Goal: Task Accomplishment & Management: Manage account settings

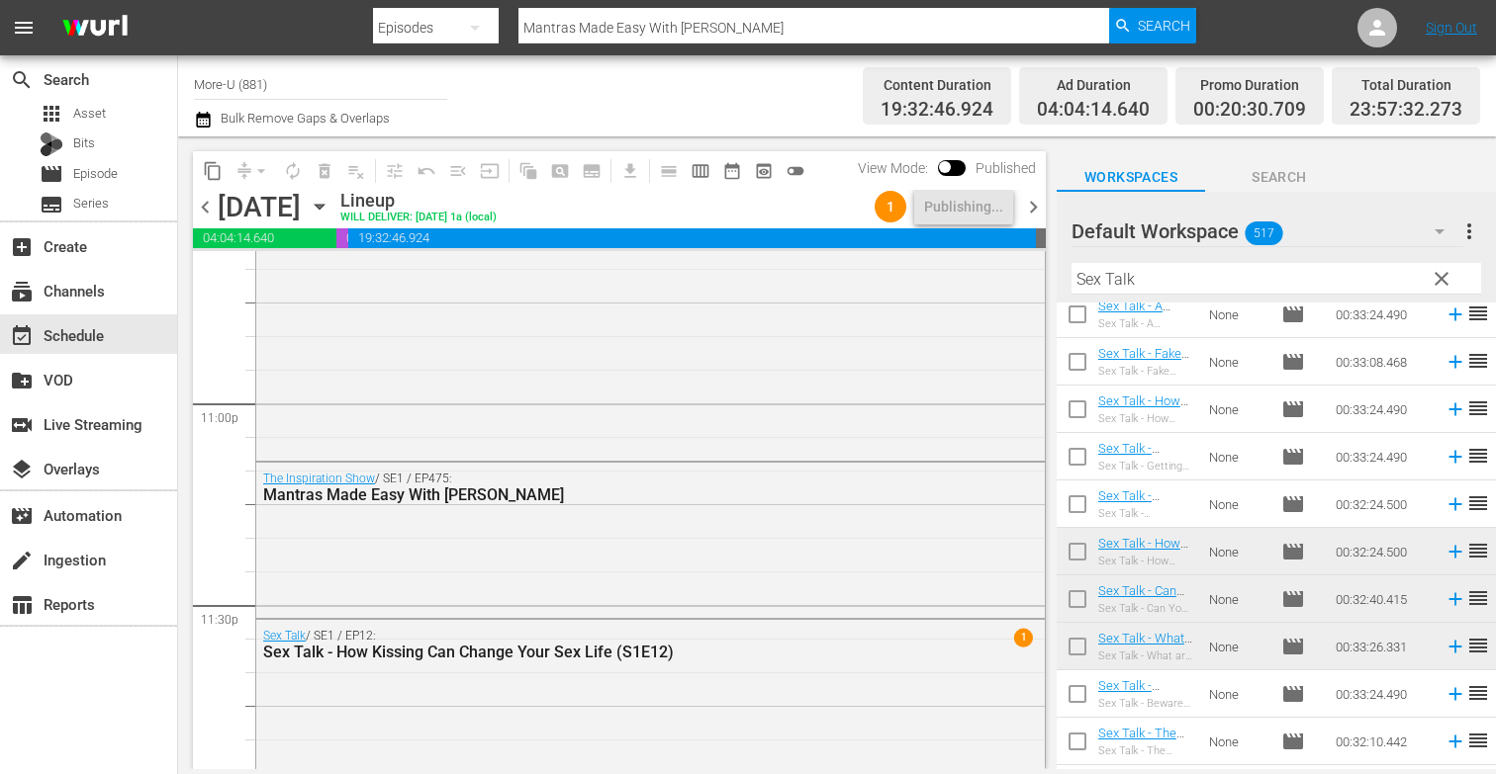
scroll to position [9197, 0]
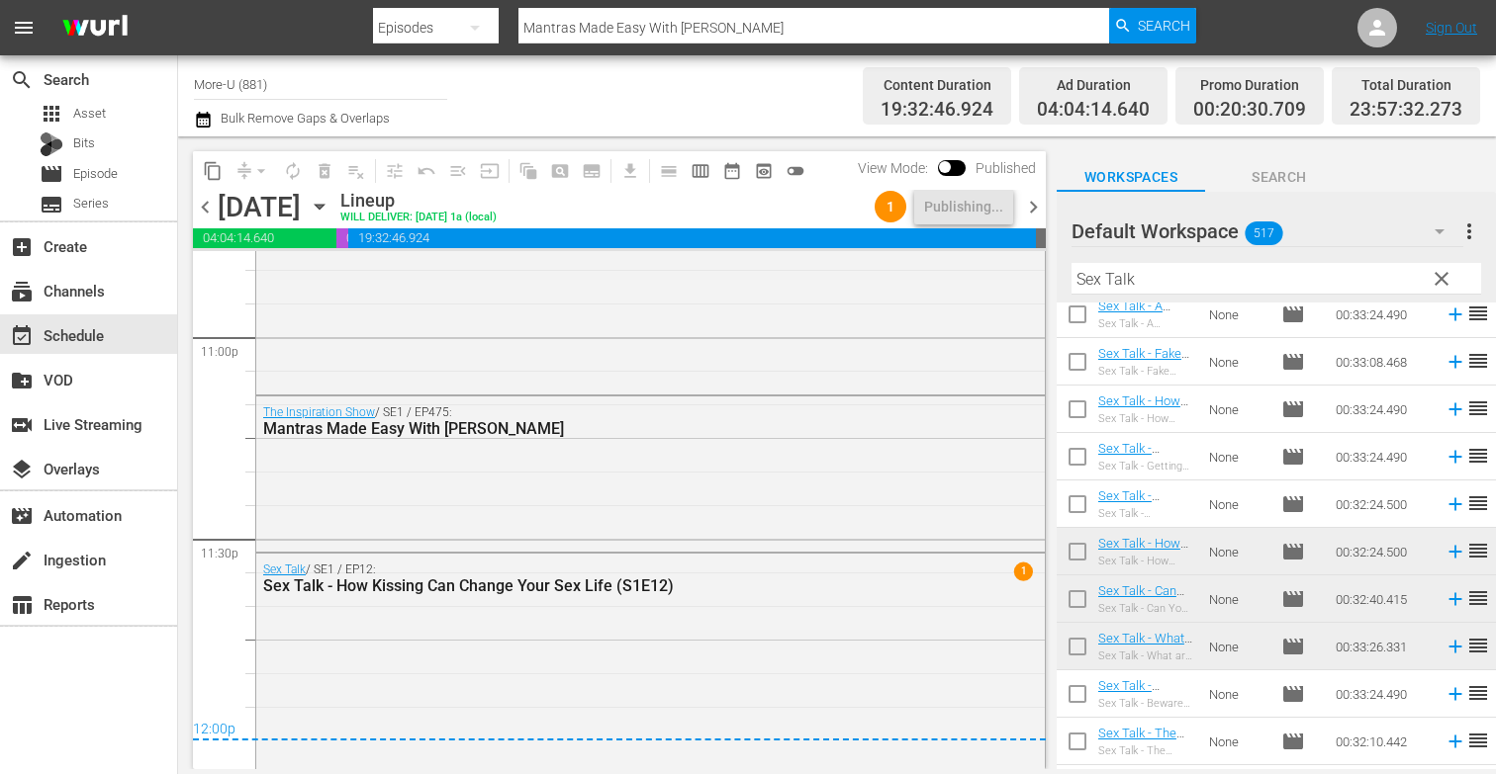
click at [1034, 202] on span "chevron_right" at bounding box center [1033, 207] width 25 height 25
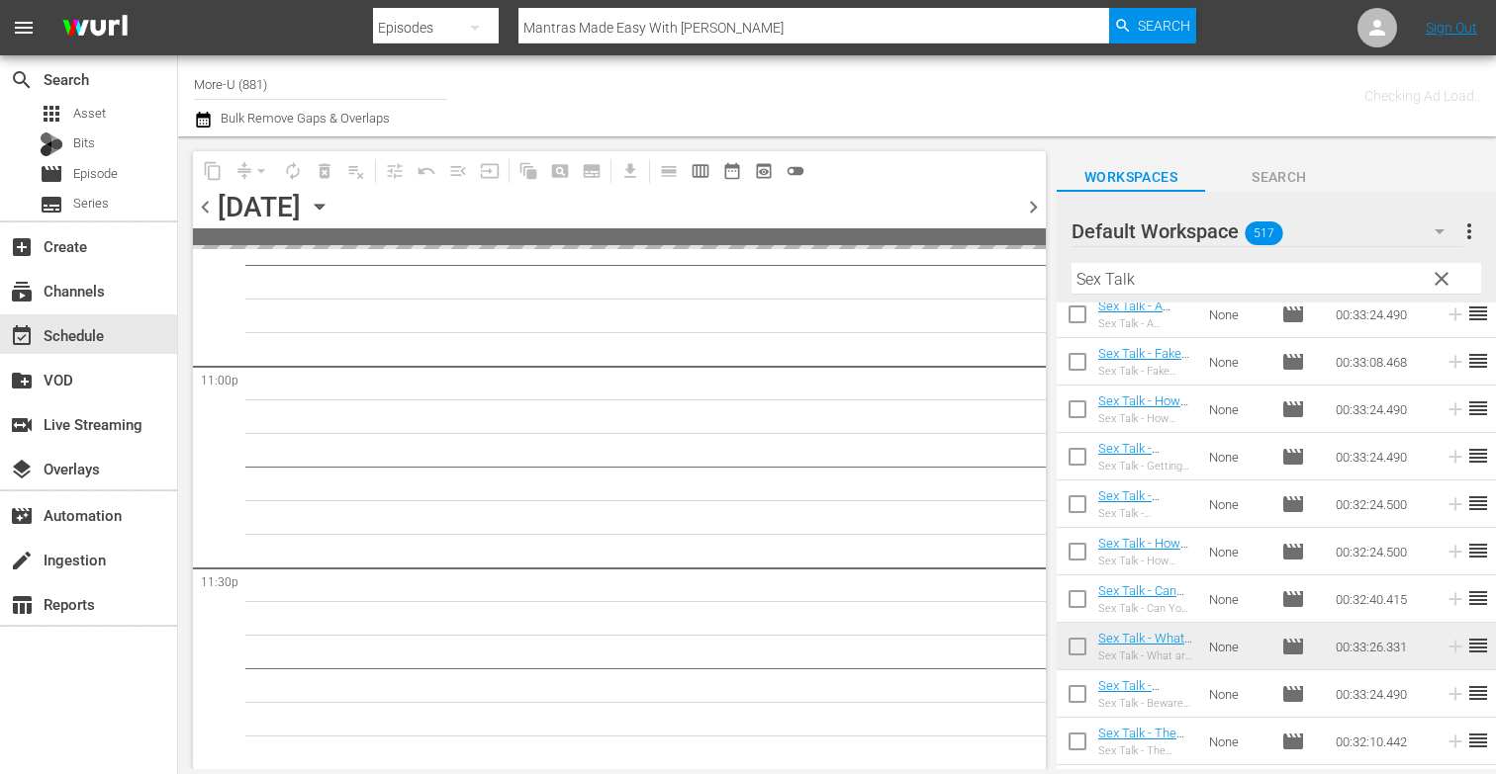
scroll to position [9164, 0]
click at [206, 213] on span "chevron_left" at bounding box center [205, 207] width 25 height 25
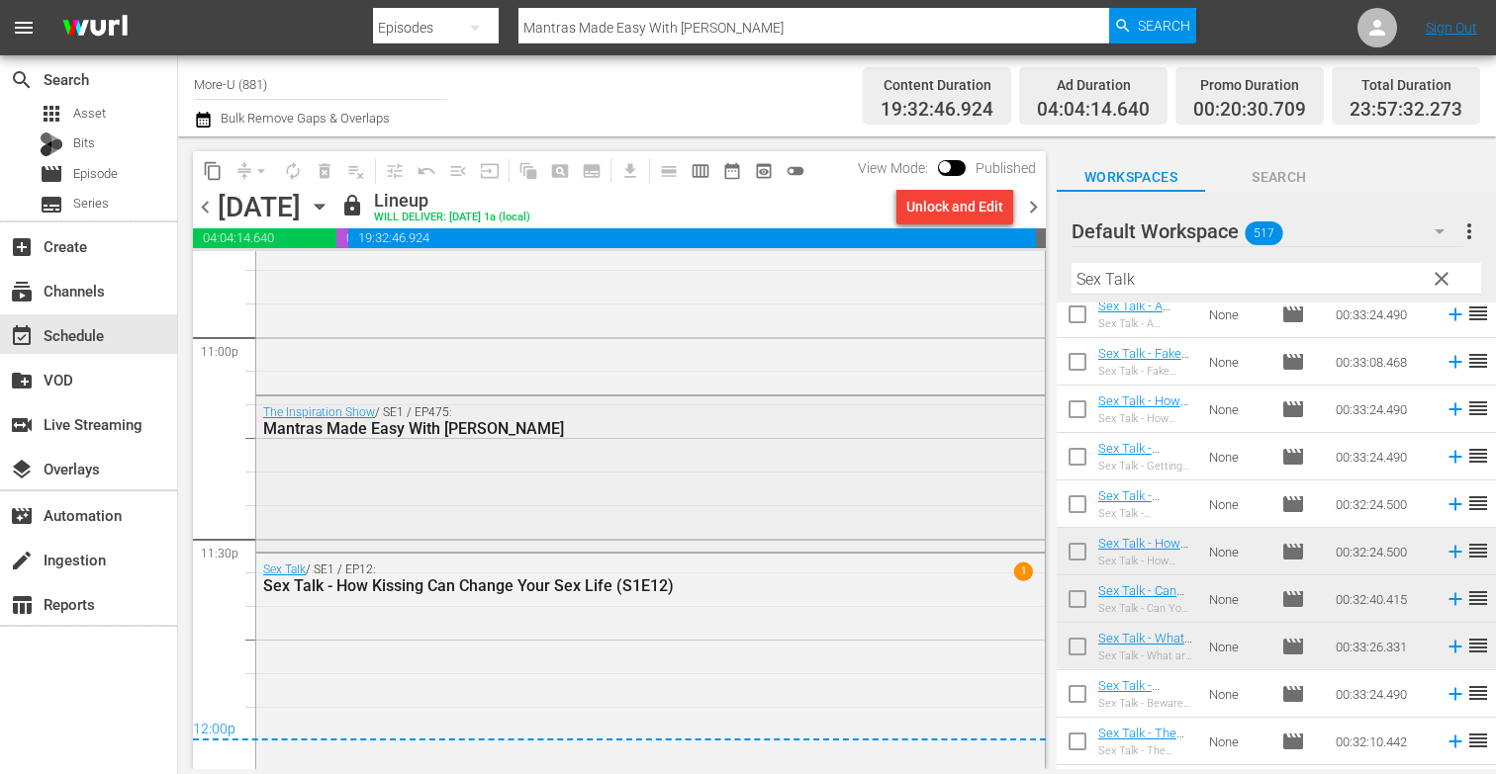
scroll to position [9155, 0]
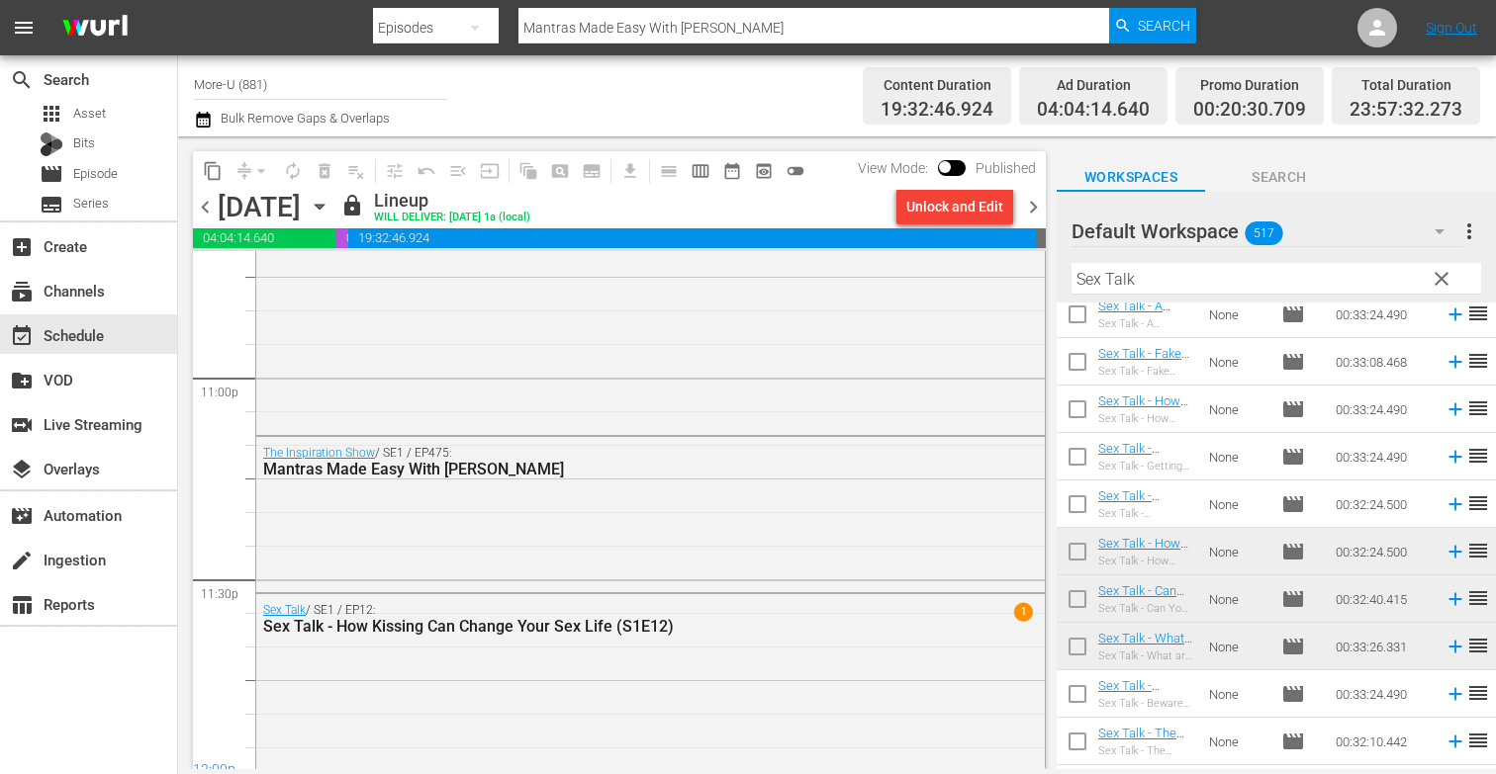
click at [1032, 211] on span "chevron_right" at bounding box center [1033, 207] width 25 height 25
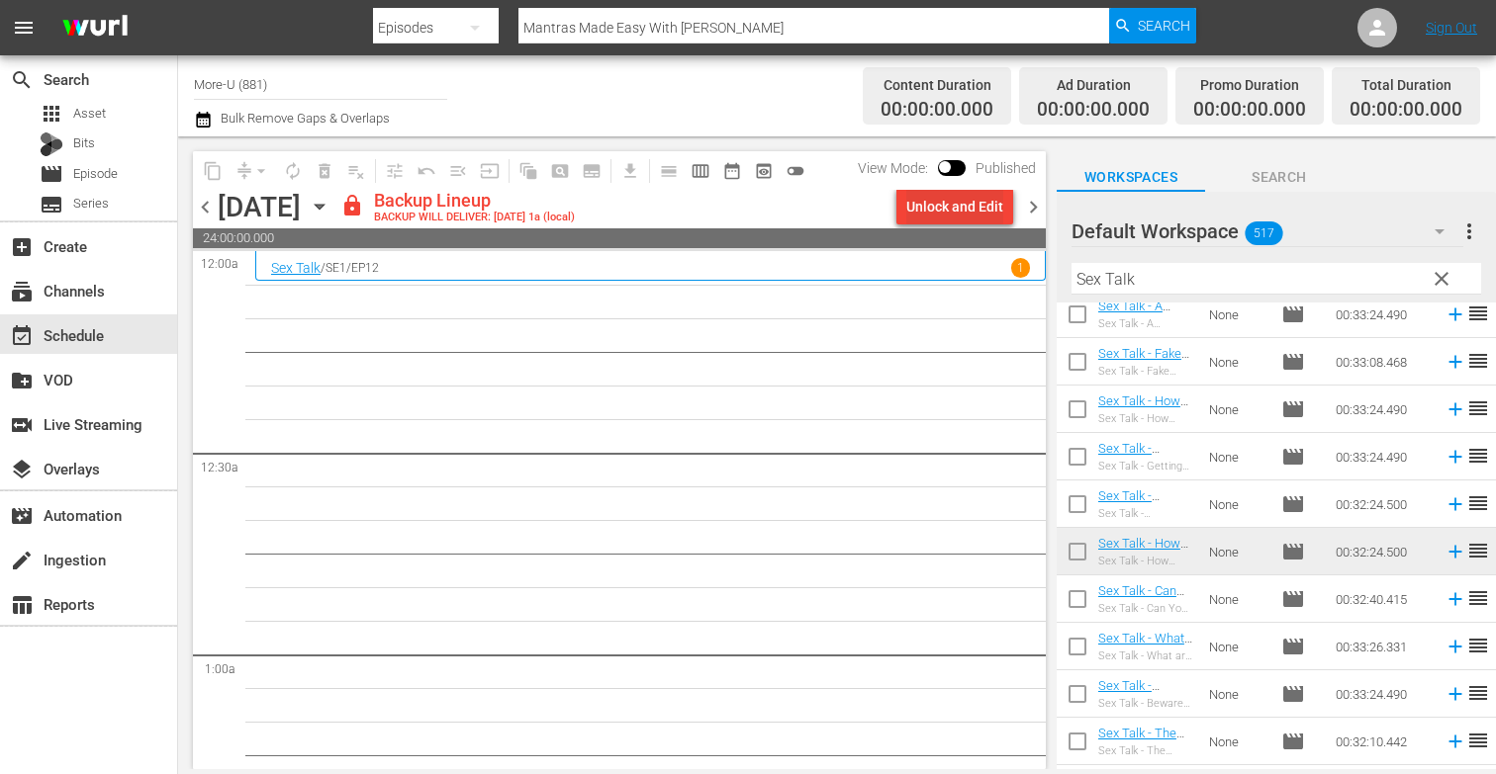
click at [959, 198] on div "Unlock and Edit" at bounding box center [954, 207] width 97 height 36
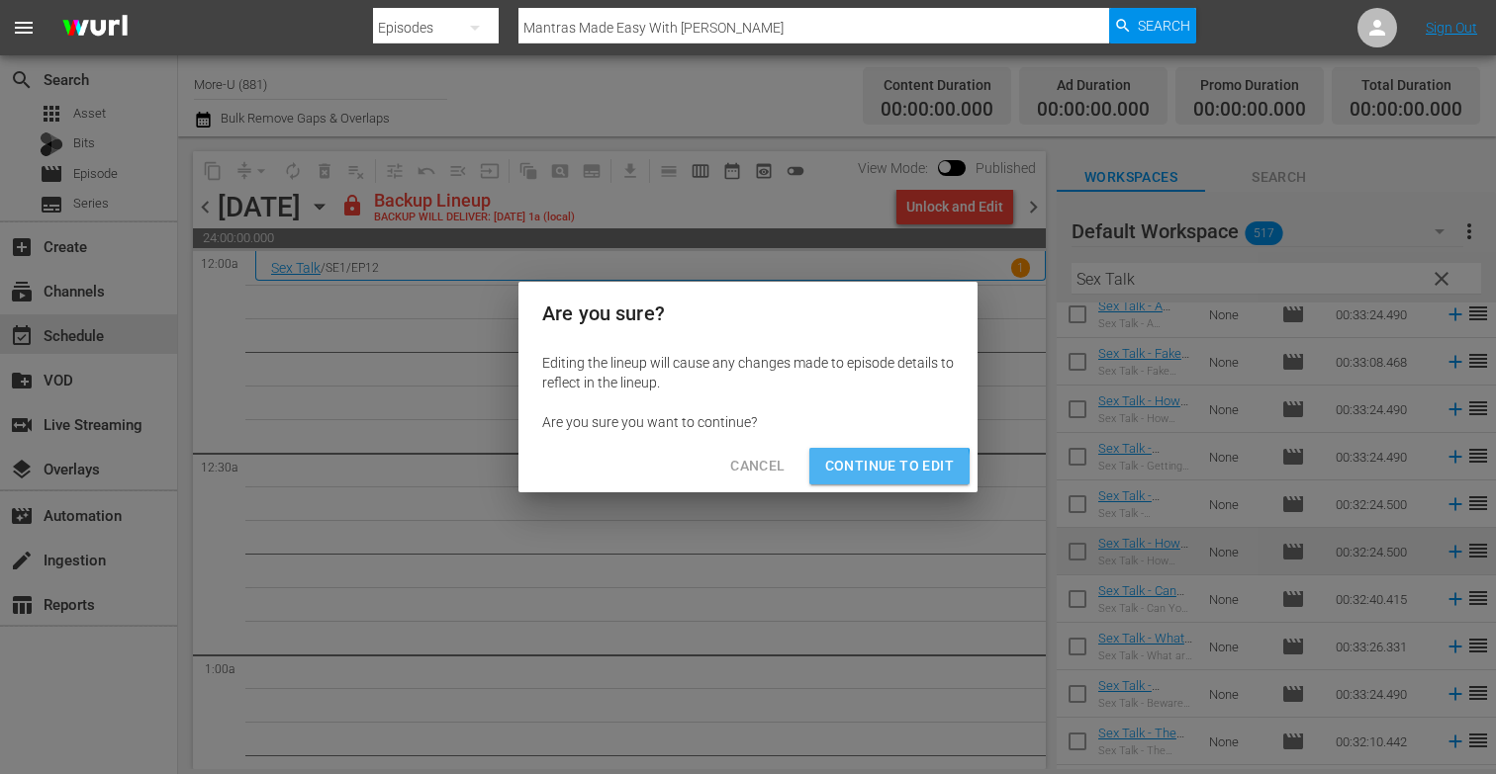
click at [880, 469] on span "Continue to Edit" at bounding box center [889, 466] width 129 height 25
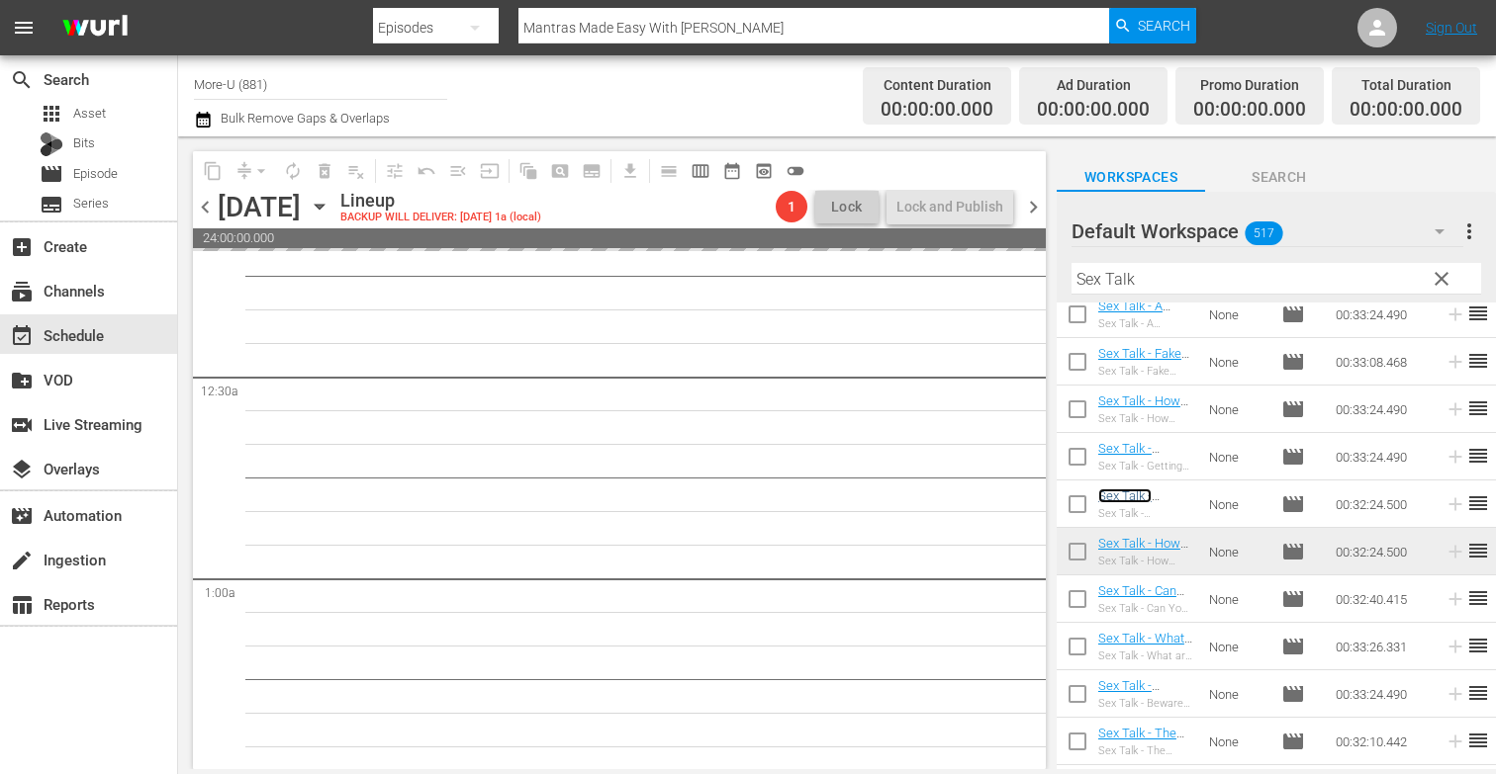
scroll to position [81, 0]
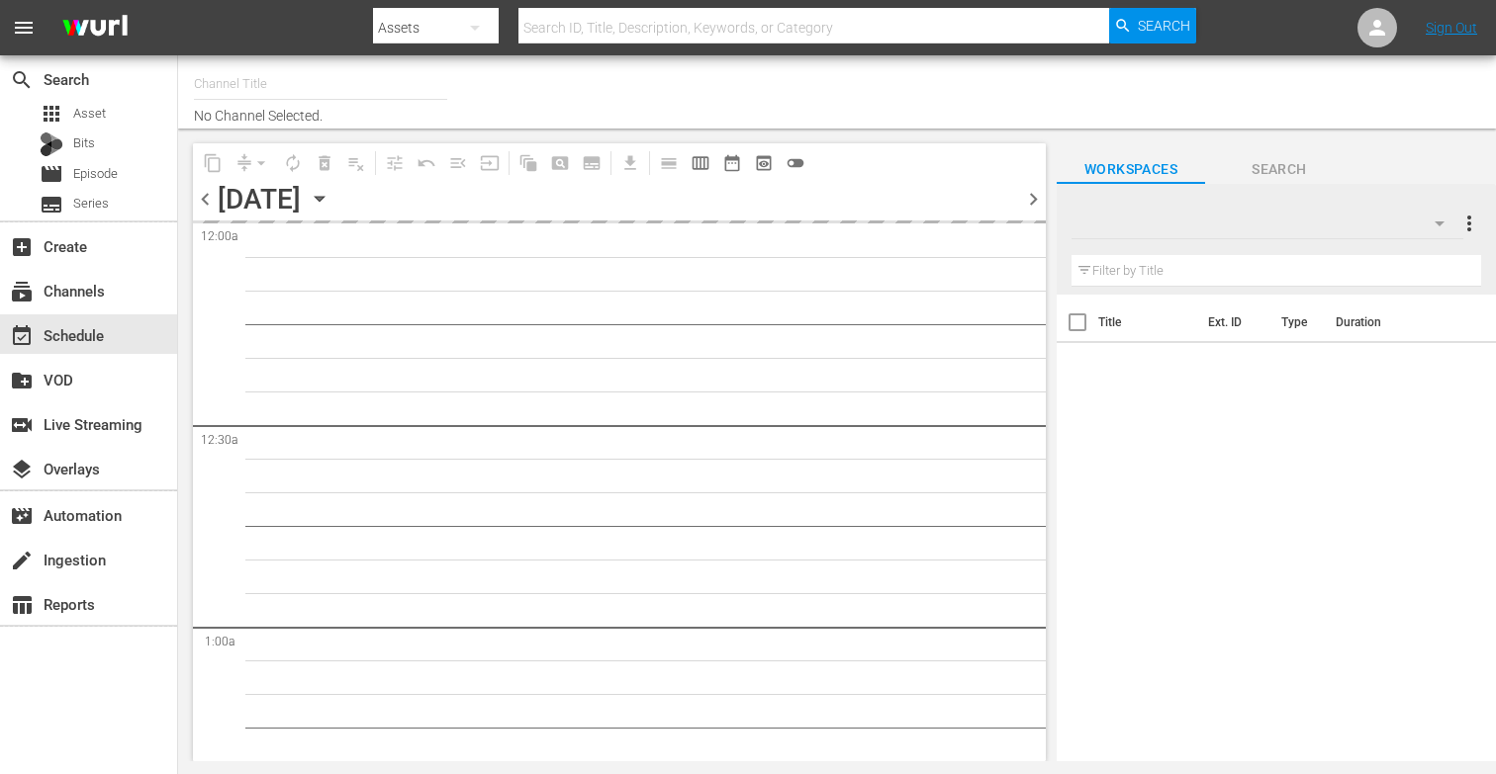
type input "More-U (881)"
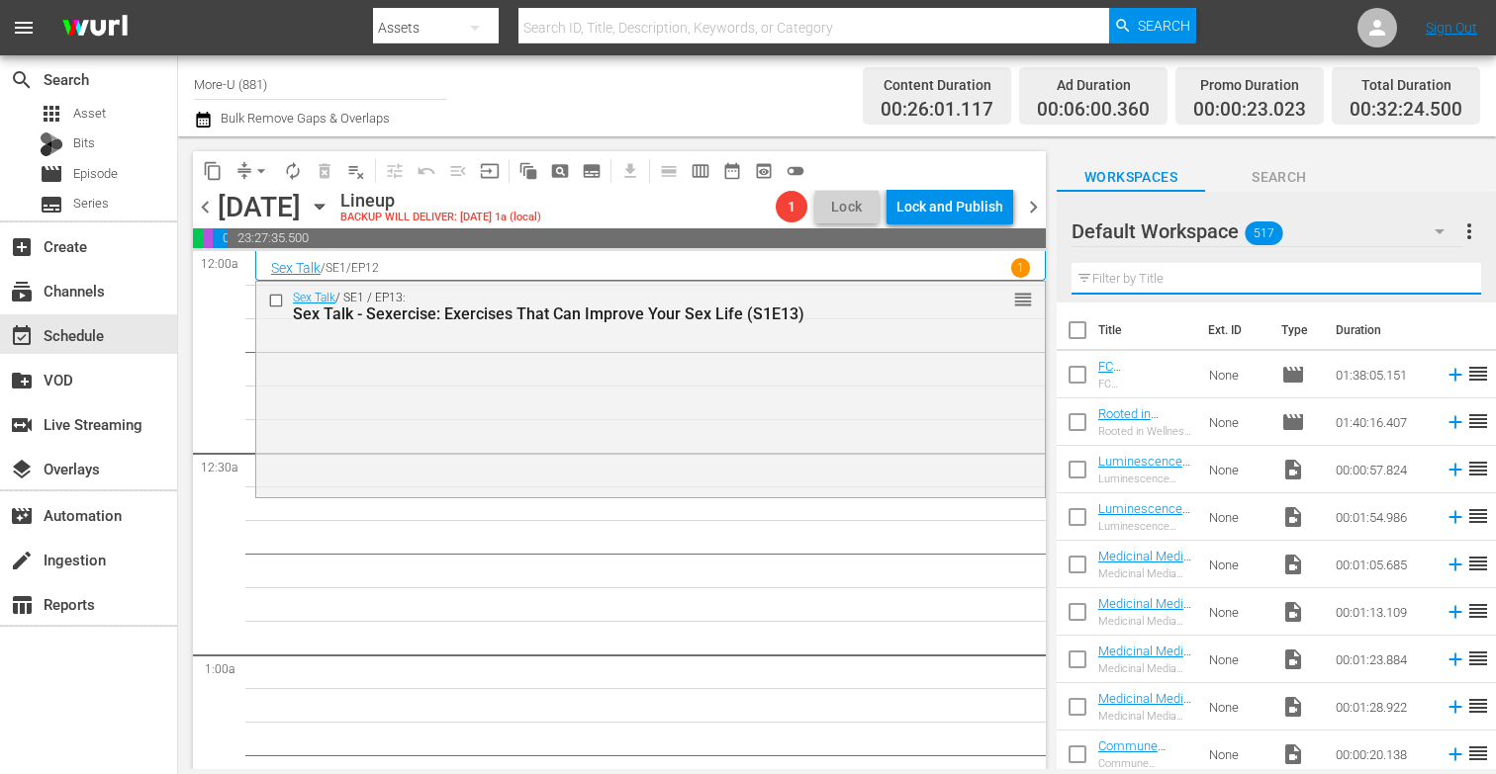
click at [1211, 287] on input "text" at bounding box center [1275, 279] width 409 height 32
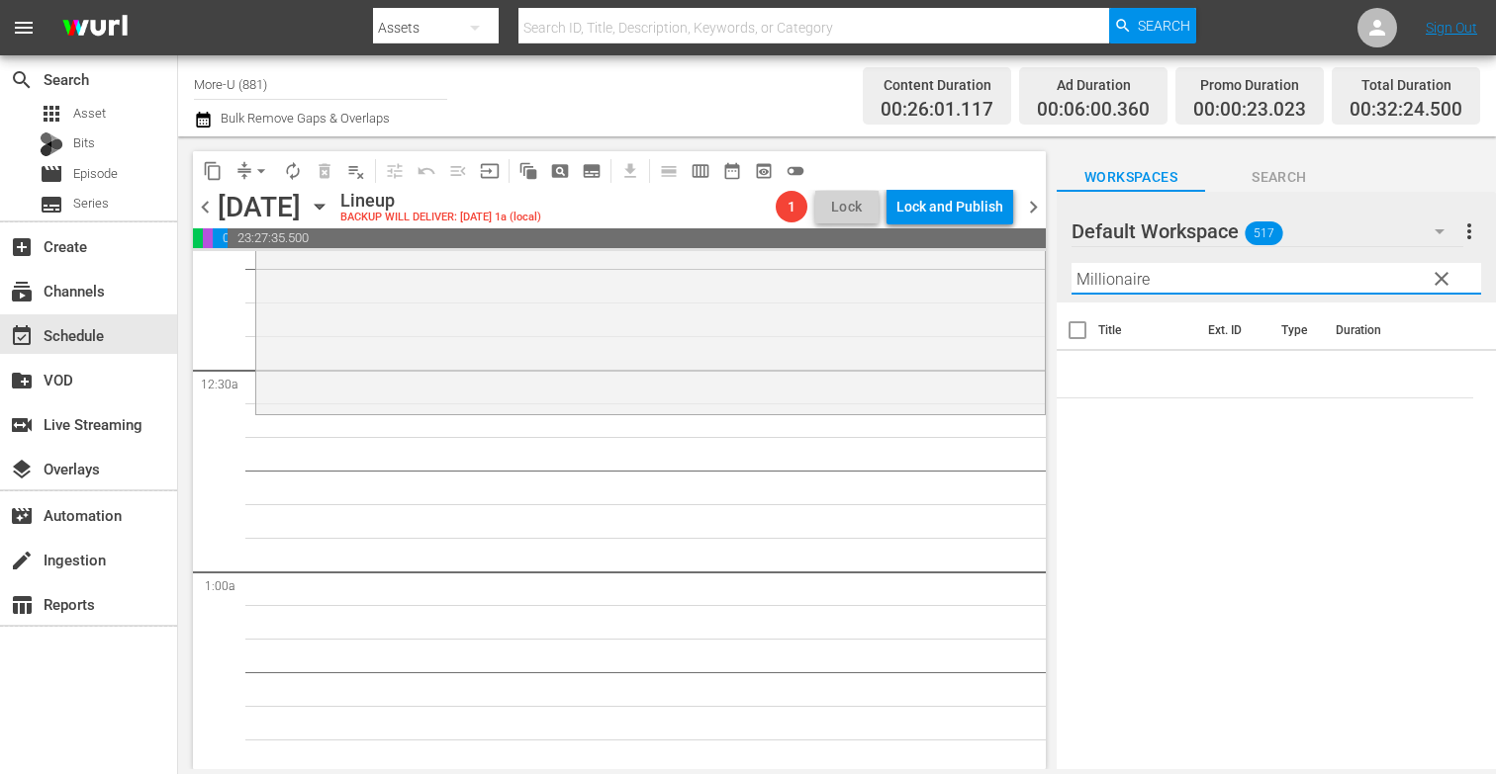
scroll to position [86, 0]
type input "Millionaire"
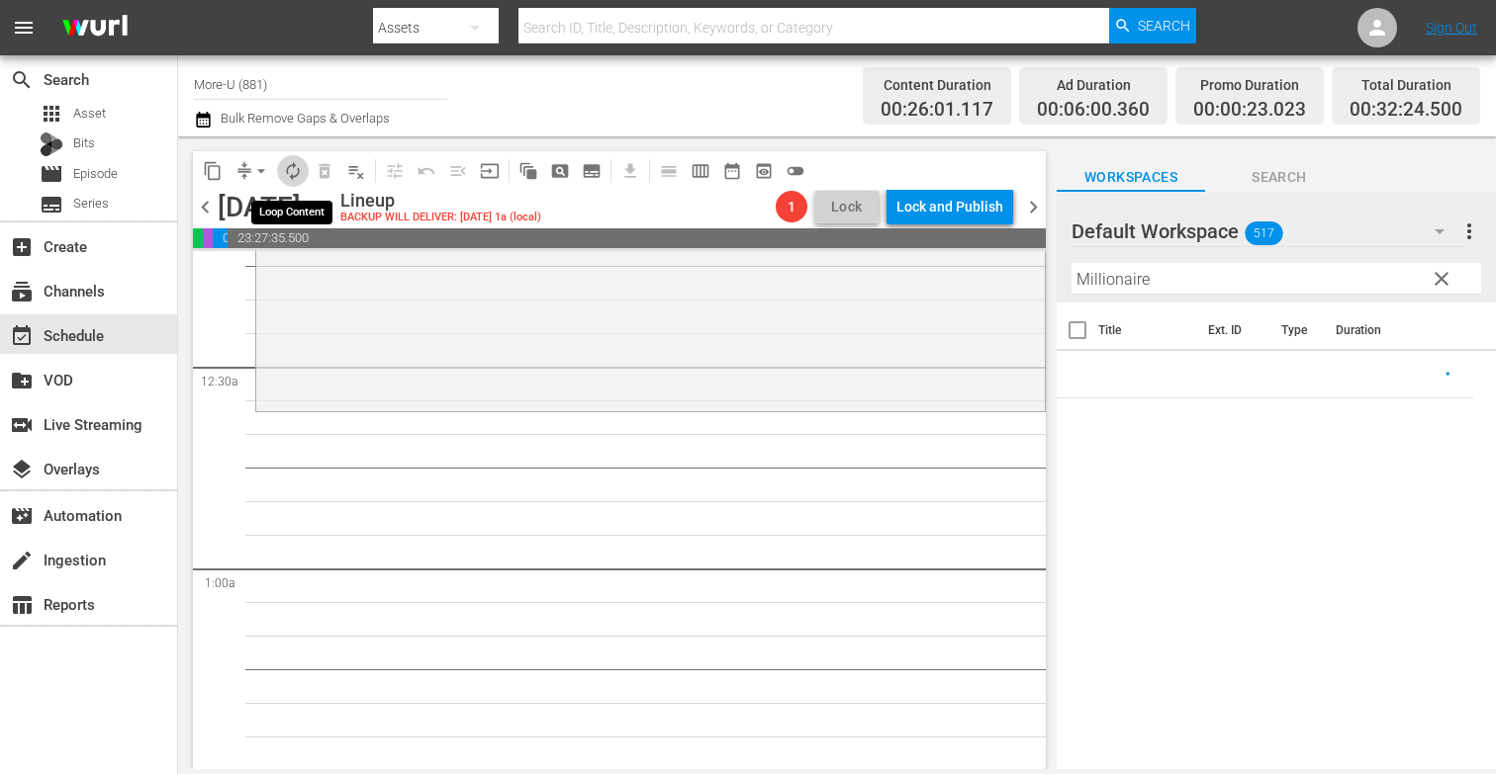
click at [295, 168] on span "autorenew_outlined" at bounding box center [293, 171] width 20 height 20
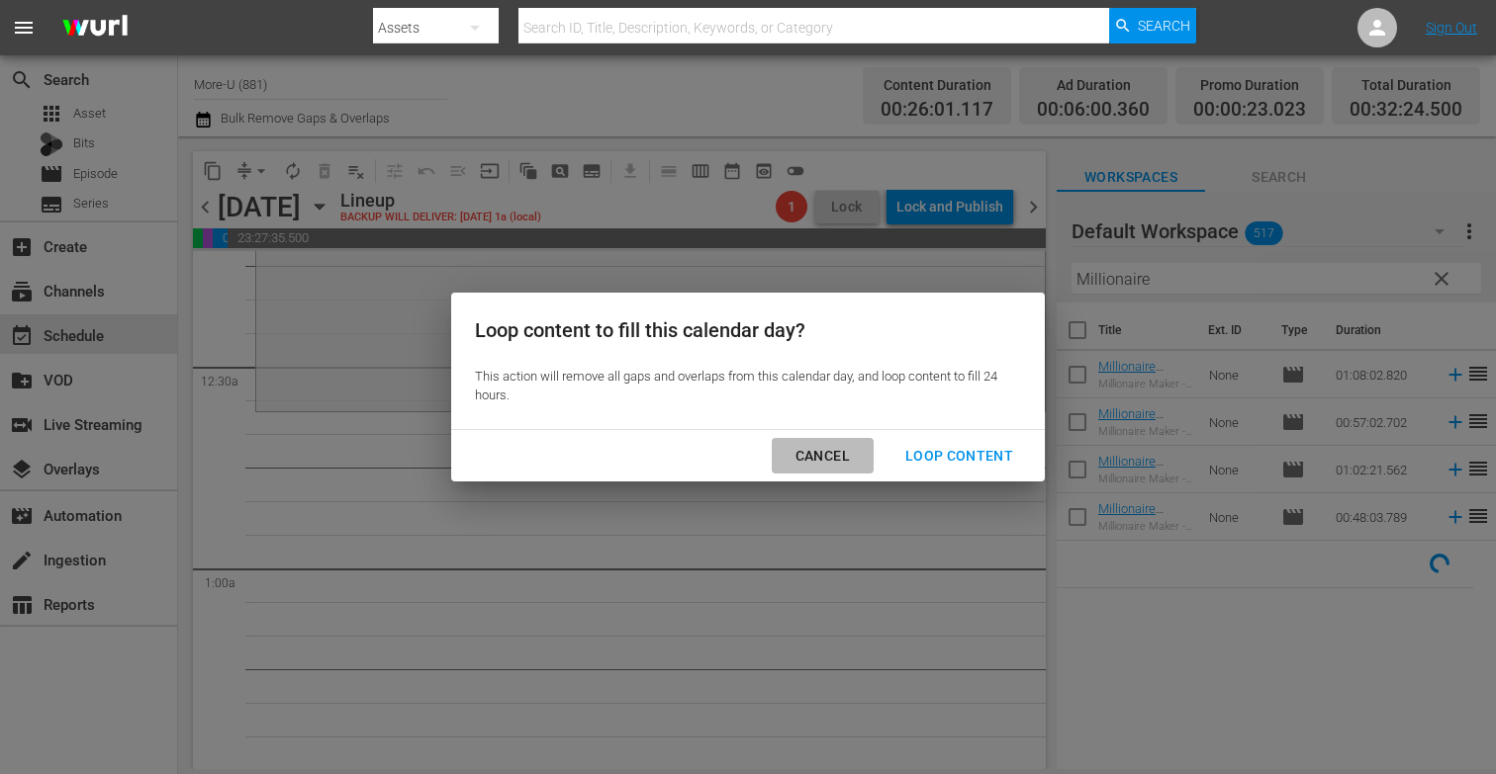
click at [852, 459] on div "Cancel" at bounding box center [822, 456] width 86 height 25
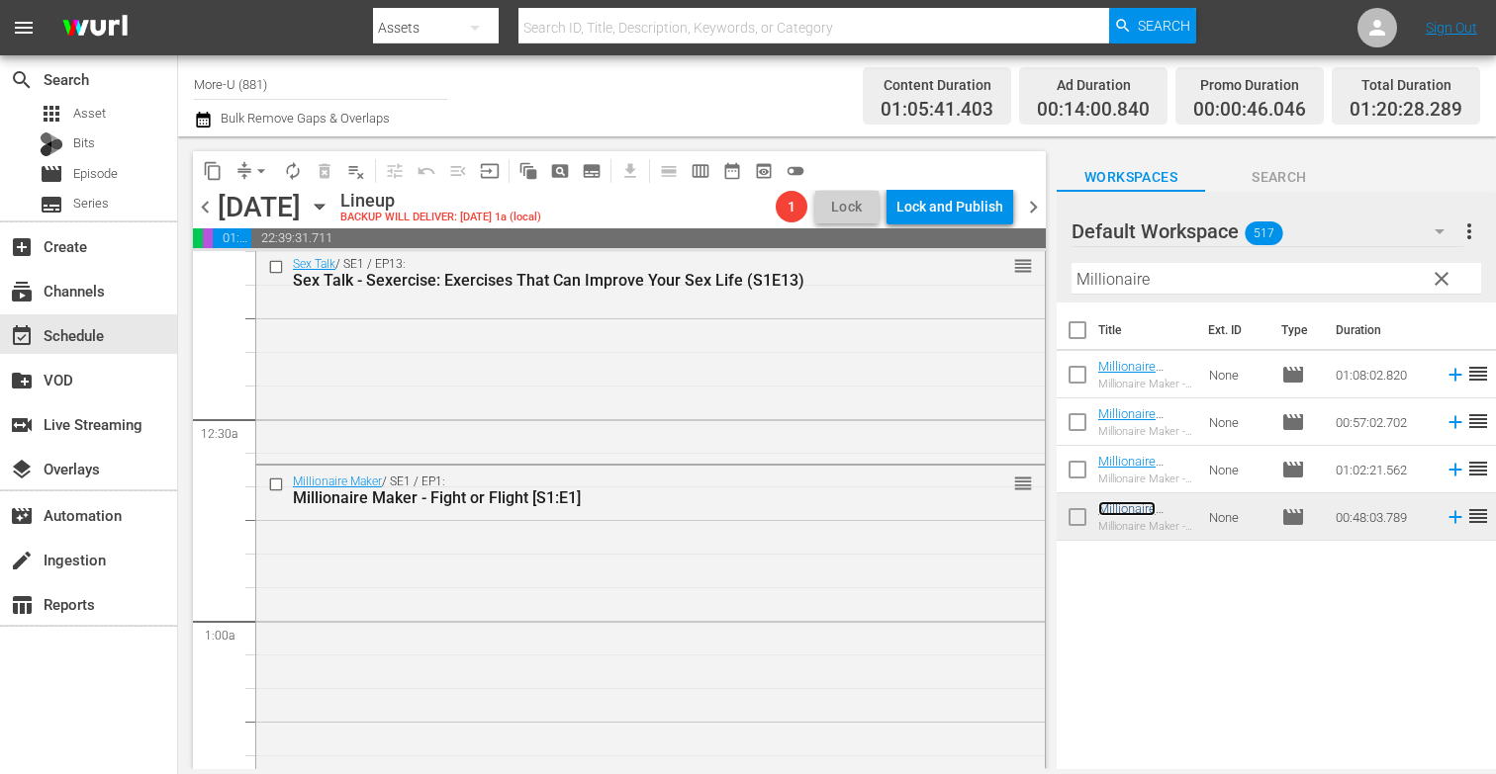
scroll to position [0, 0]
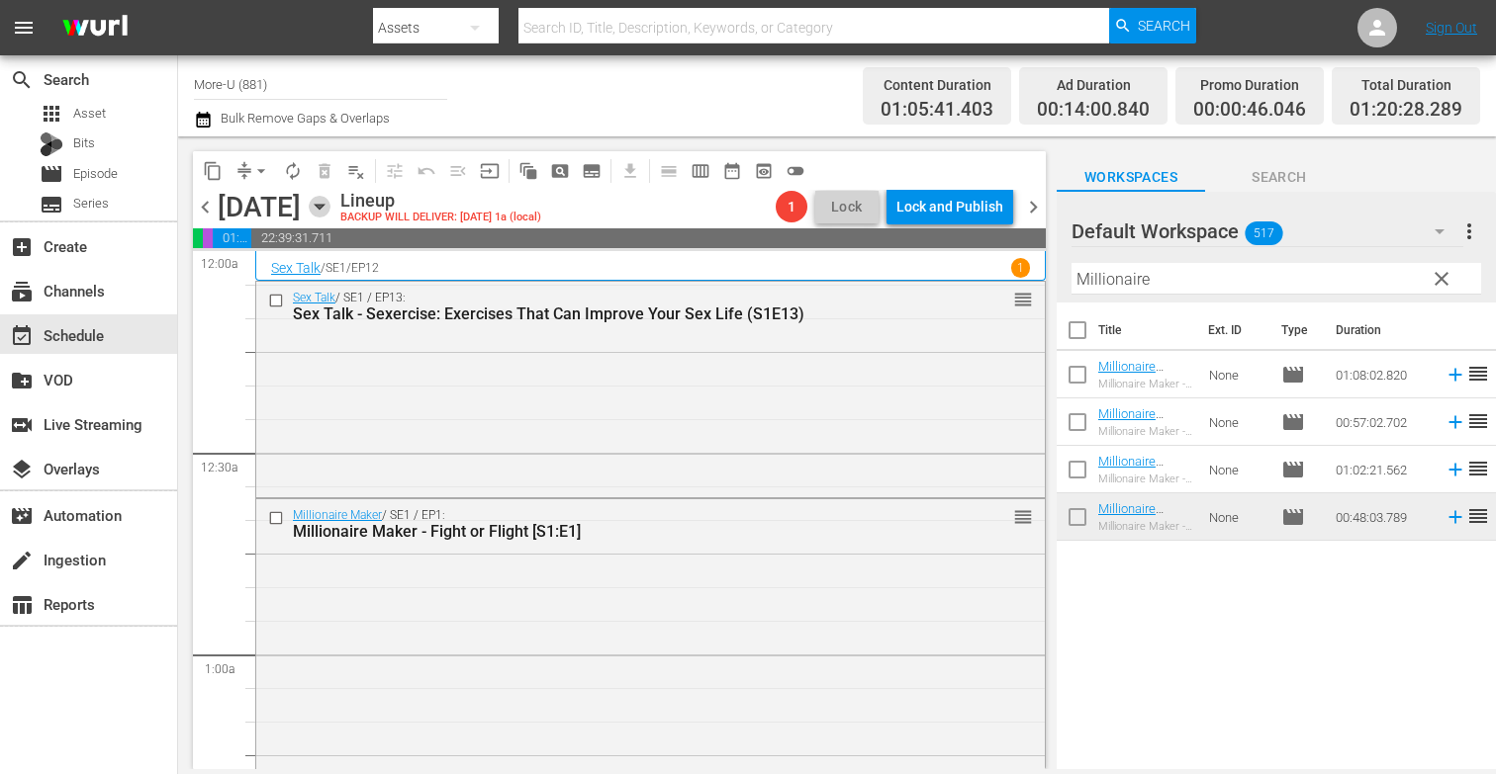
click at [323, 205] on icon "button" at bounding box center [319, 207] width 9 height 5
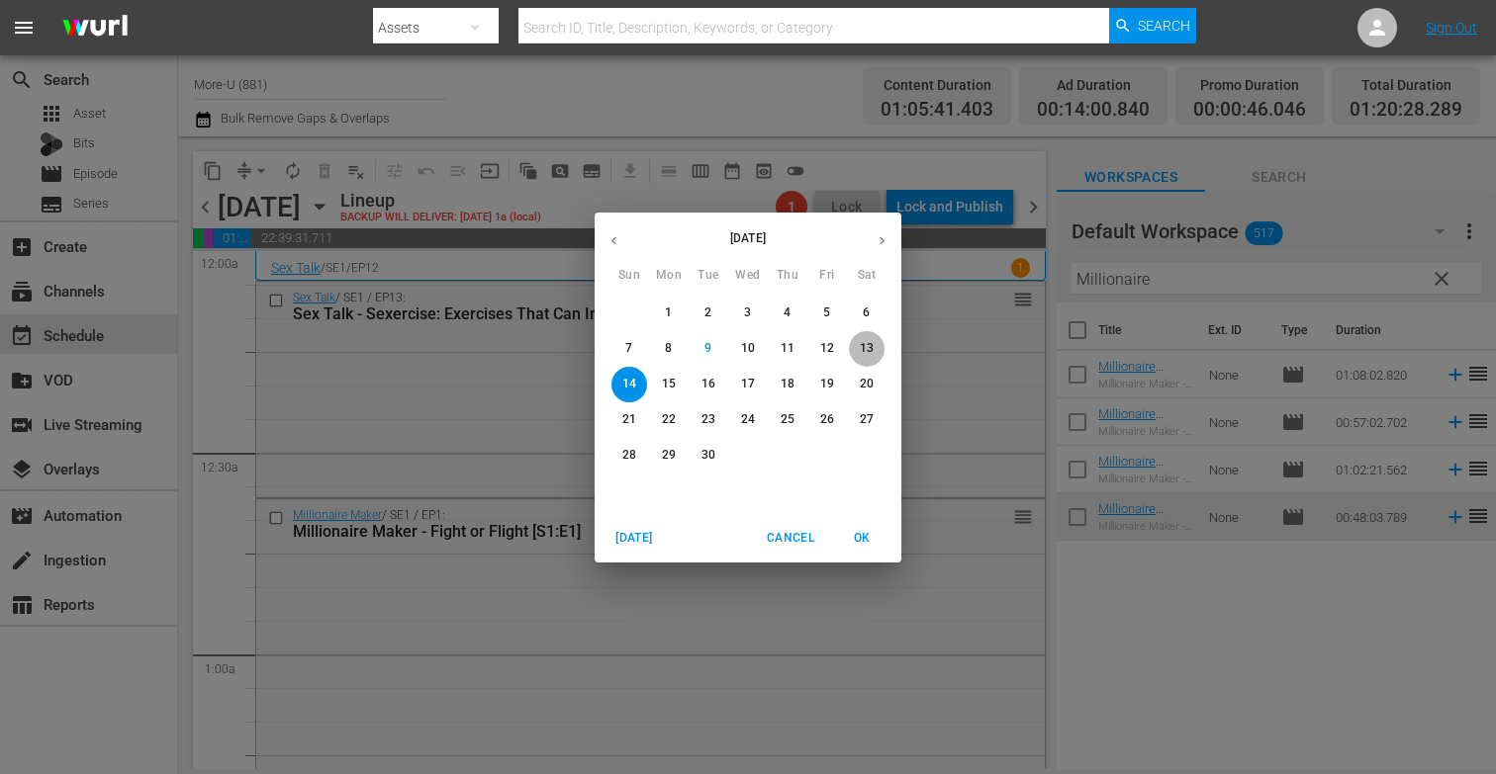
click at [872, 341] on p "13" at bounding box center [867, 348] width 14 height 17
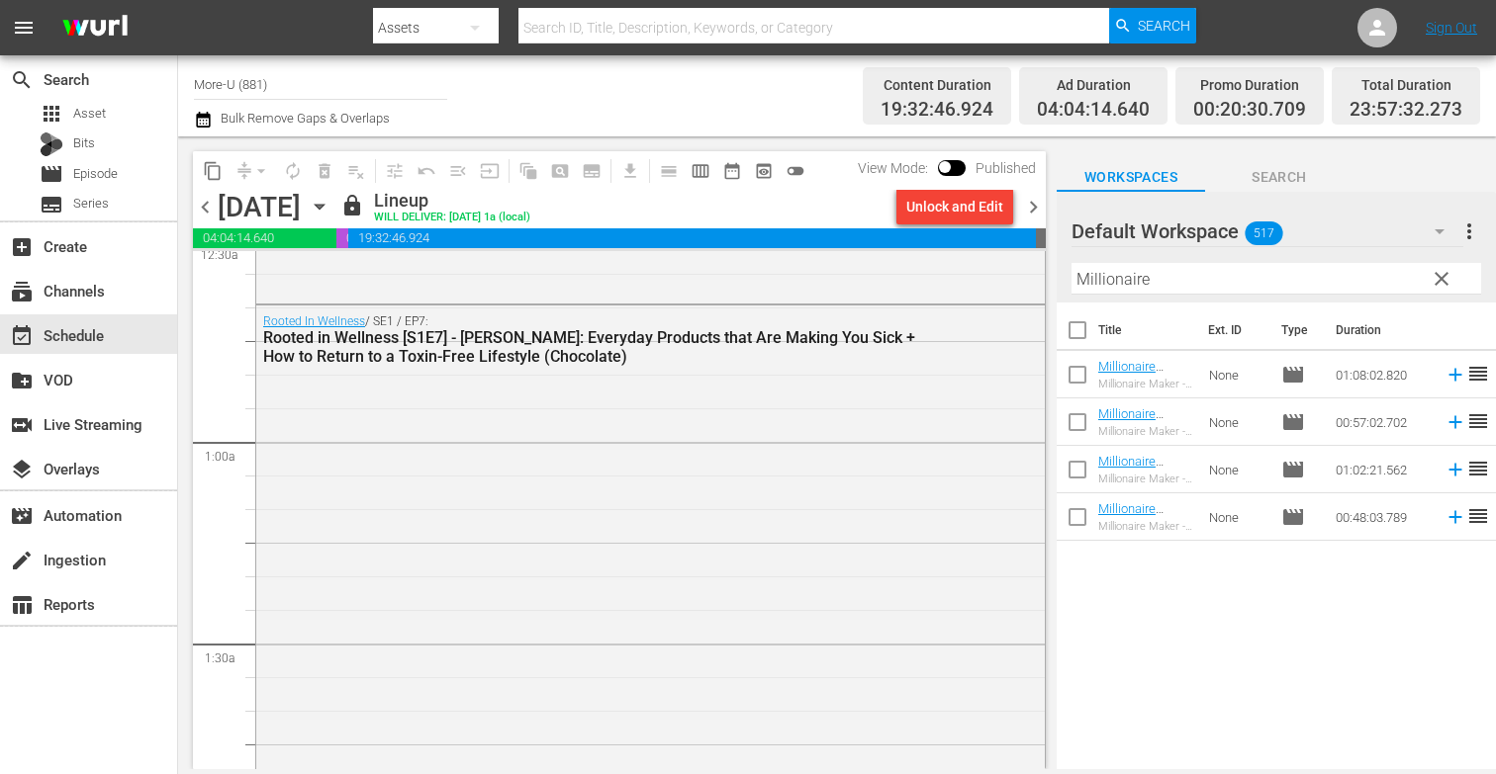
scroll to position [112, 0]
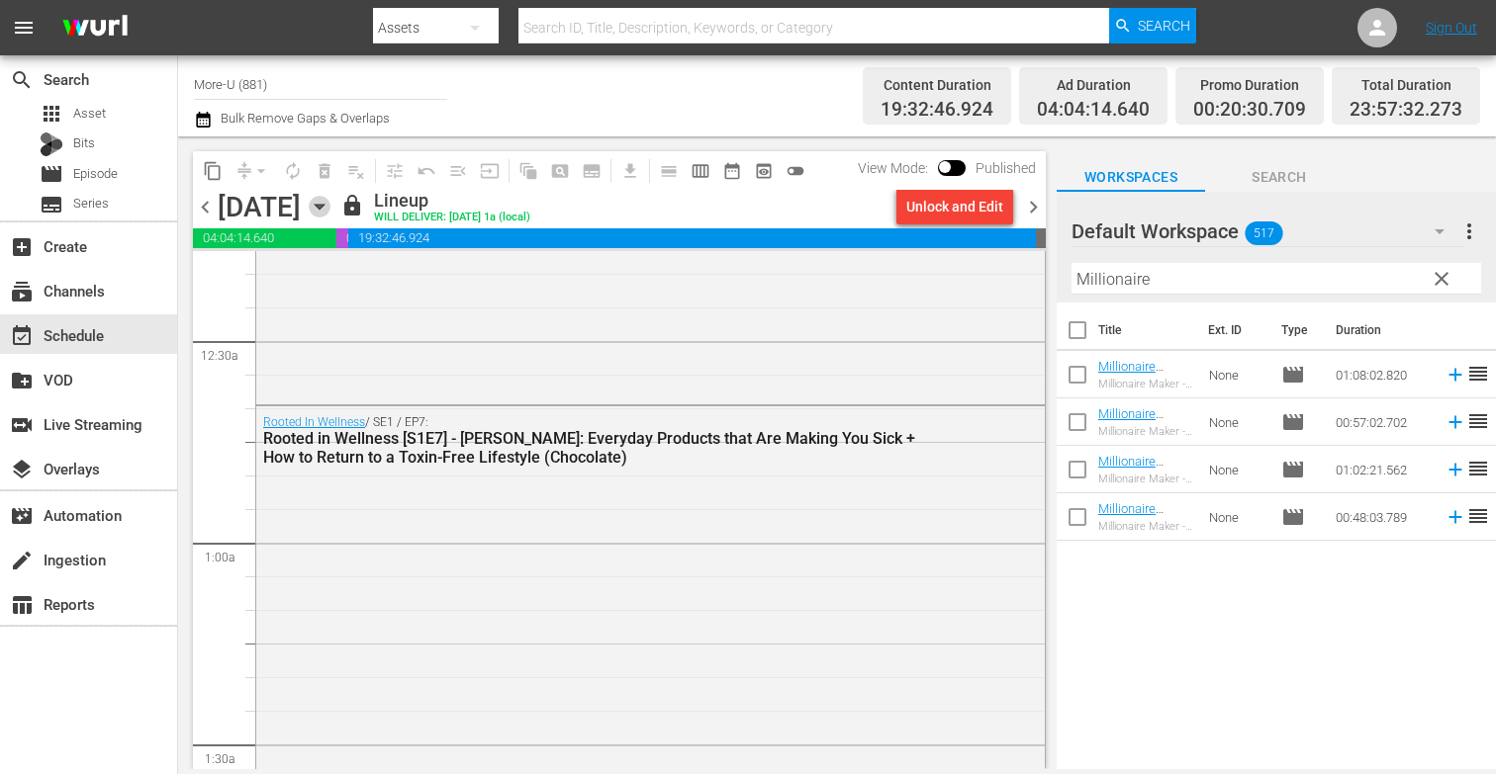
click at [330, 199] on icon "button" at bounding box center [320, 207] width 22 height 22
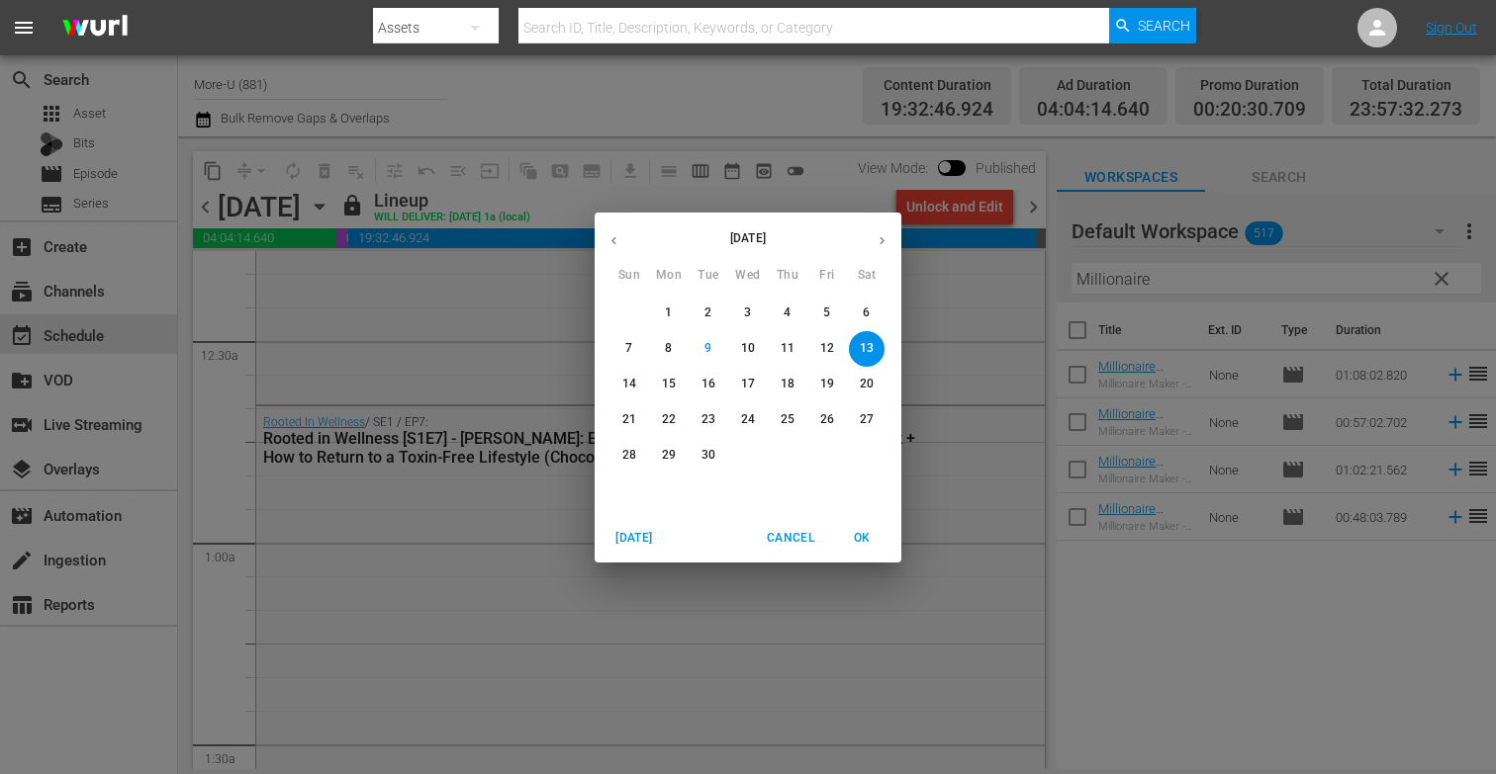
click at [819, 340] on span "12" at bounding box center [827, 348] width 36 height 17
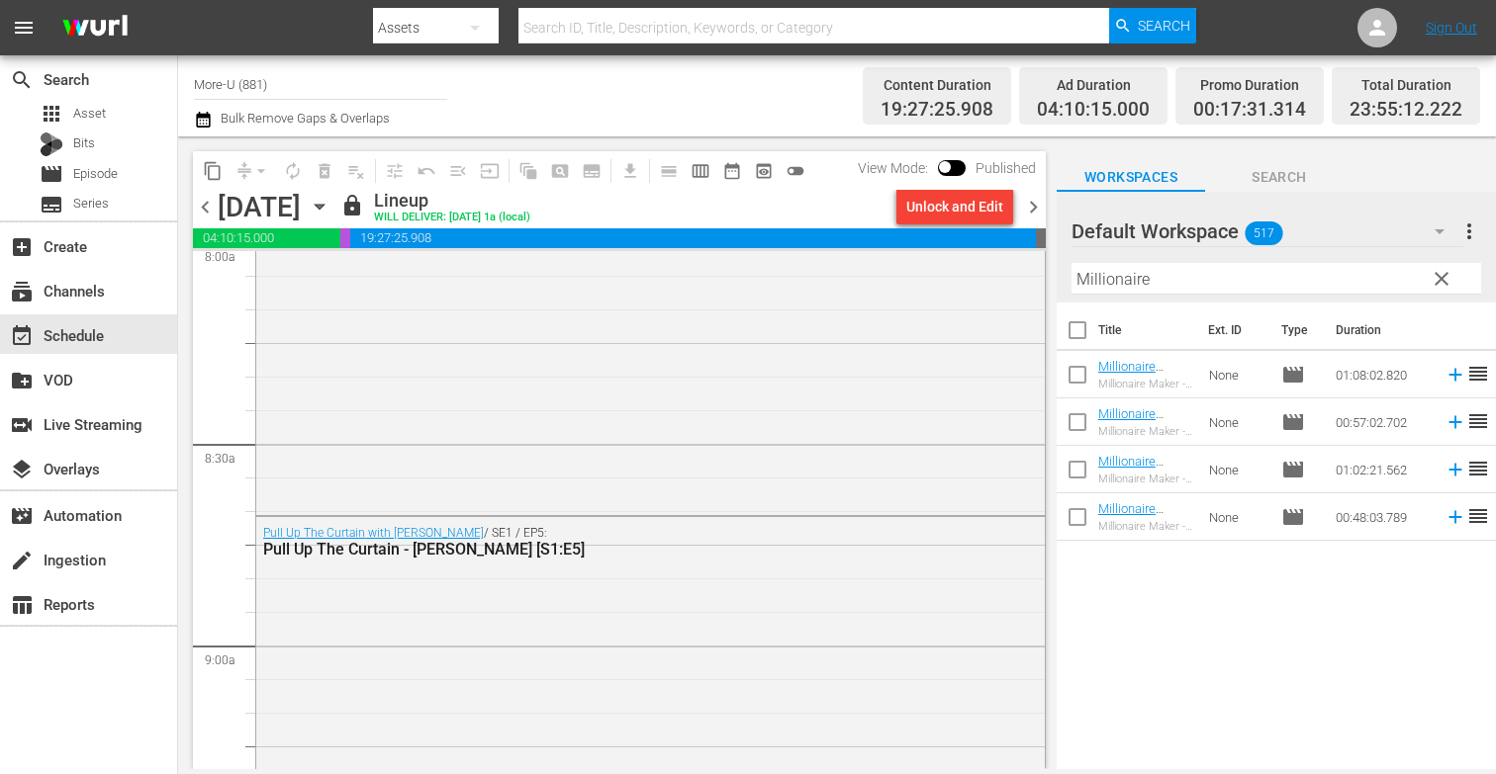
scroll to position [3260, 0]
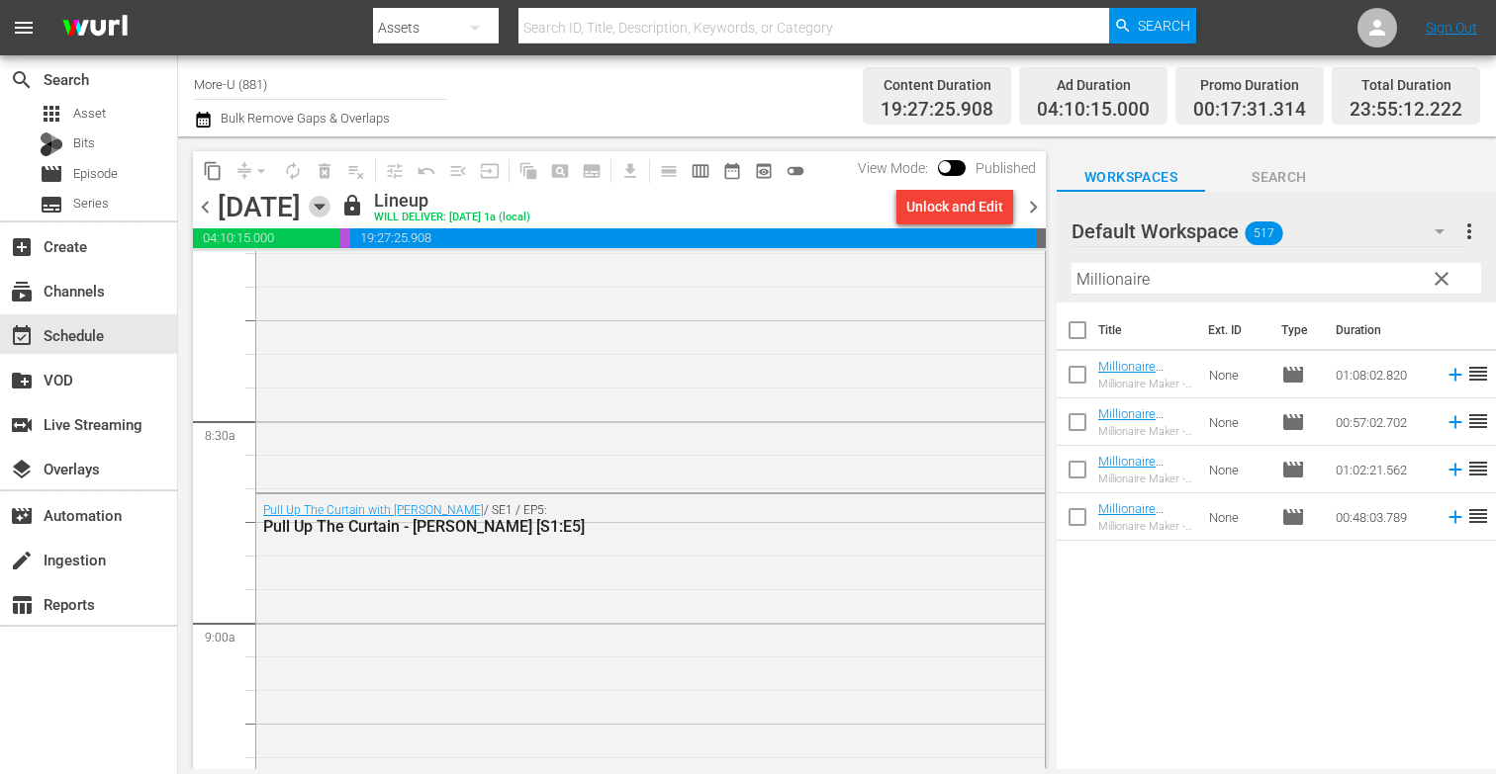
click at [330, 210] on icon "button" at bounding box center [320, 207] width 22 height 22
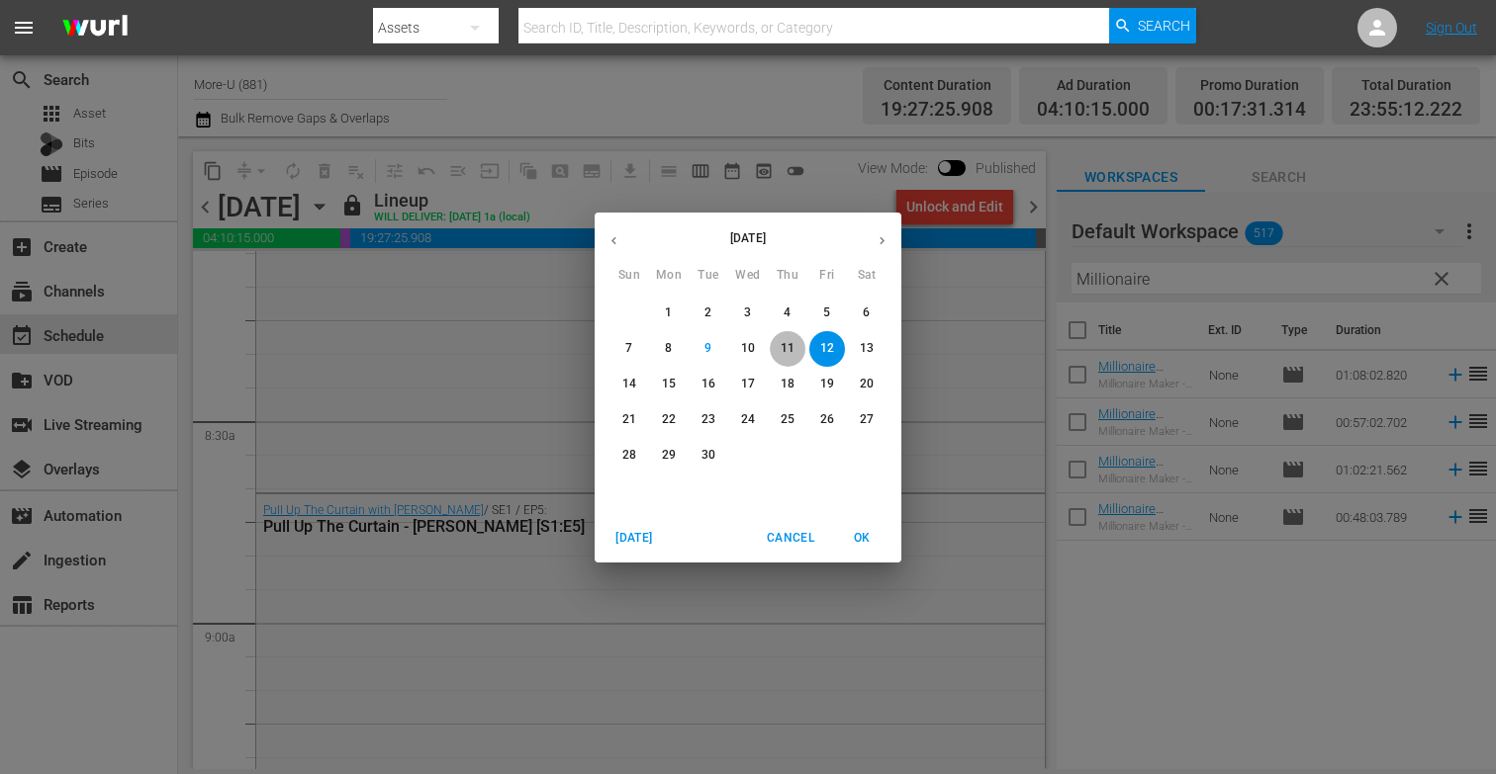
click at [786, 340] on p "11" at bounding box center [787, 348] width 14 height 17
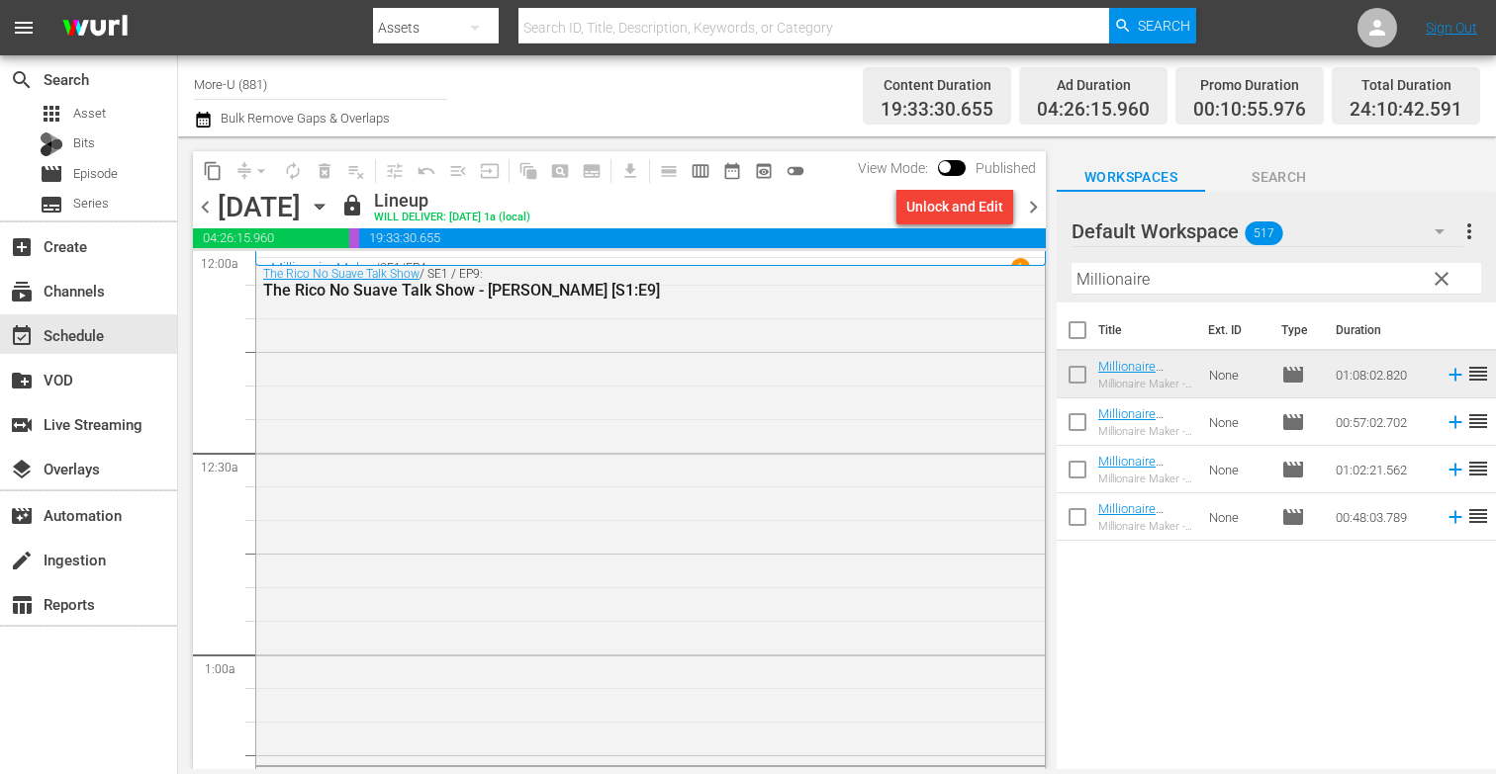
click at [335, 197] on div "Thursday, September 11th September 11th" at bounding box center [277, 207] width 118 height 33
click at [330, 207] on icon "button" at bounding box center [320, 207] width 22 height 22
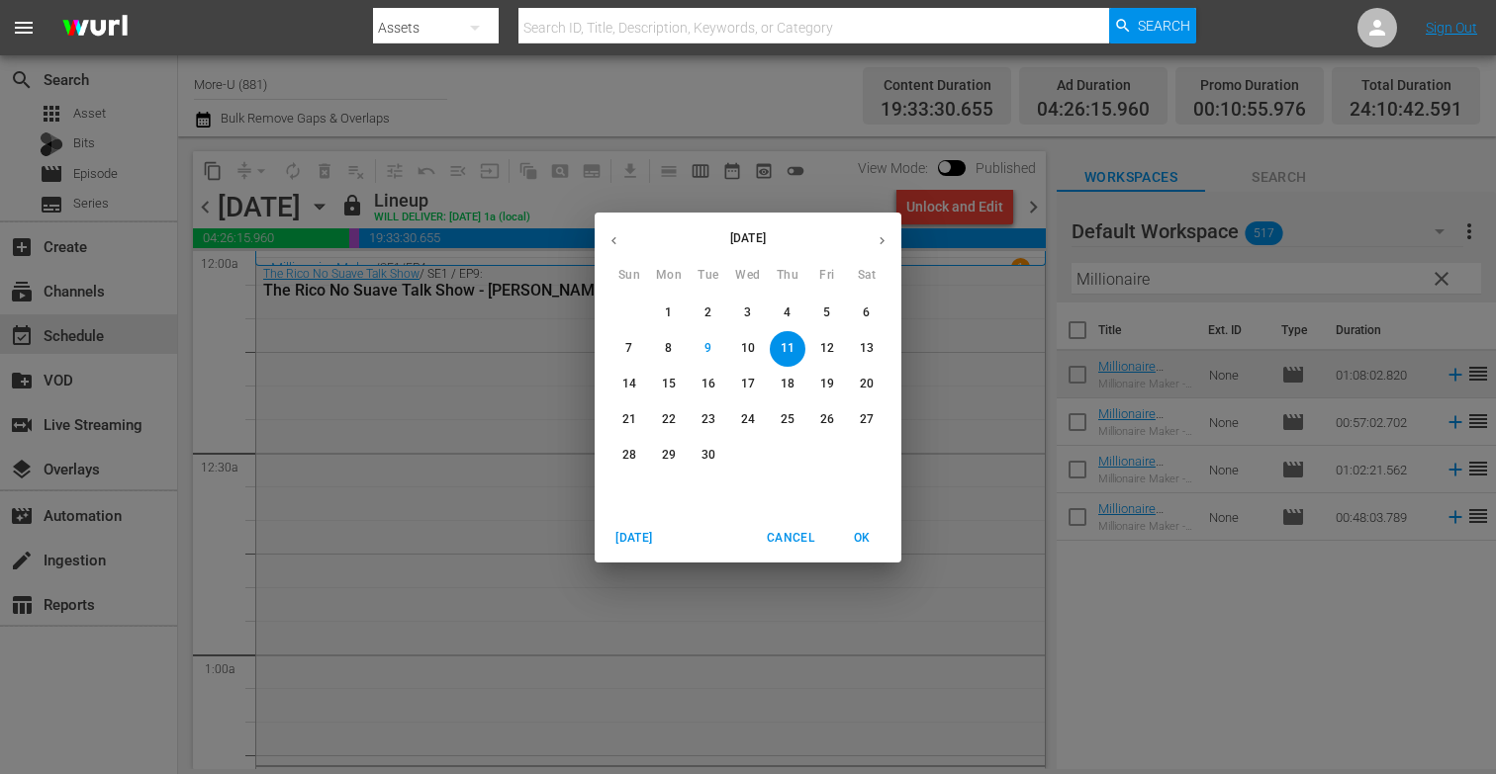
click at [745, 341] on p "10" at bounding box center [748, 348] width 14 height 17
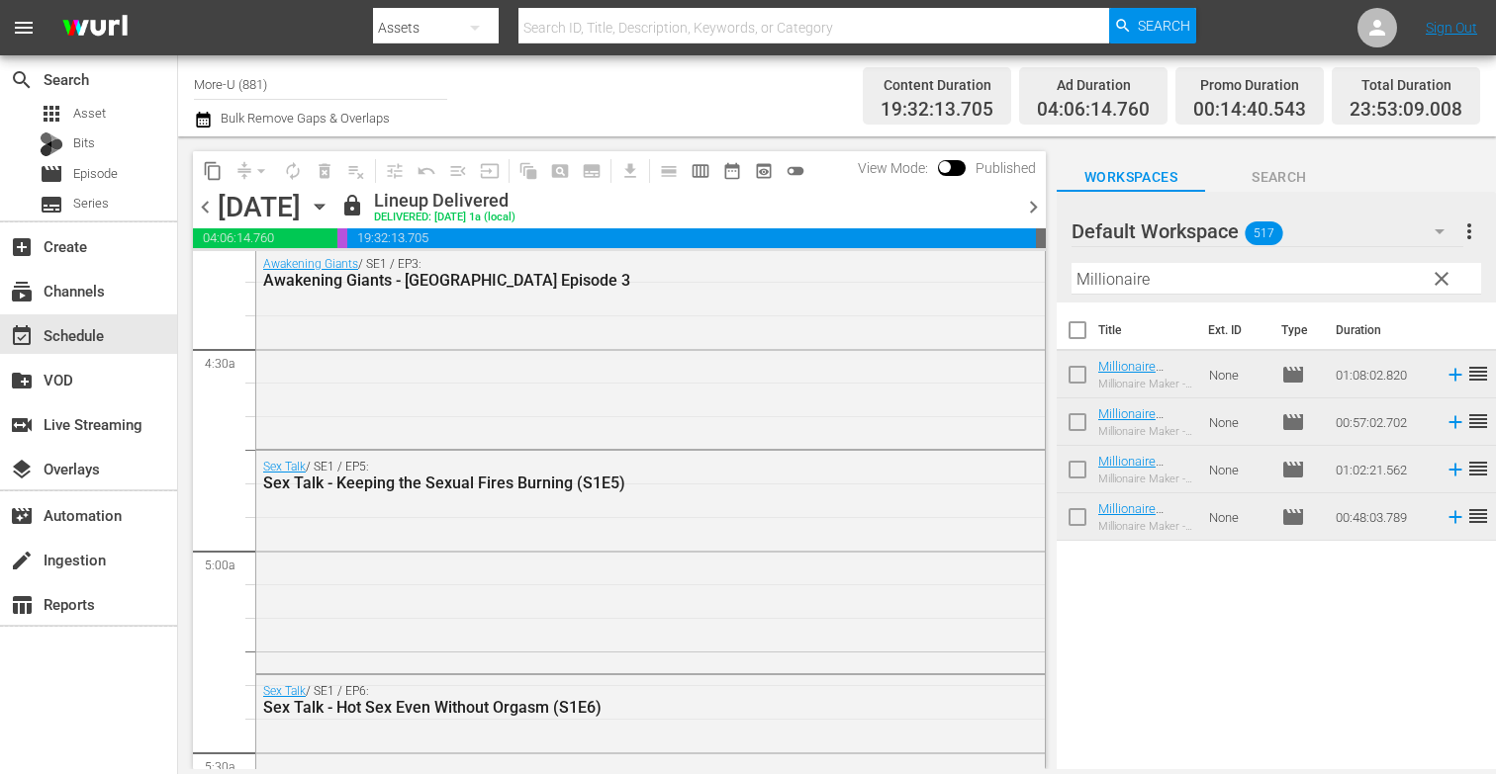
scroll to position [1764, 0]
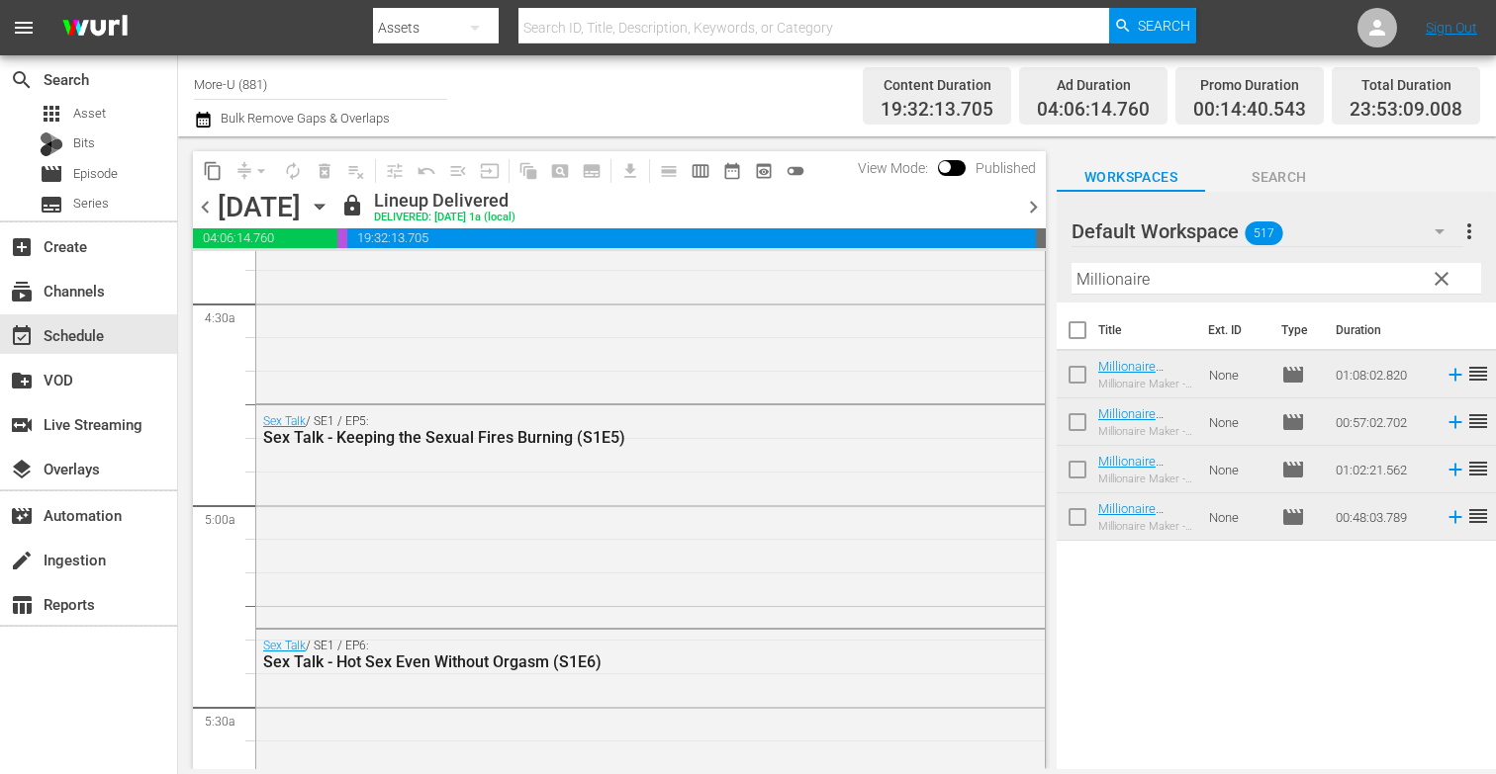
click at [335, 200] on div "Wednesday, September 10th September 10th" at bounding box center [277, 207] width 118 height 33
click at [330, 204] on icon "button" at bounding box center [320, 207] width 22 height 22
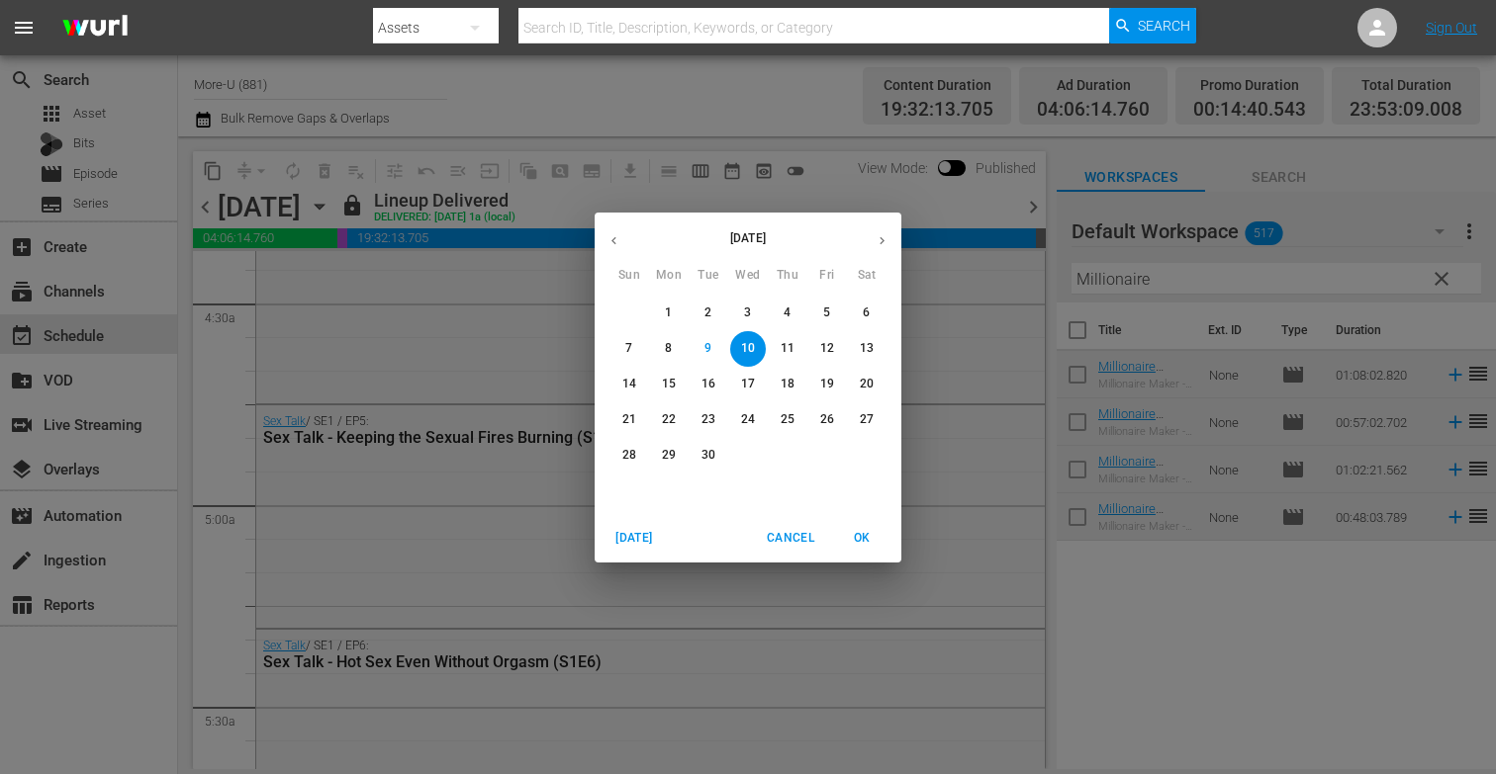
click at [872, 349] on p "13" at bounding box center [867, 348] width 14 height 17
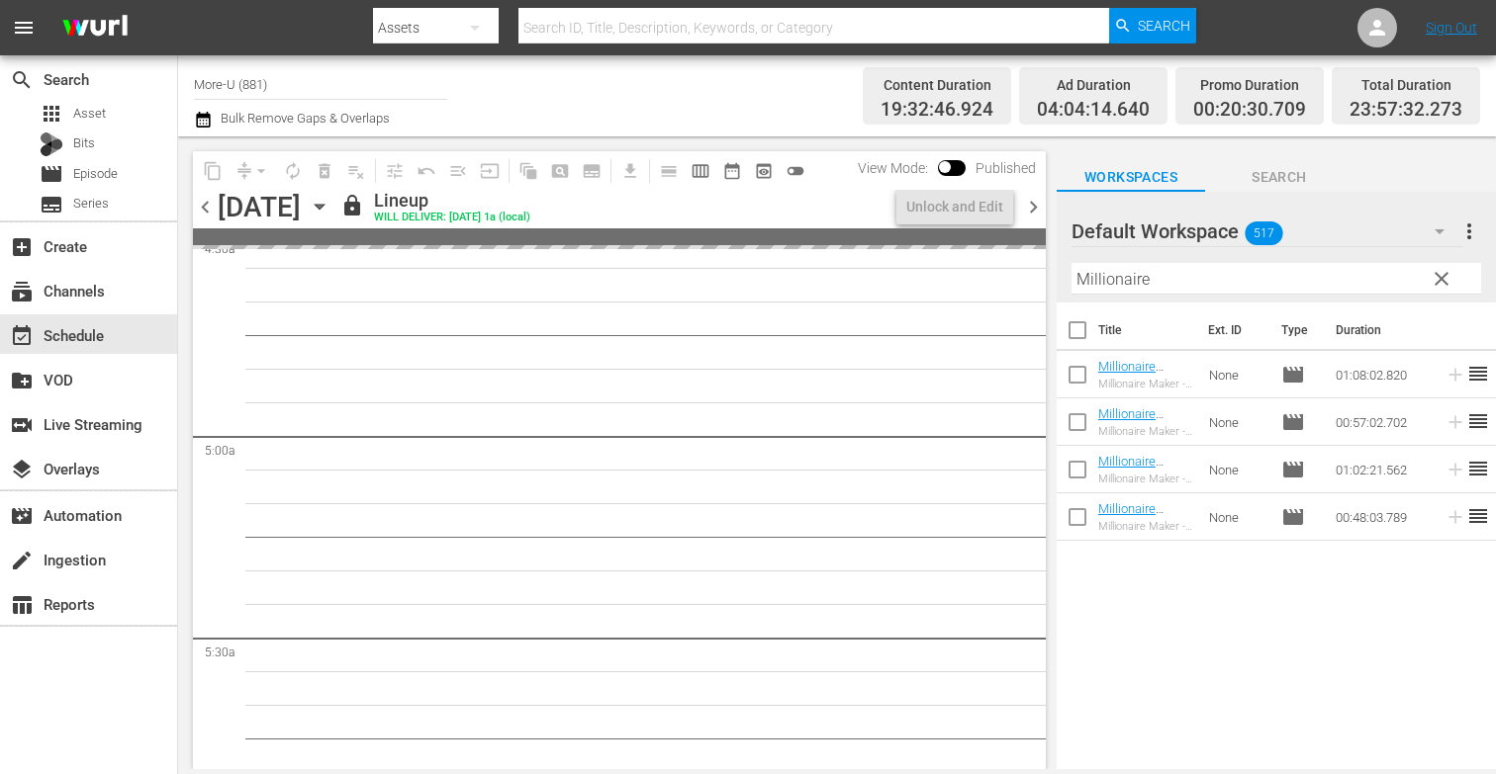
scroll to position [1797, 0]
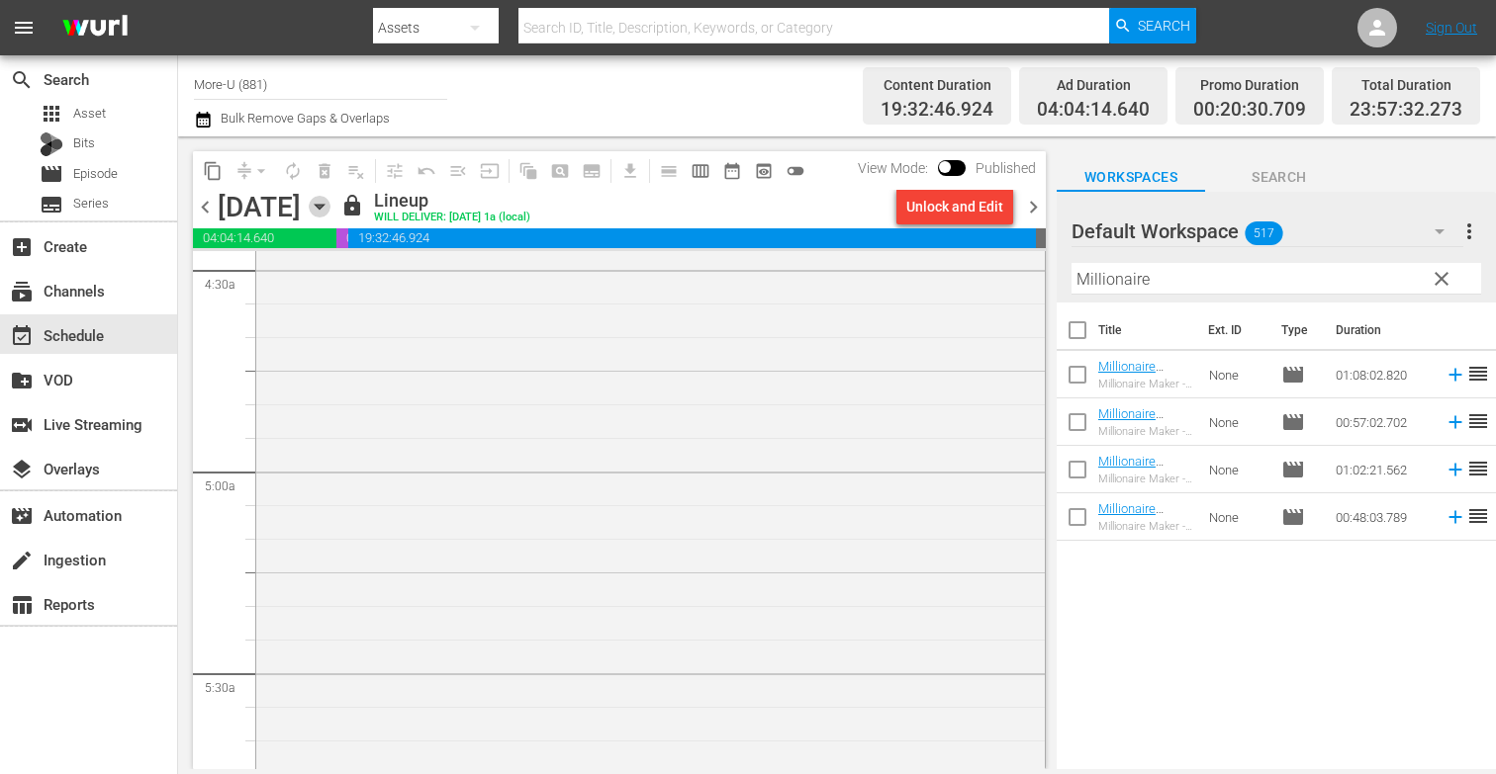
click at [323, 208] on icon "button" at bounding box center [319, 207] width 9 height 5
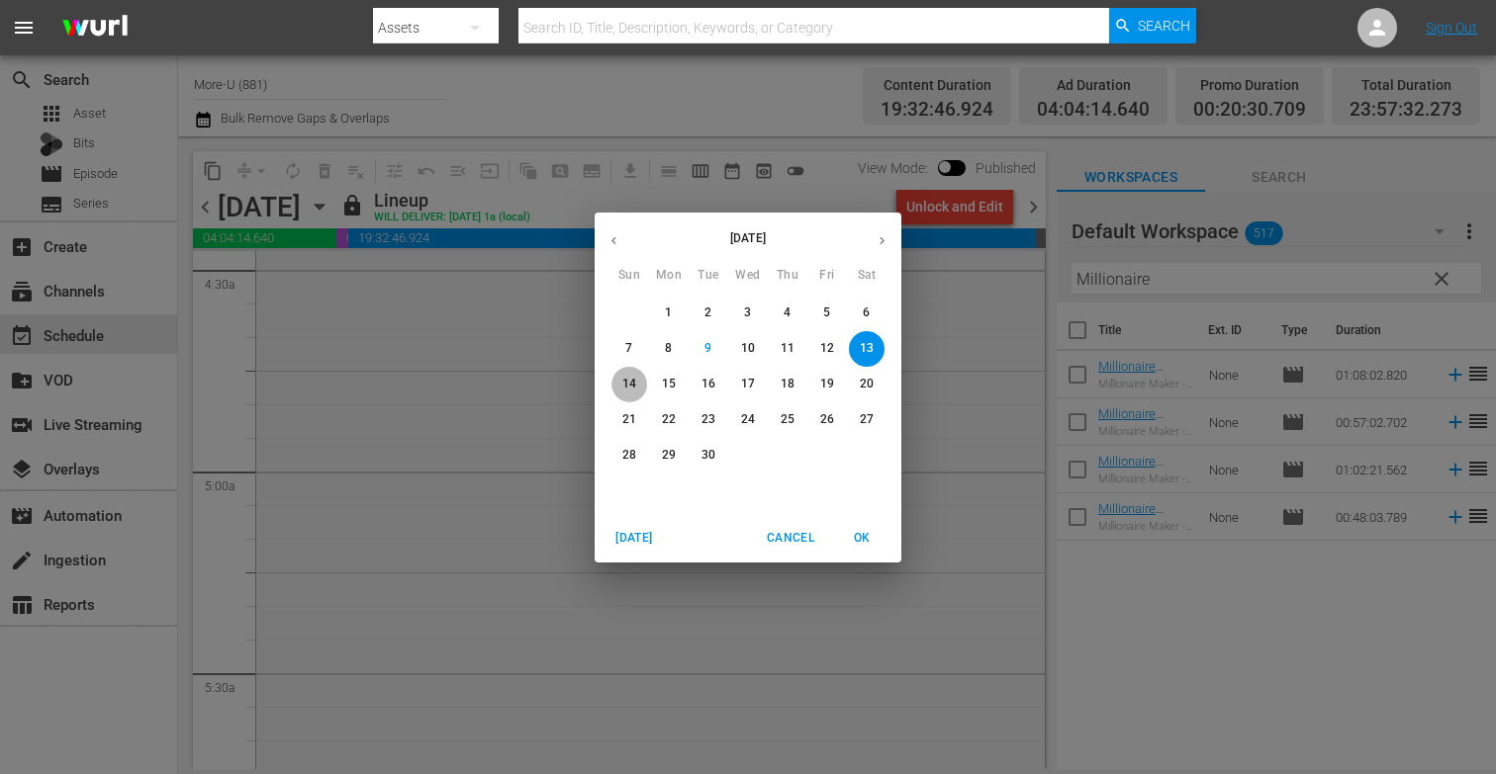
click at [631, 380] on p "14" at bounding box center [629, 384] width 14 height 17
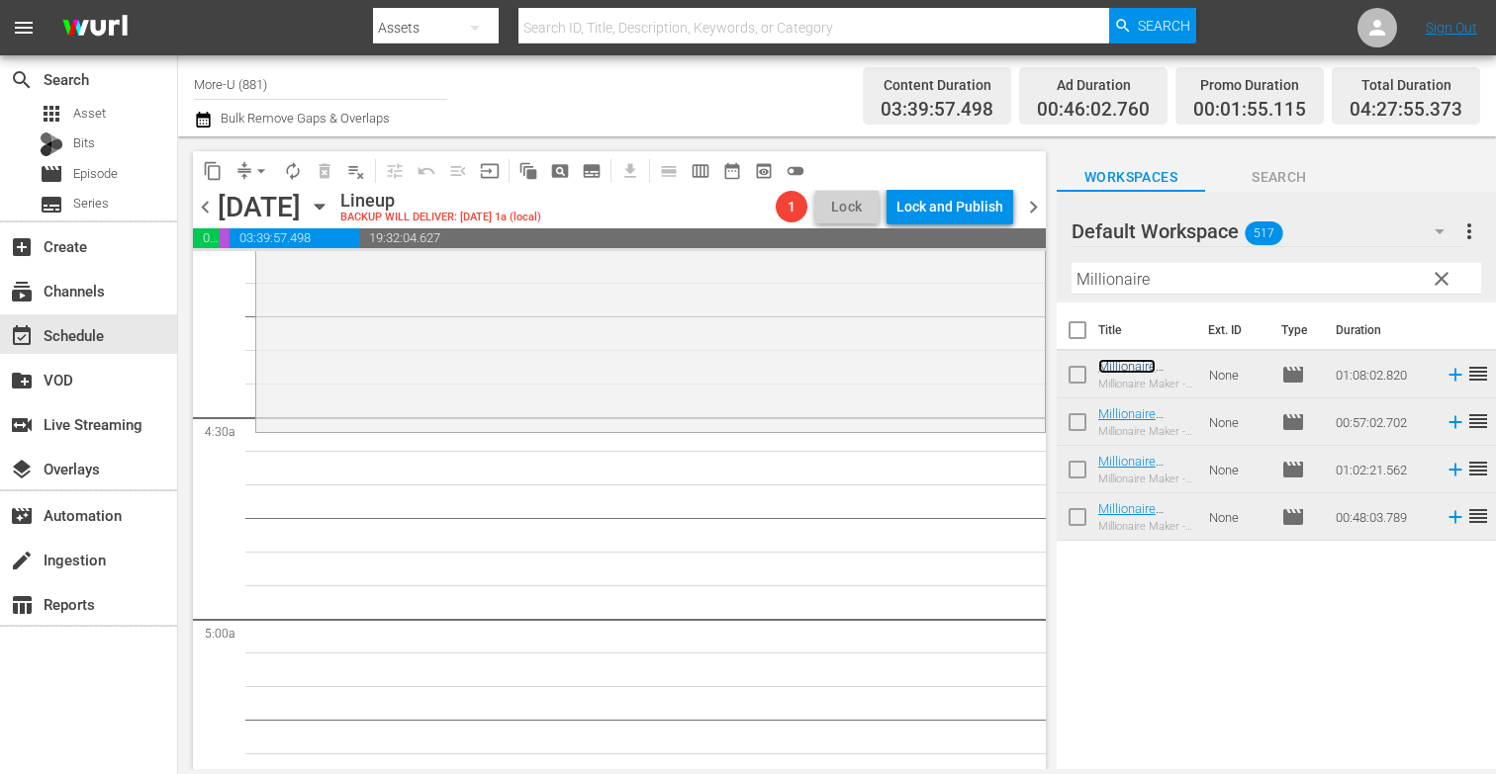
scroll to position [1636, 0]
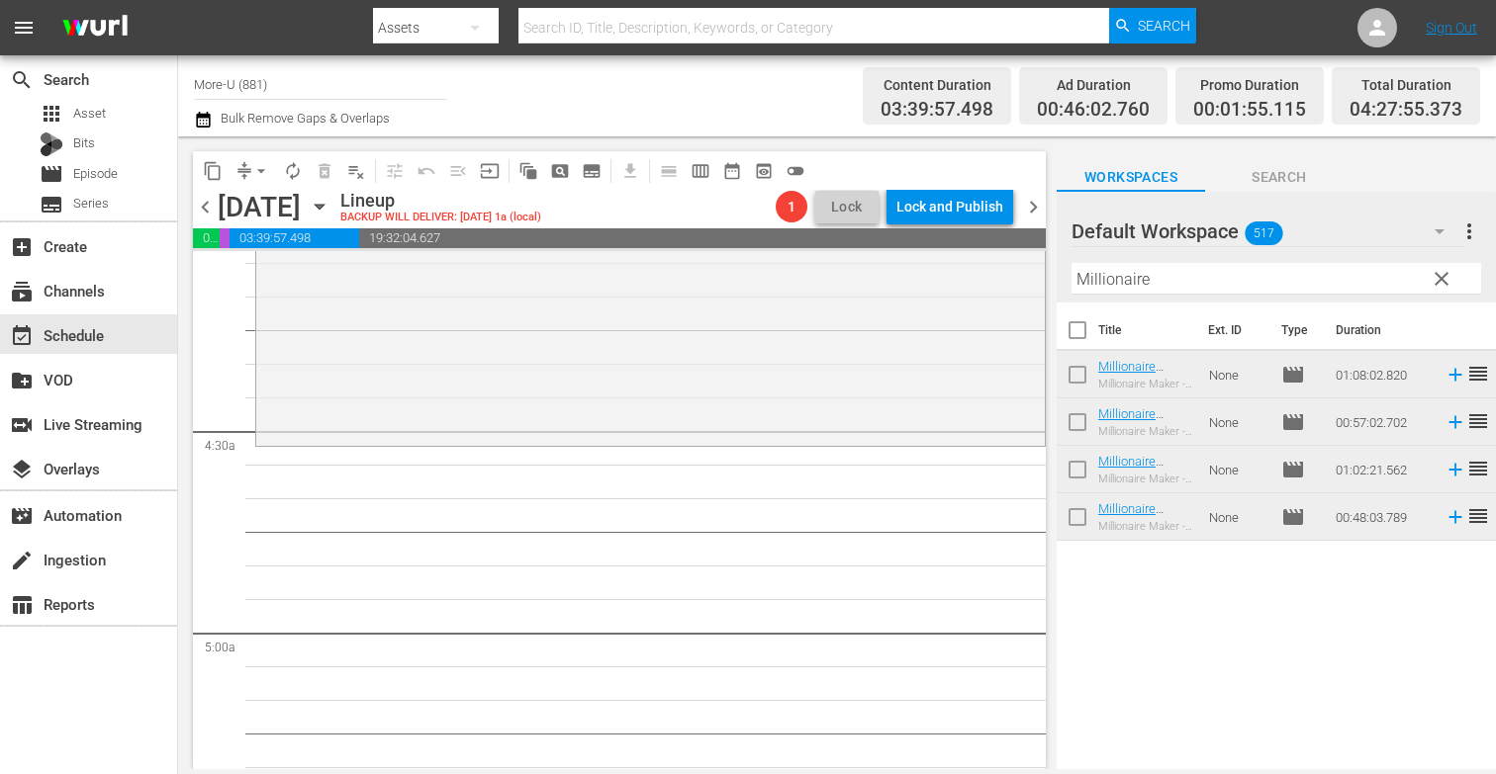
click at [1445, 282] on span "clear" at bounding box center [1441, 279] width 24 height 24
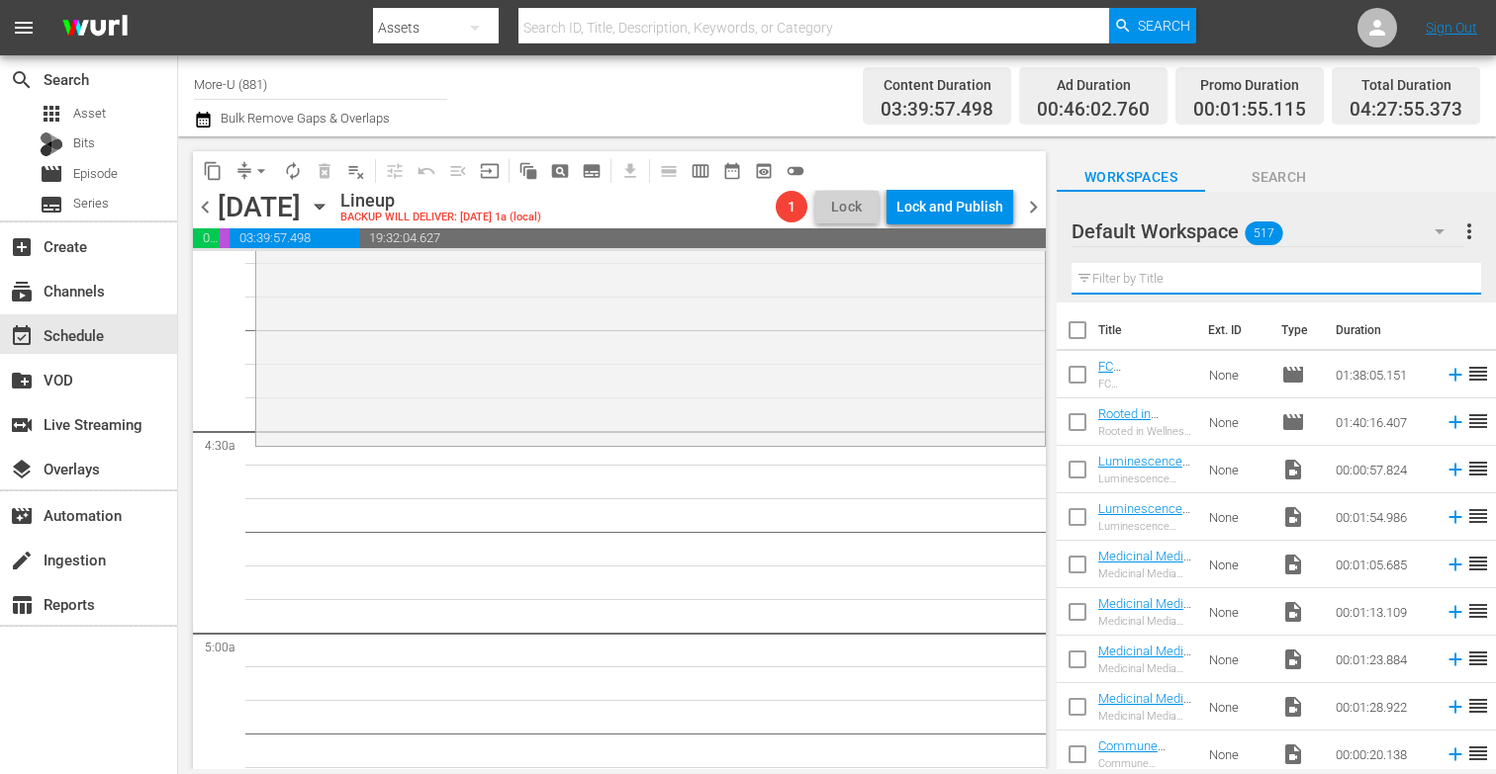
click at [1318, 285] on input "text" at bounding box center [1275, 279] width 409 height 32
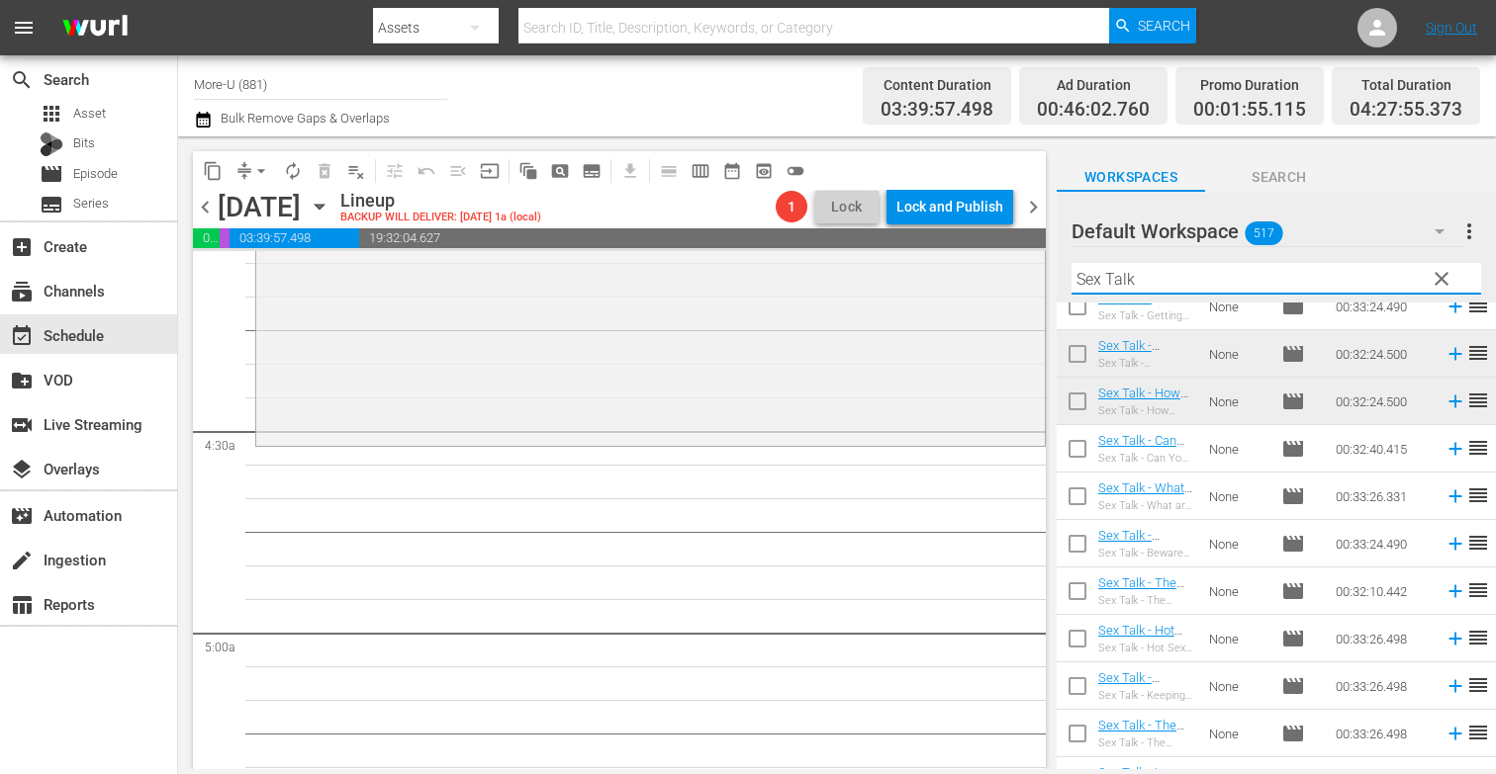
scroll to position [601, 0]
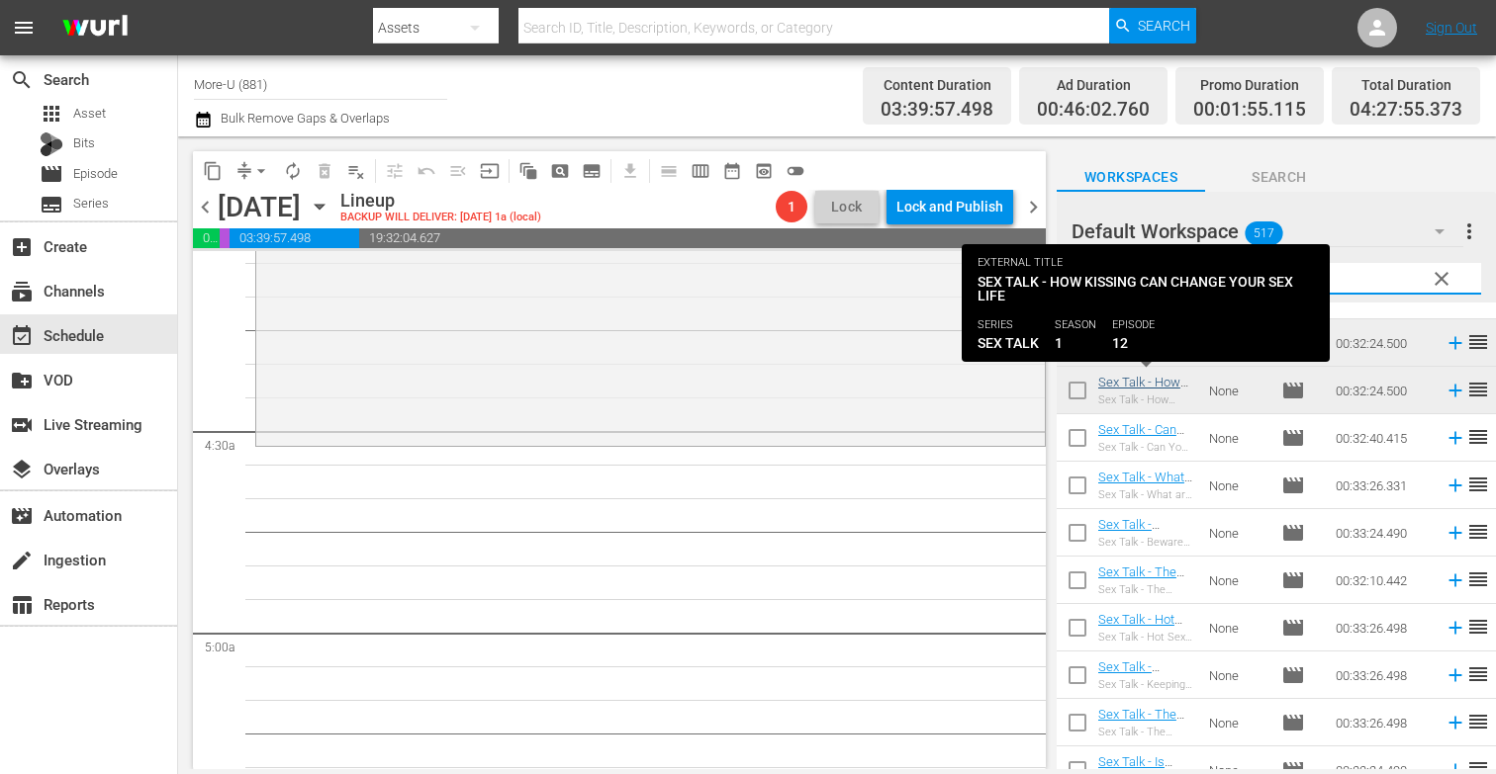
type input "Sex Talk"
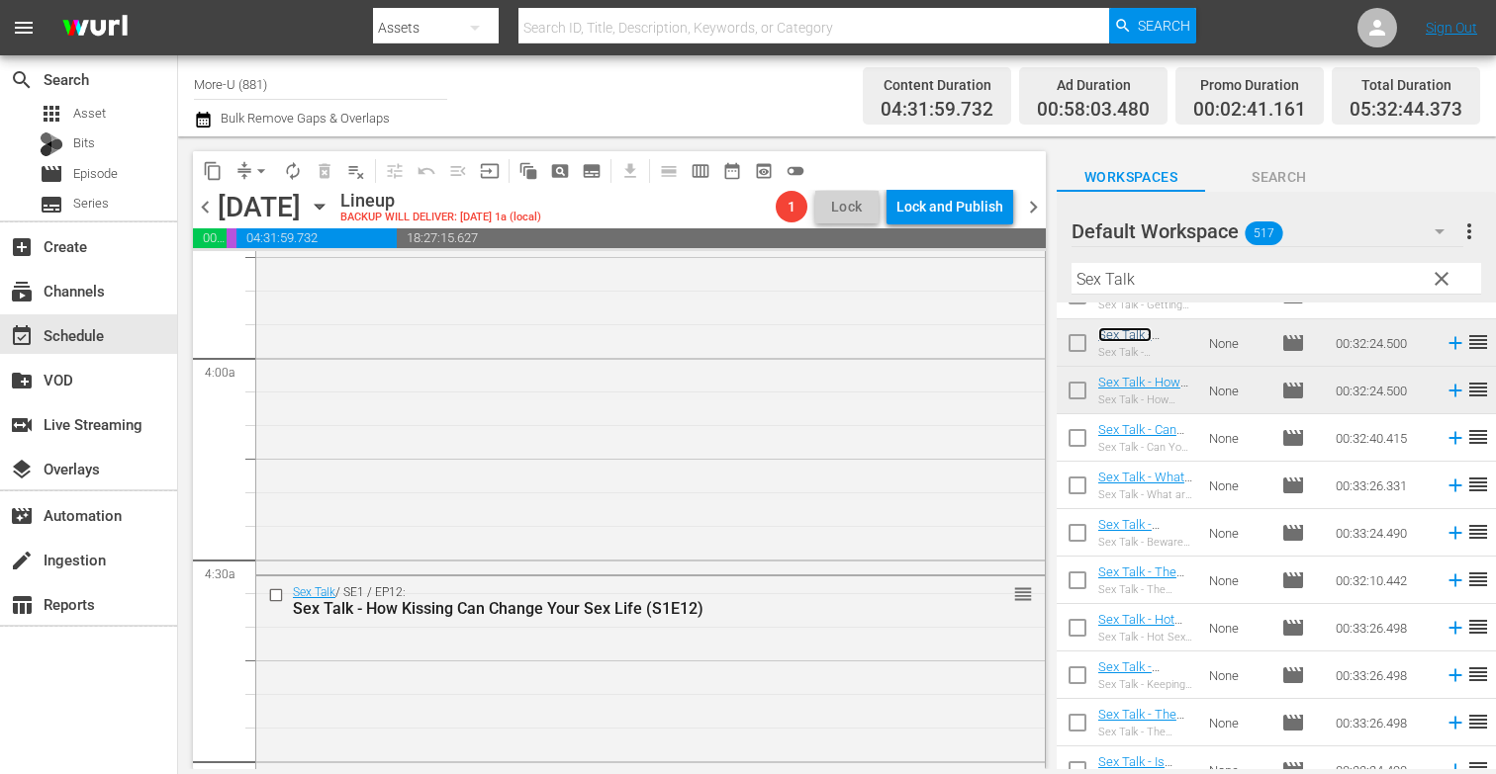
scroll to position [1506, 0]
drag, startPoint x: 1116, startPoint y: 333, endPoint x: 264, endPoint y: 6, distance: 912.4
click at [1430, 277] on span "clear" at bounding box center [1441, 279] width 24 height 24
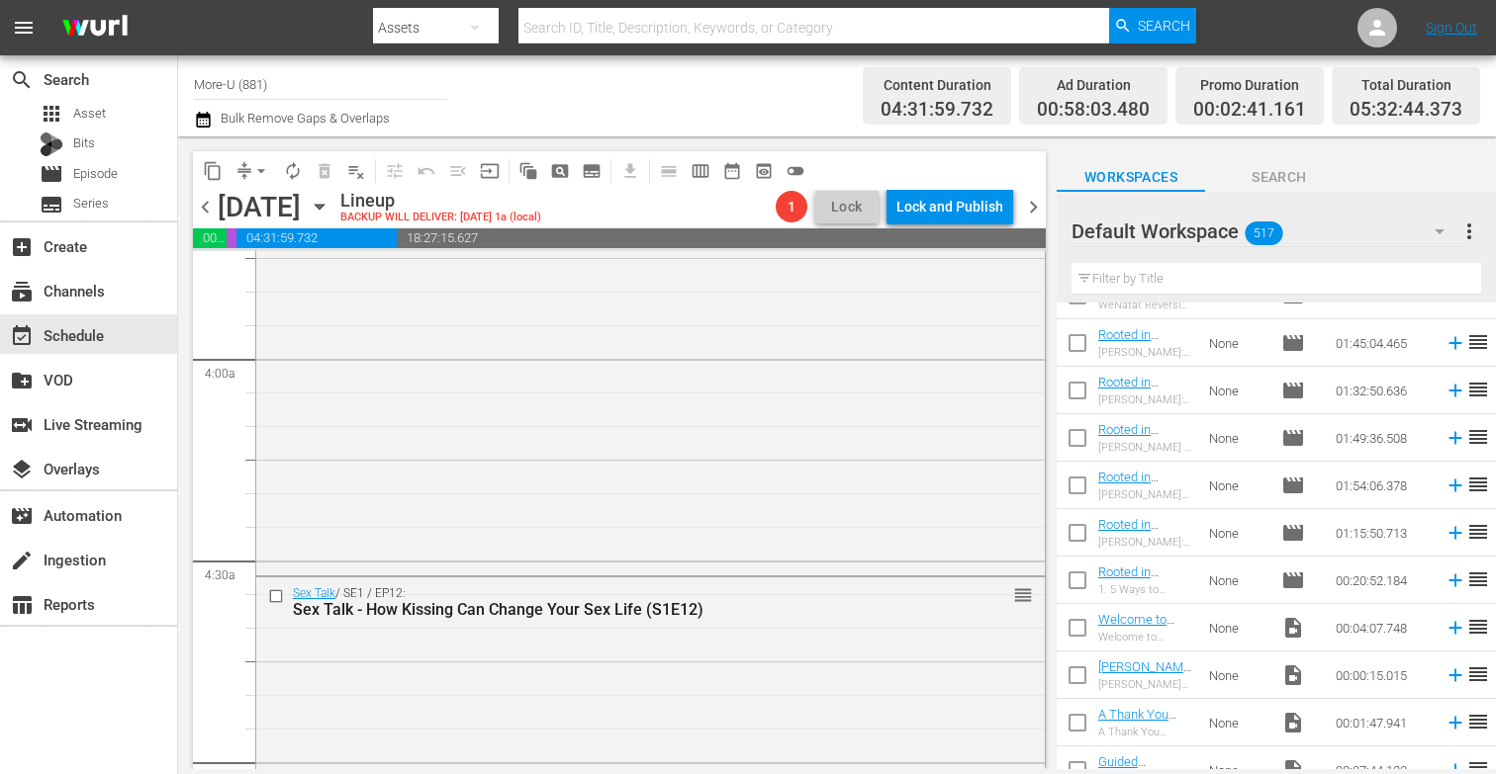
click at [1260, 285] on input "text" at bounding box center [1275, 279] width 409 height 32
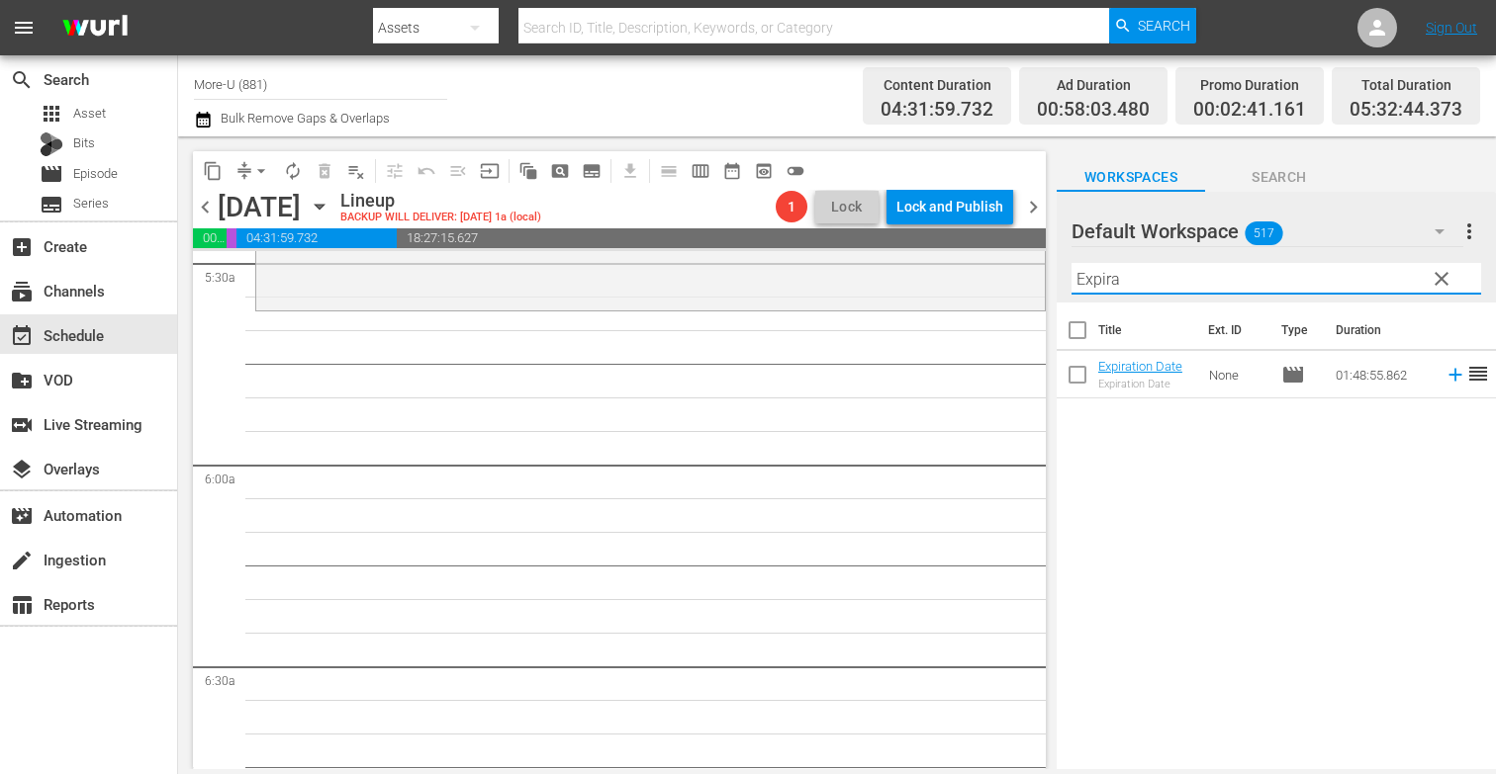
scroll to position [2216, 0]
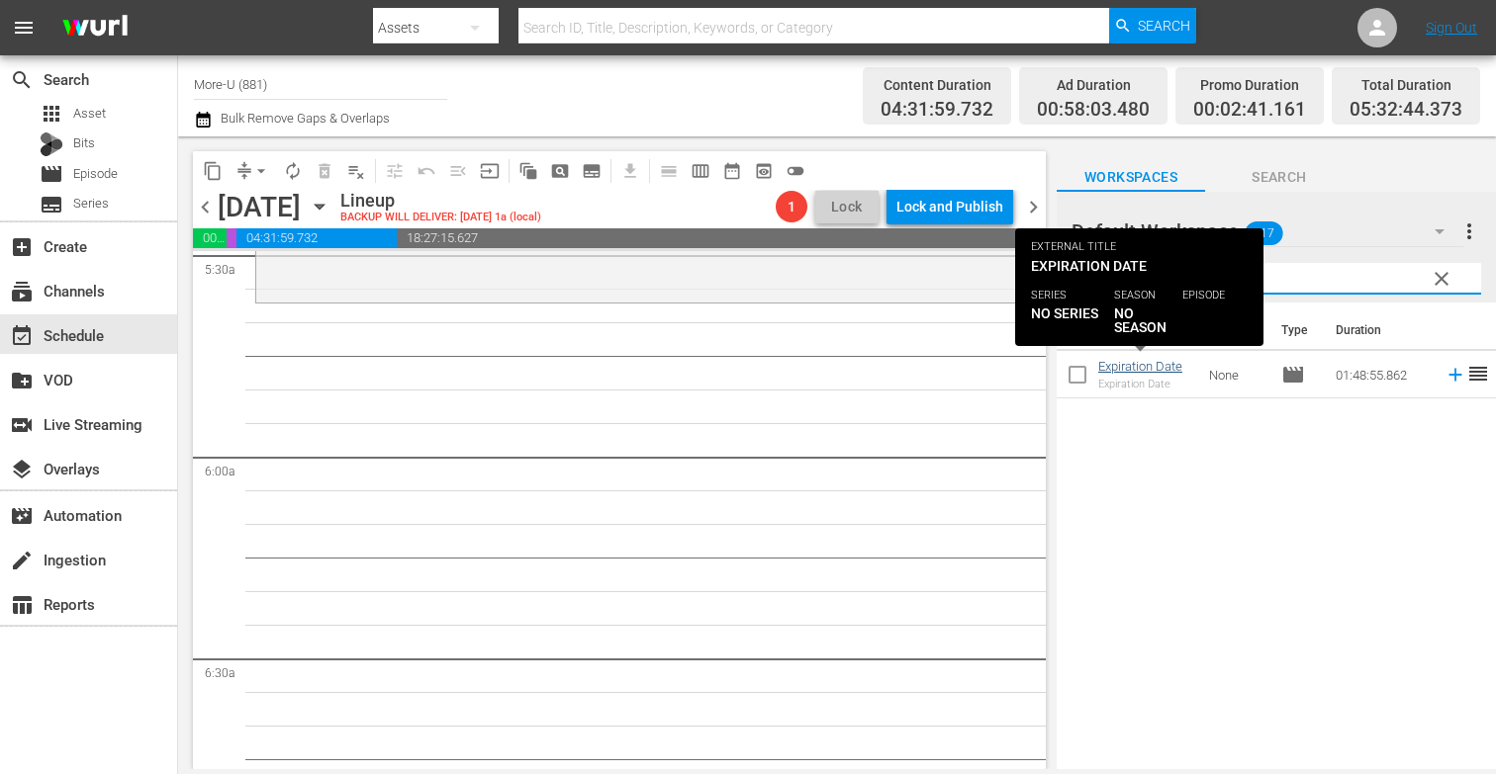
type input "Expira"
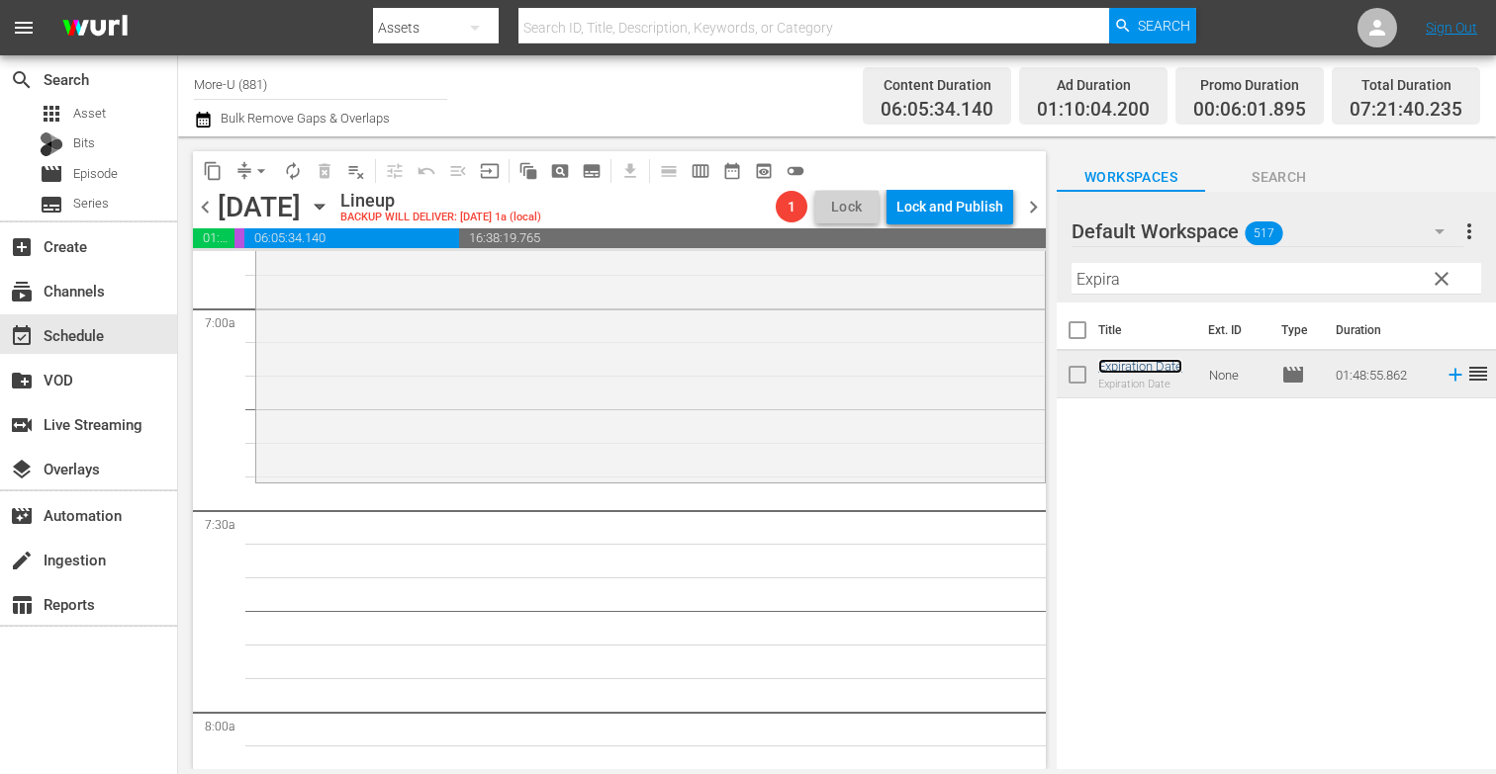
scroll to position [2779, 0]
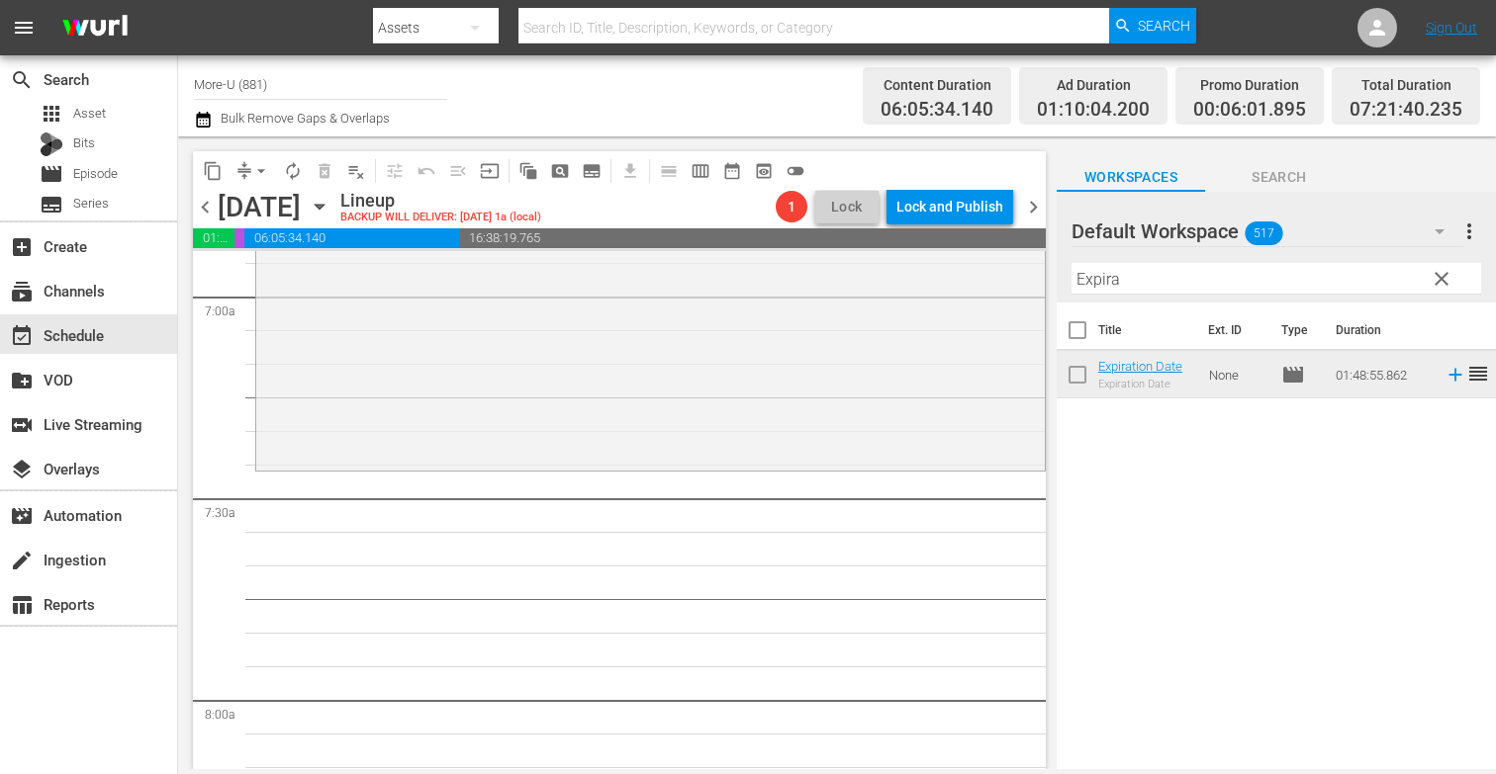
click at [1445, 280] on span "clear" at bounding box center [1441, 279] width 24 height 24
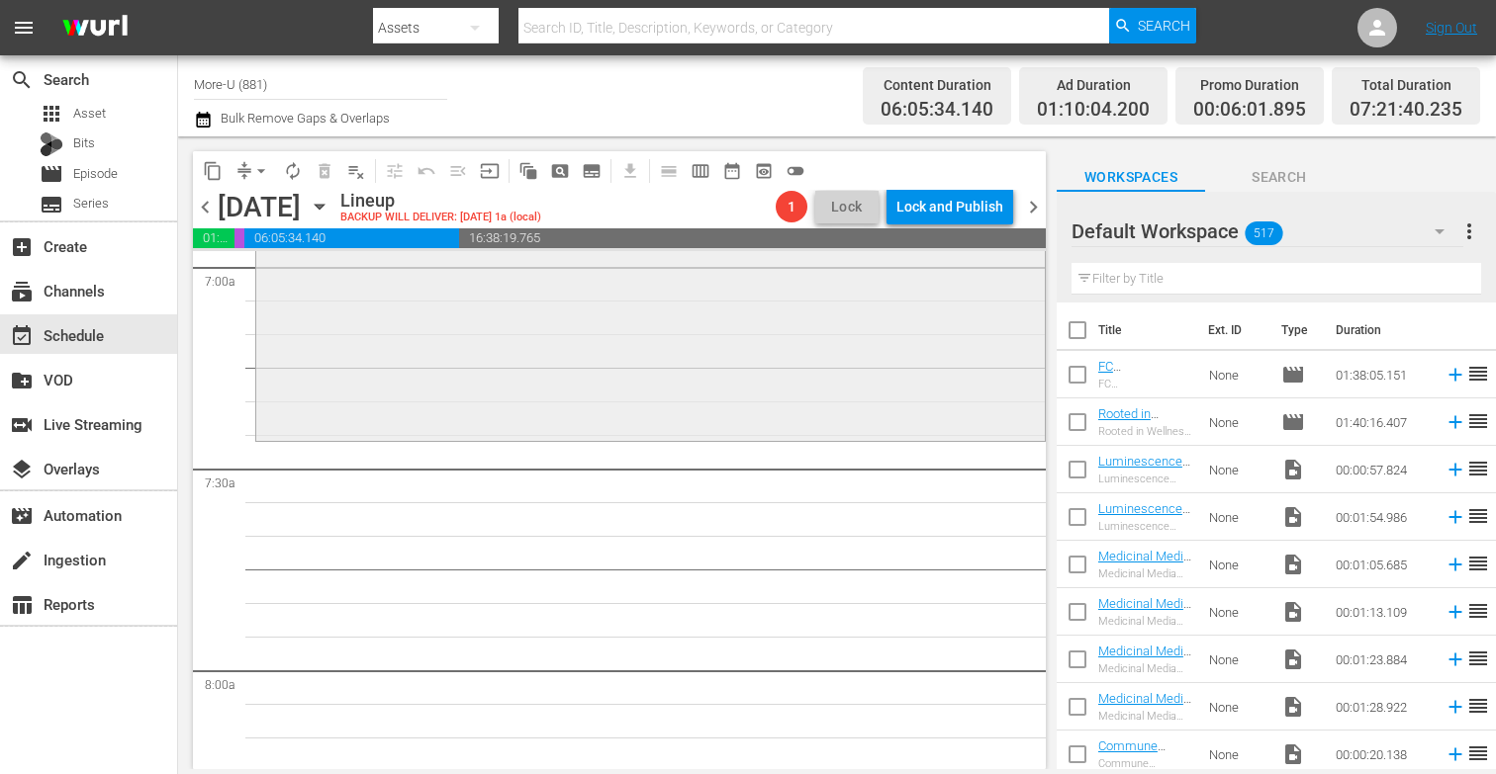
scroll to position [2807, 0]
click at [330, 200] on icon "button" at bounding box center [320, 207] width 22 height 22
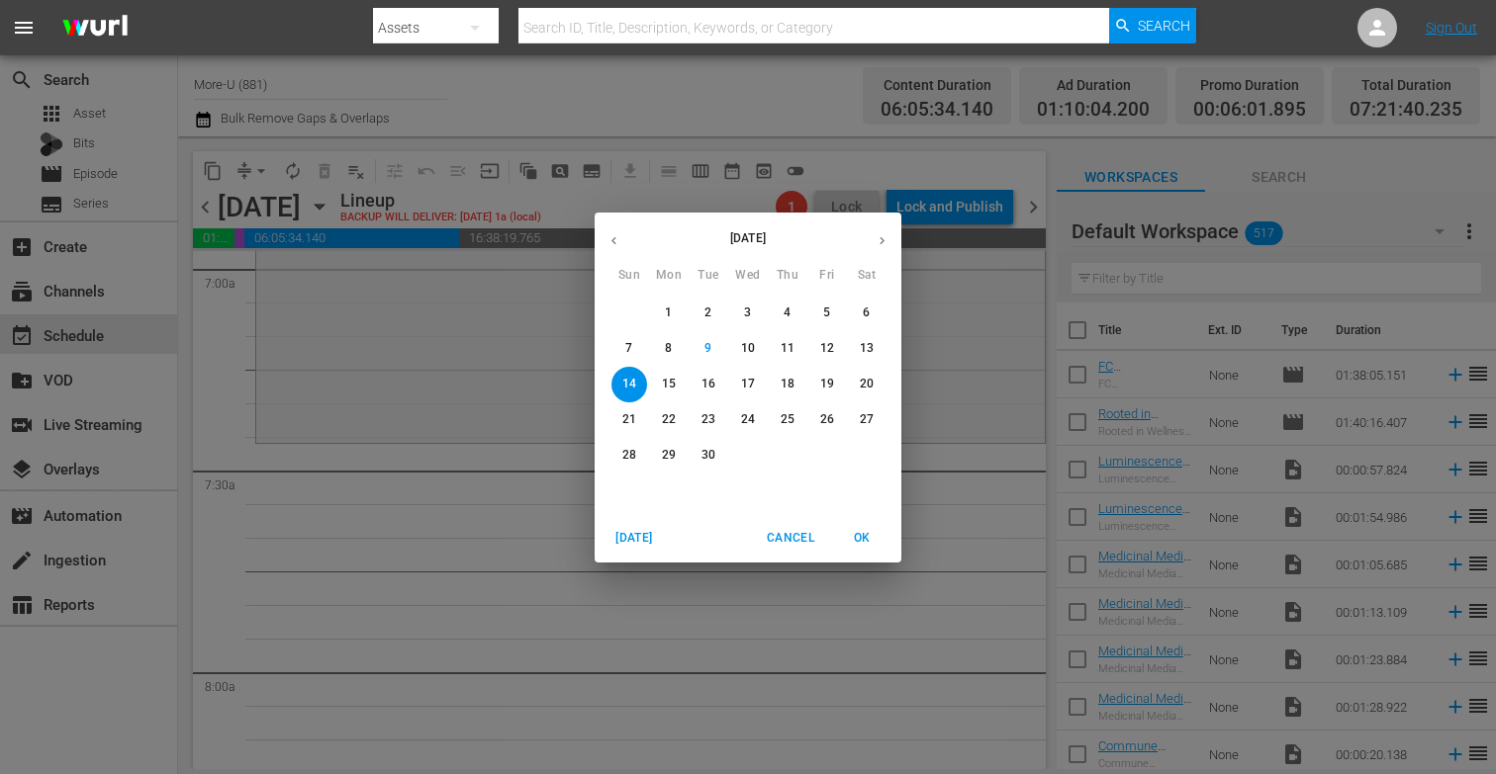
click at [863, 343] on p "13" at bounding box center [867, 348] width 14 height 17
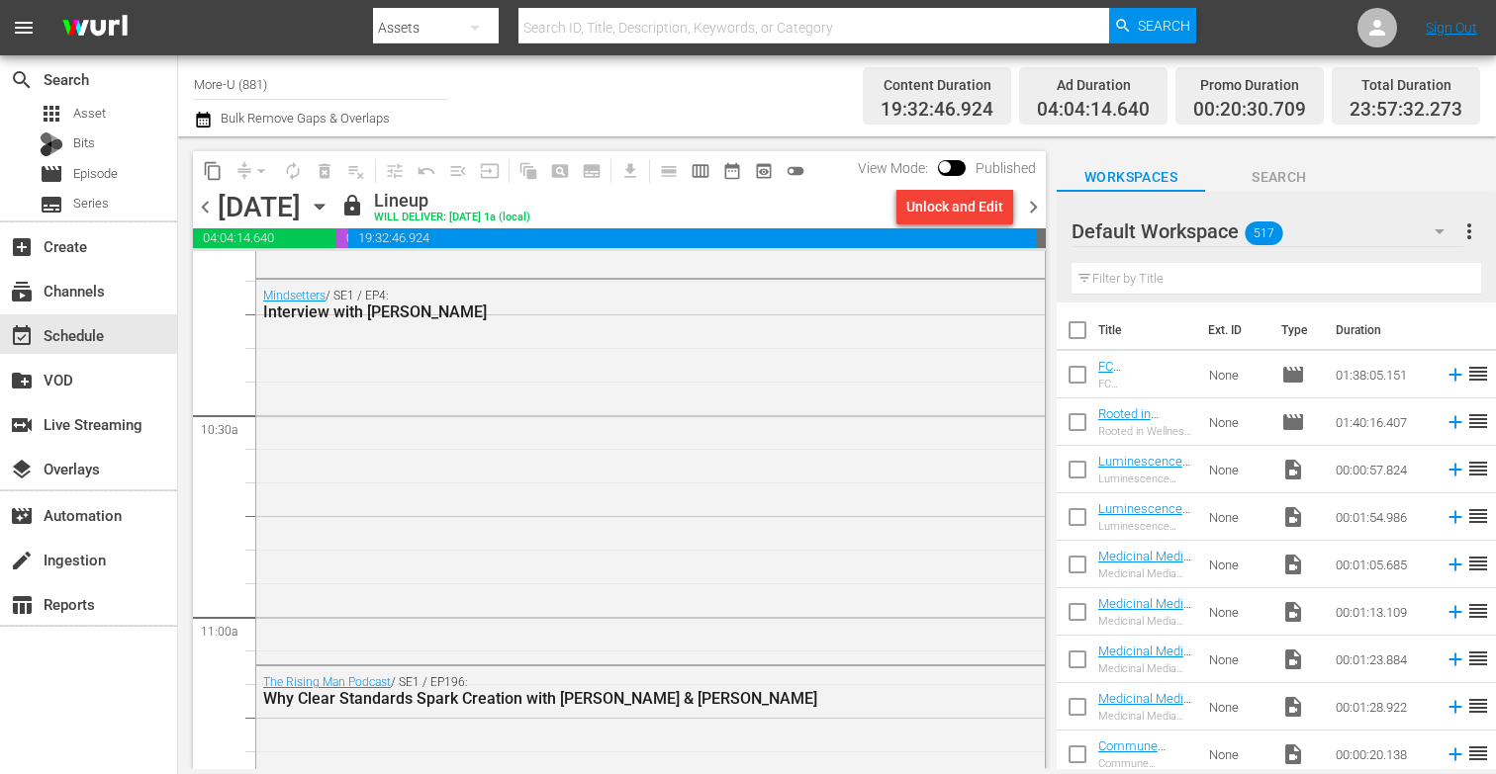
scroll to position [4083, 0]
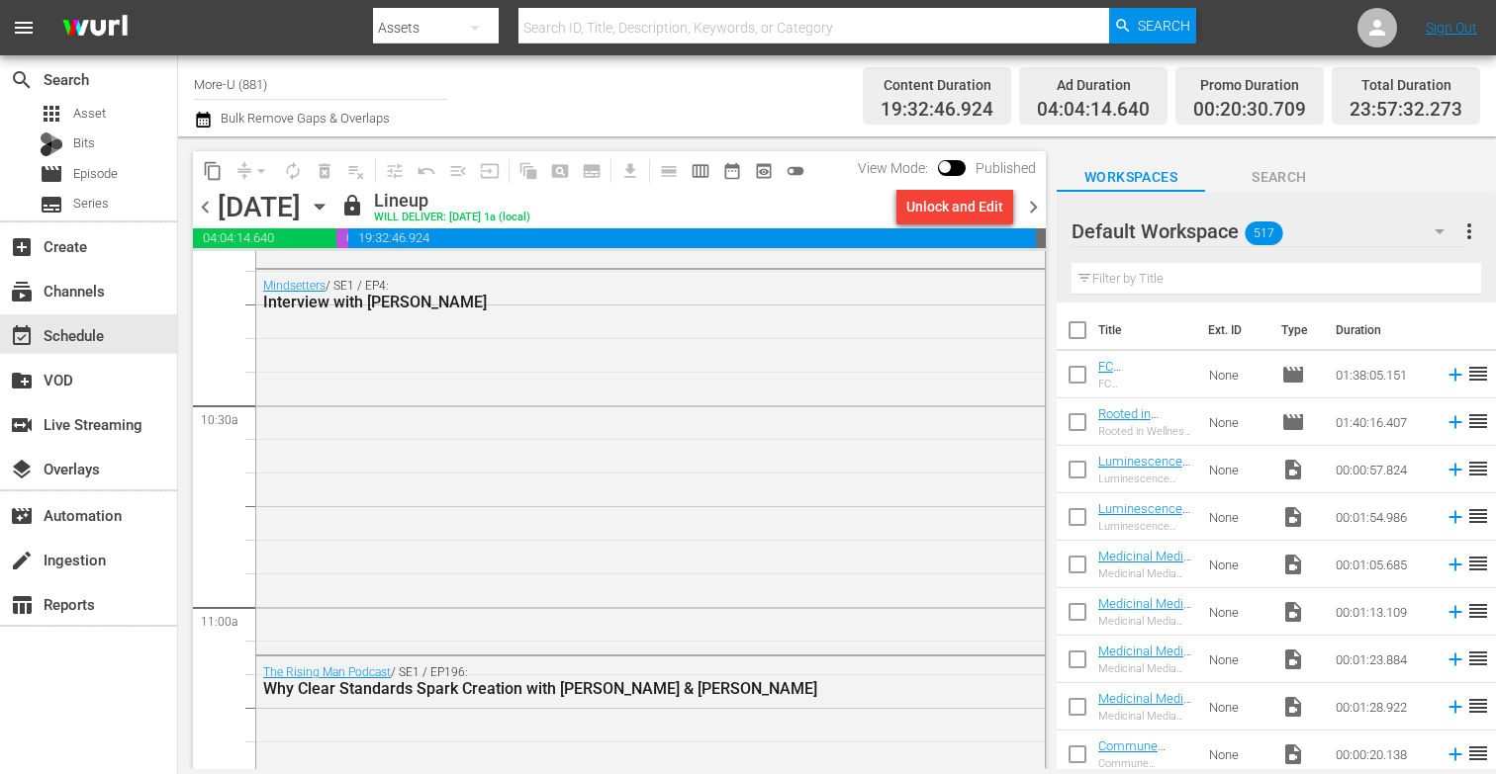
click at [1031, 217] on span "chevron_right" at bounding box center [1033, 207] width 25 height 25
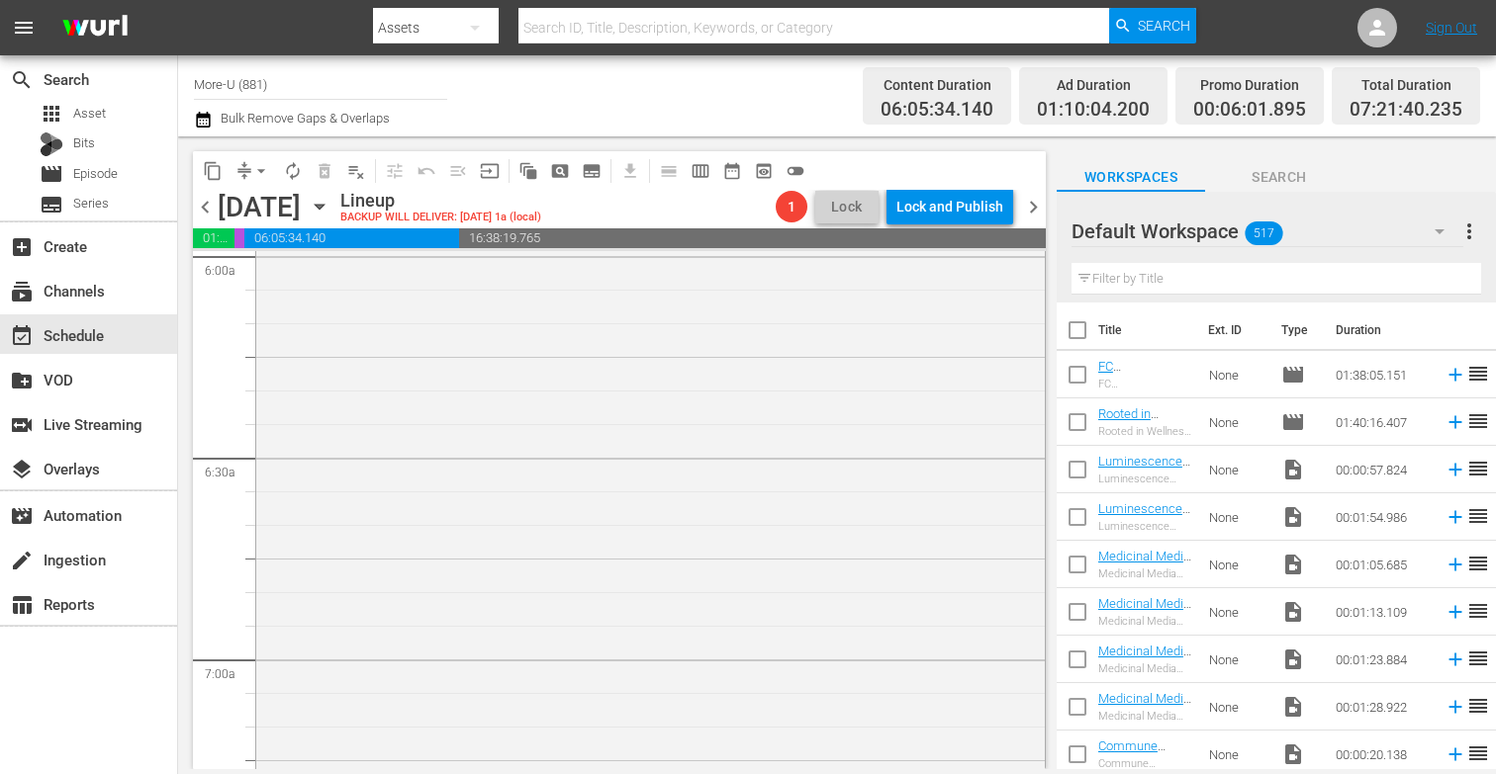
scroll to position [2461, 0]
click at [1244, 285] on input "text" at bounding box center [1275, 279] width 409 height 32
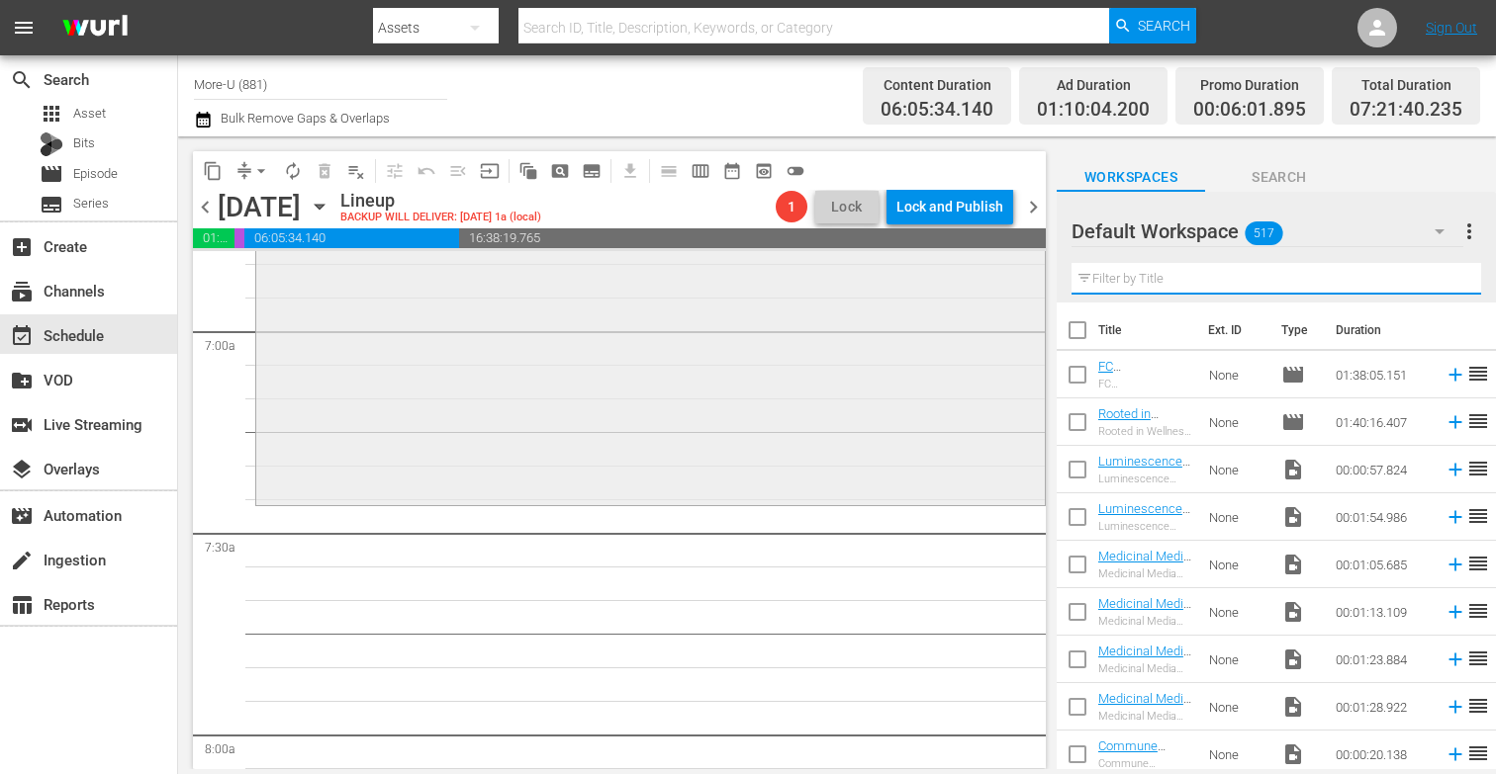
scroll to position [2765, 0]
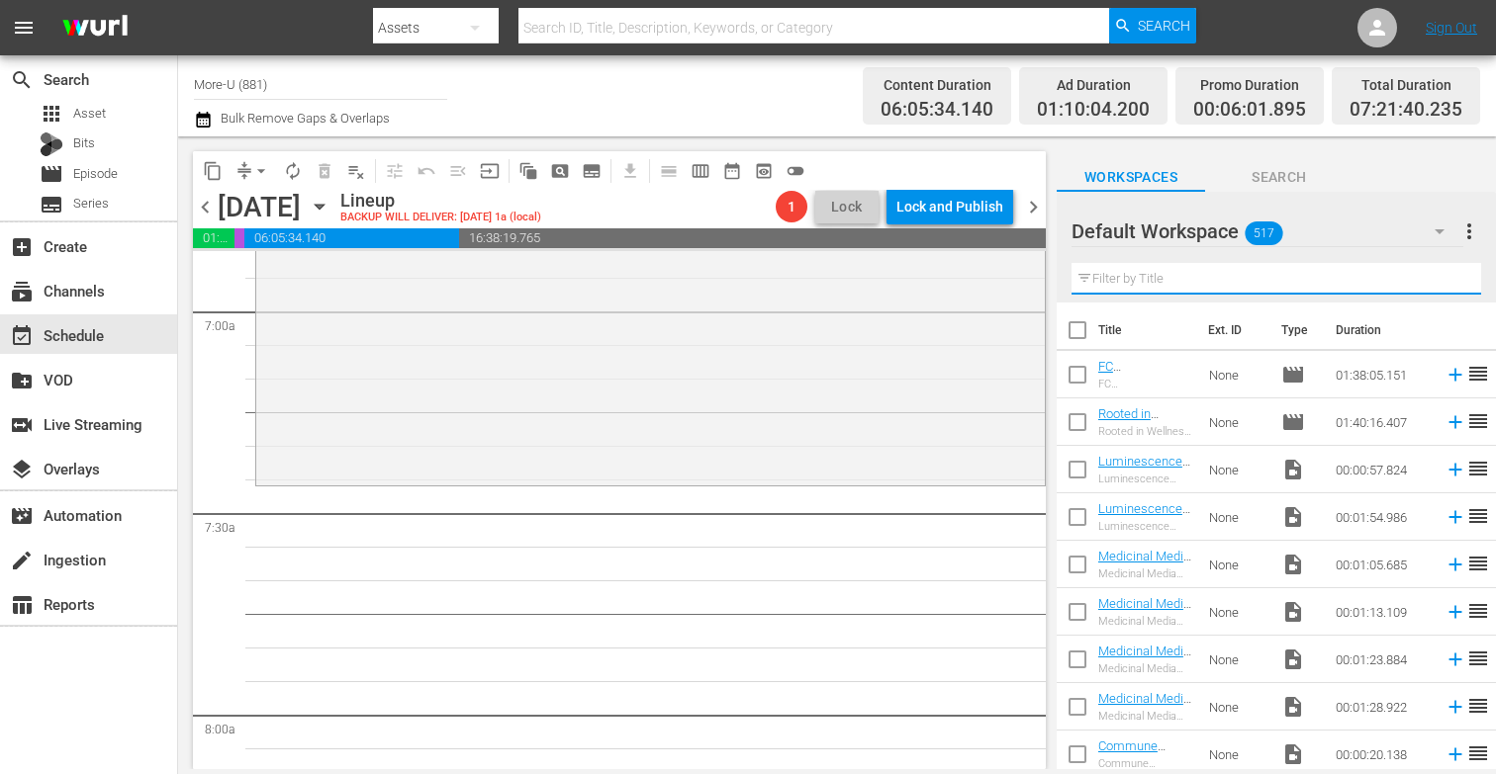
click at [1273, 174] on span "Search" at bounding box center [1279, 177] width 148 height 25
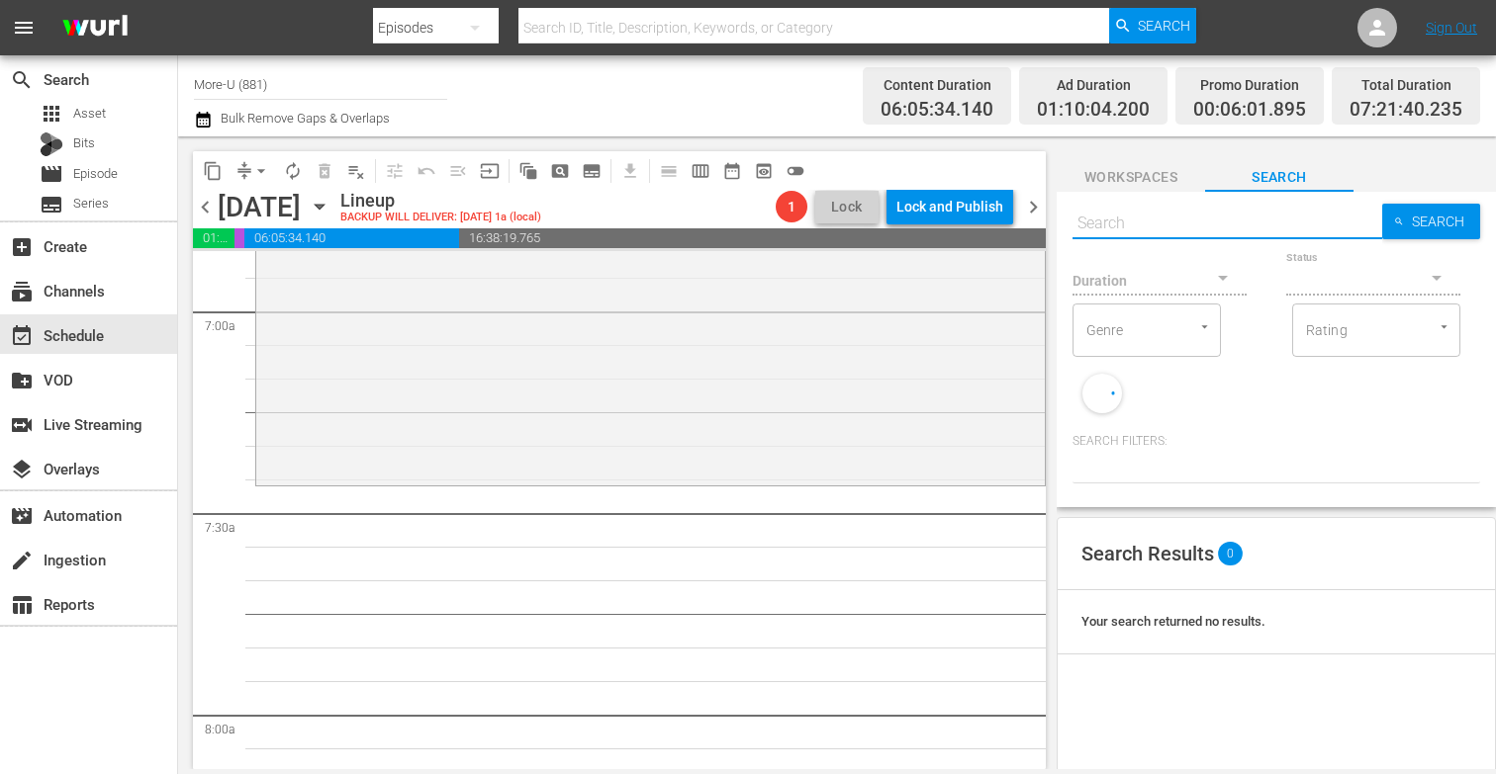
click at [1120, 223] on input "text" at bounding box center [1227, 223] width 310 height 47
paste input "Express What’s Been Repressed with Aaron Kleinerman & Jeddy Azuma"
type input "Express What’s Been Repressed with Aaron Kleinerman & Jeddy Azuma"
paste input "Express What’s Been Repressed with Aaron Kleinerman & Jeddy Azuma"
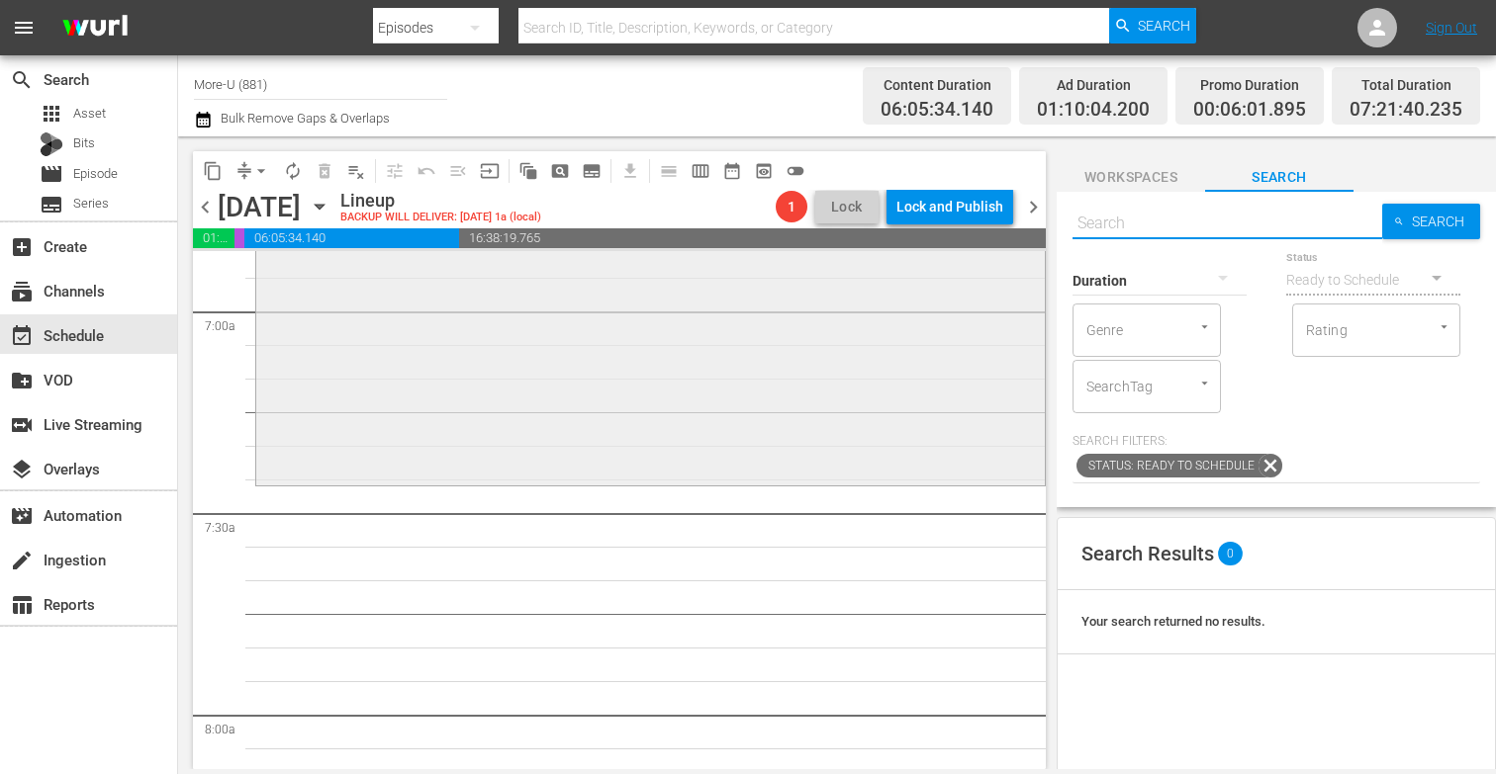
type input "Express What’s Been Repressed with Aaron Kleinerman & Jeddy Azuma"
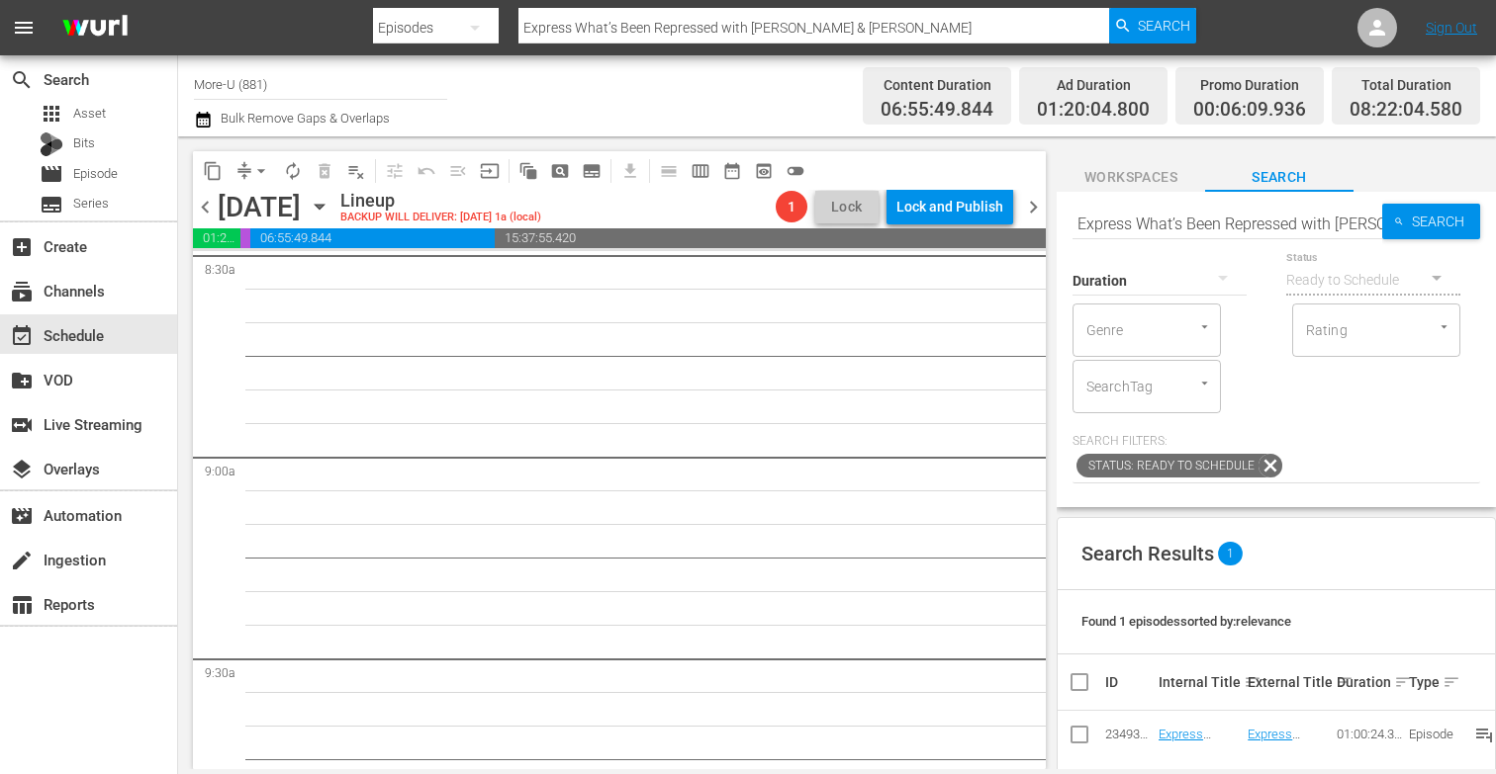
scroll to position [3427, 0]
click at [1380, 225] on input "Express What’s Been Repressed with Aaron Kleinerman & Jeddy Azuma" at bounding box center [1227, 223] width 310 height 47
type input "Kleinerman & Jeddy Azuma"
type input "K"
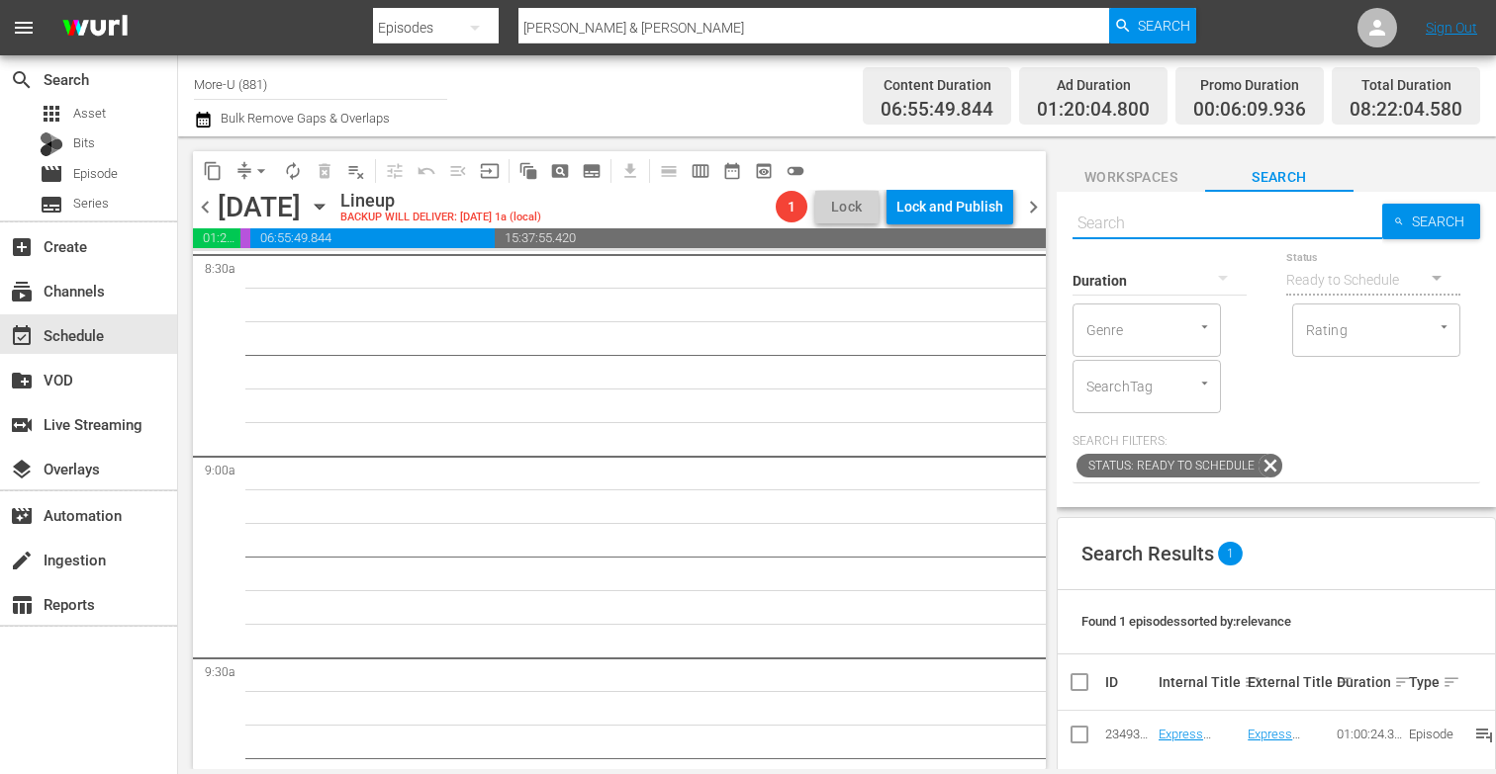
paste input "Reason vs. Resonance with David Lion & Jeddy Azuma"
type input "Reason vs. Resonance with David Lion & Jeddy Azuma"
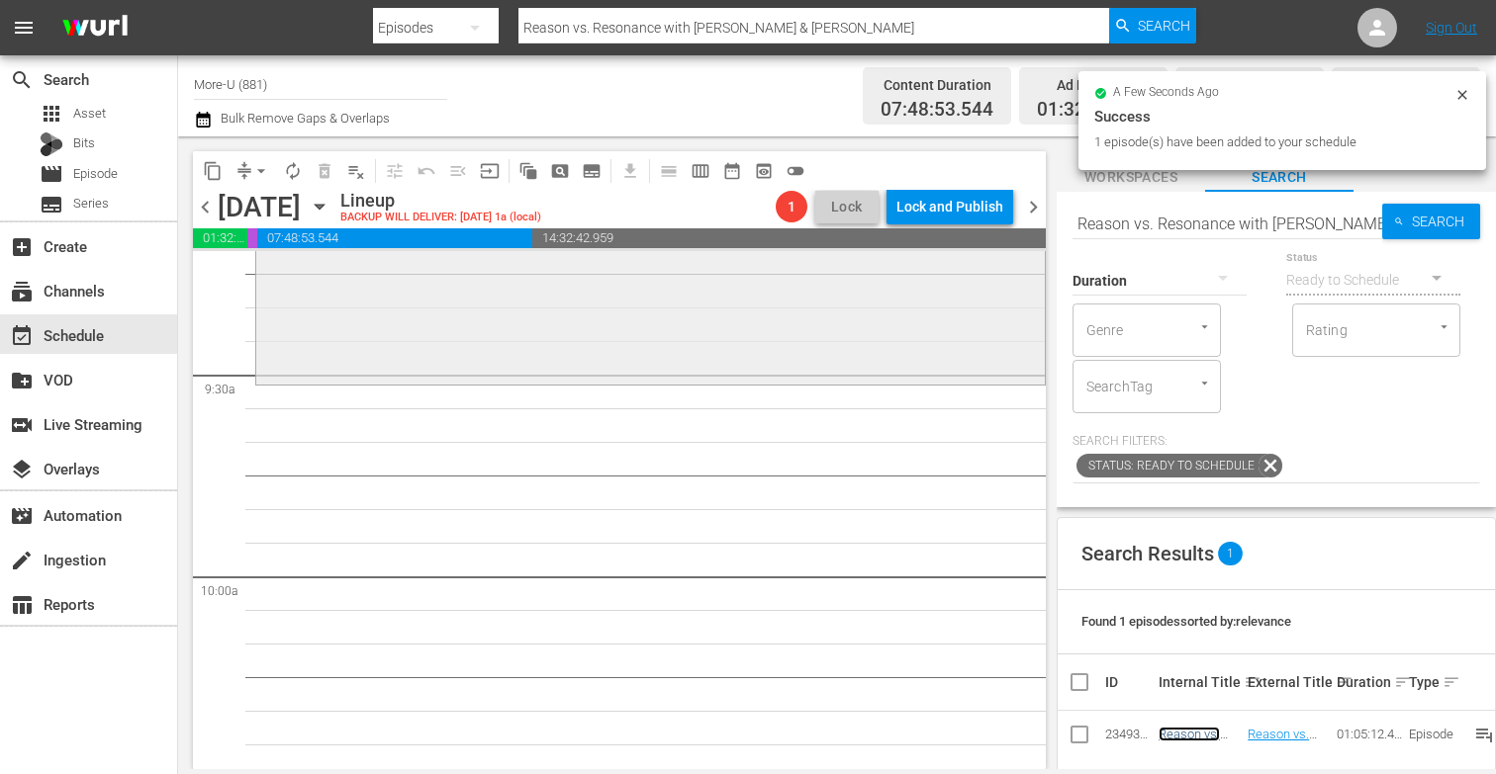
scroll to position [3731, 0]
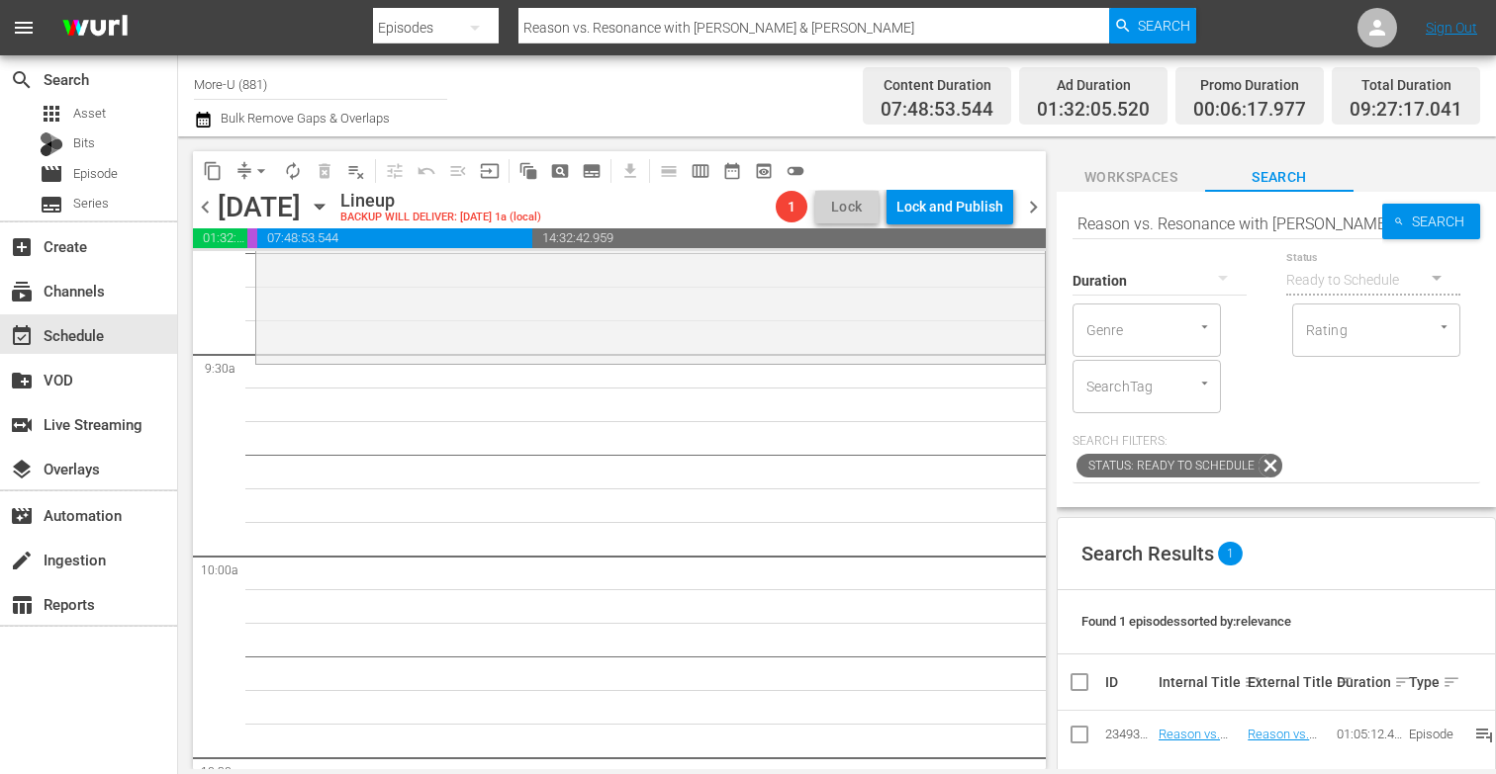
drag, startPoint x: 921, startPoint y: 335, endPoint x: 971, endPoint y: 287, distance: 70.0
click at [971, 285] on div "The Rising Man Podcast / SE1 / EP200: Reason vs. Resonance with David Lion & Je…" at bounding box center [650, 144] width 788 height 432
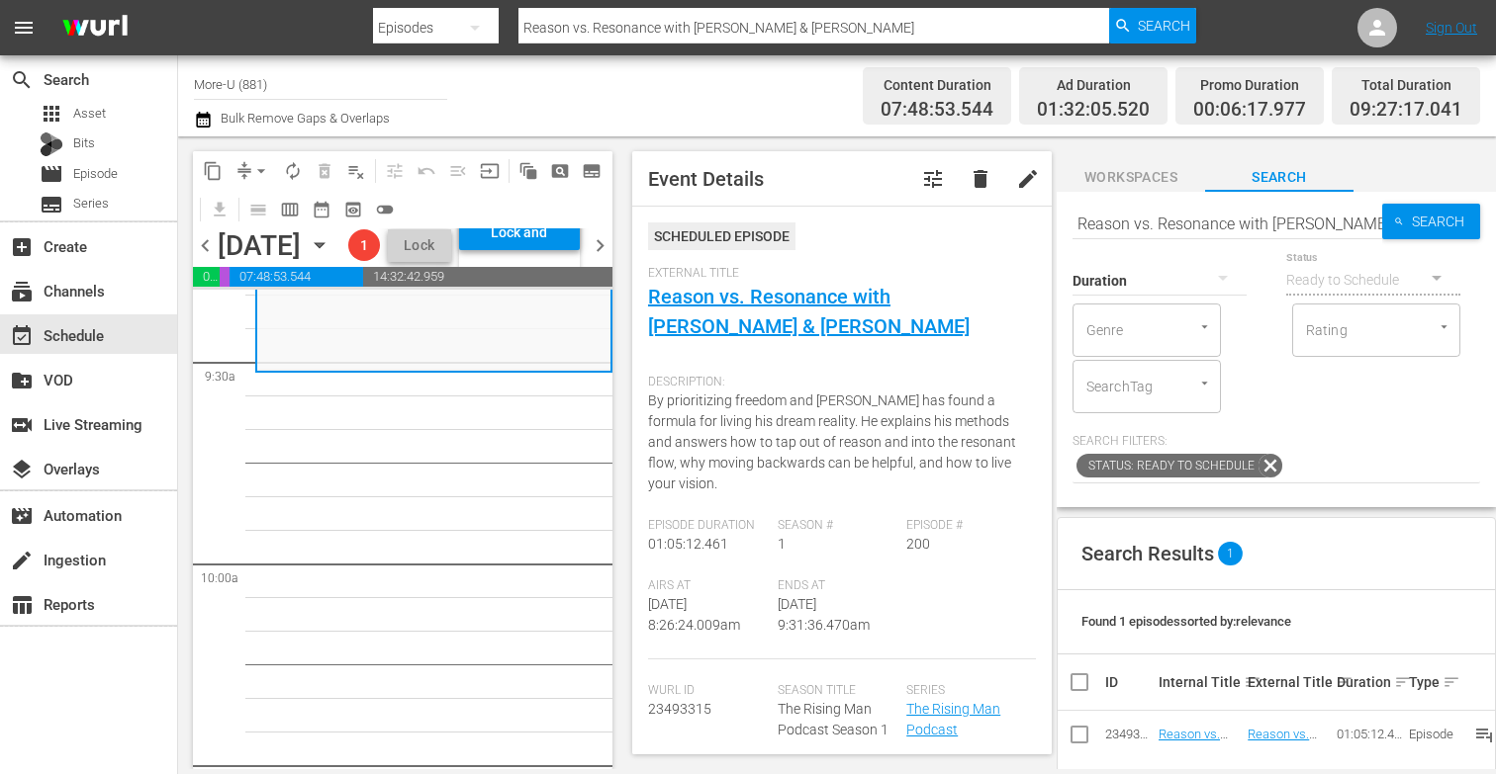
scroll to position [3750, 0]
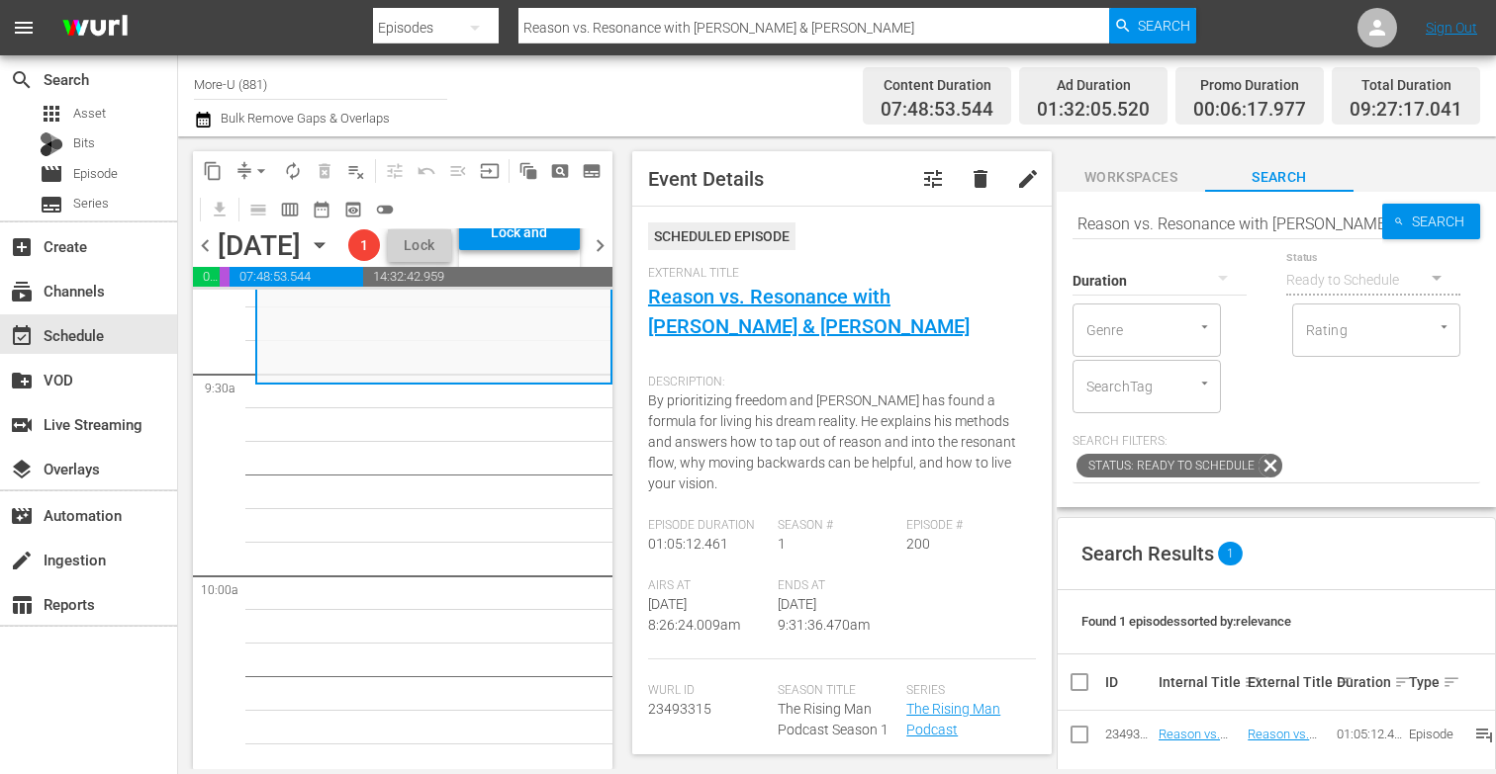
click at [1376, 215] on input "Reason vs. Resonance with David Lion & Jeddy Azuma" at bounding box center [1227, 223] width 310 height 47
type input "Reason vs. Resonance wddy Azuma"
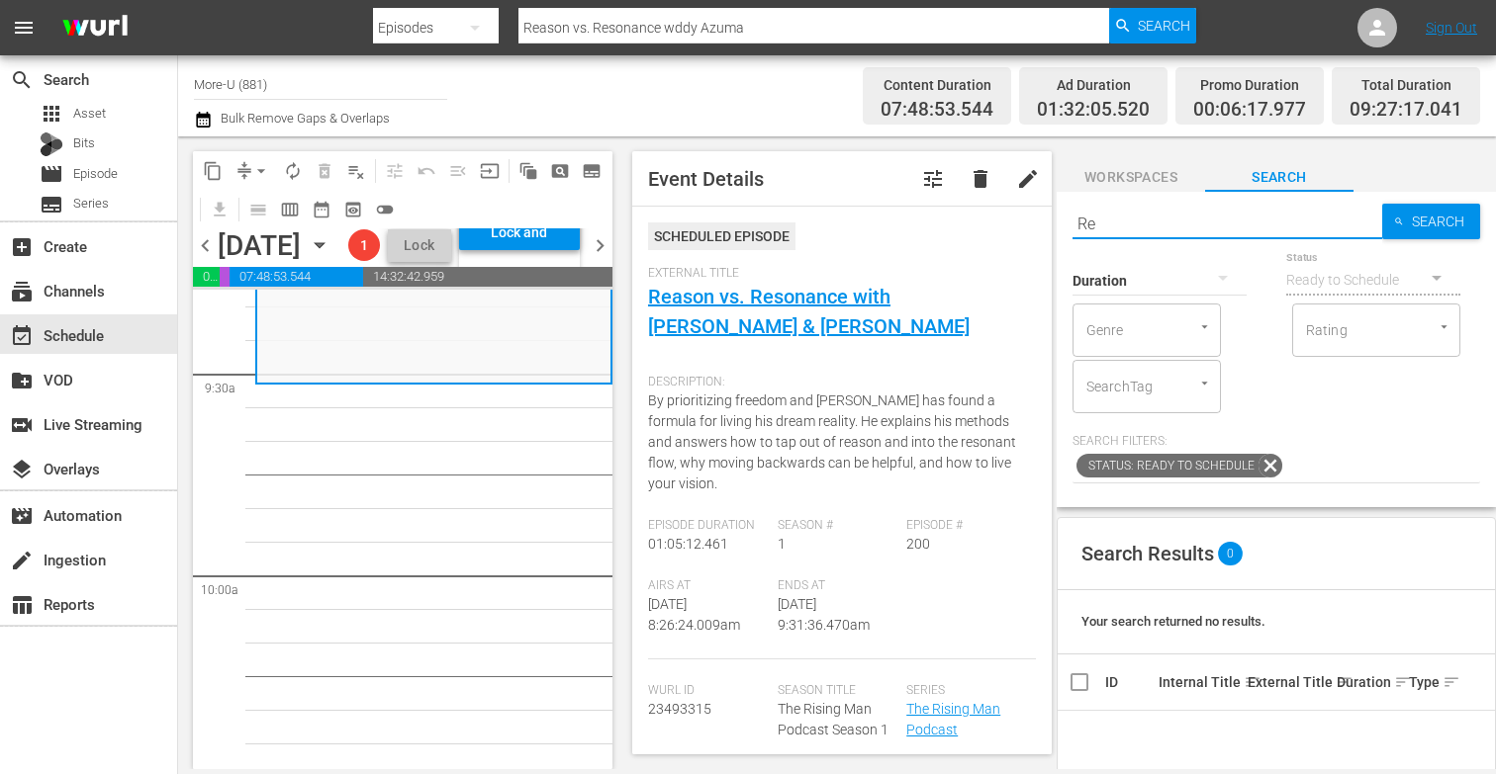
type input "R"
paste input "Live Above Fear with George Kalantzis & Jeddy Azuma"
type input "Live Above Fear with George Kalantzis & Jeddy Azuma"
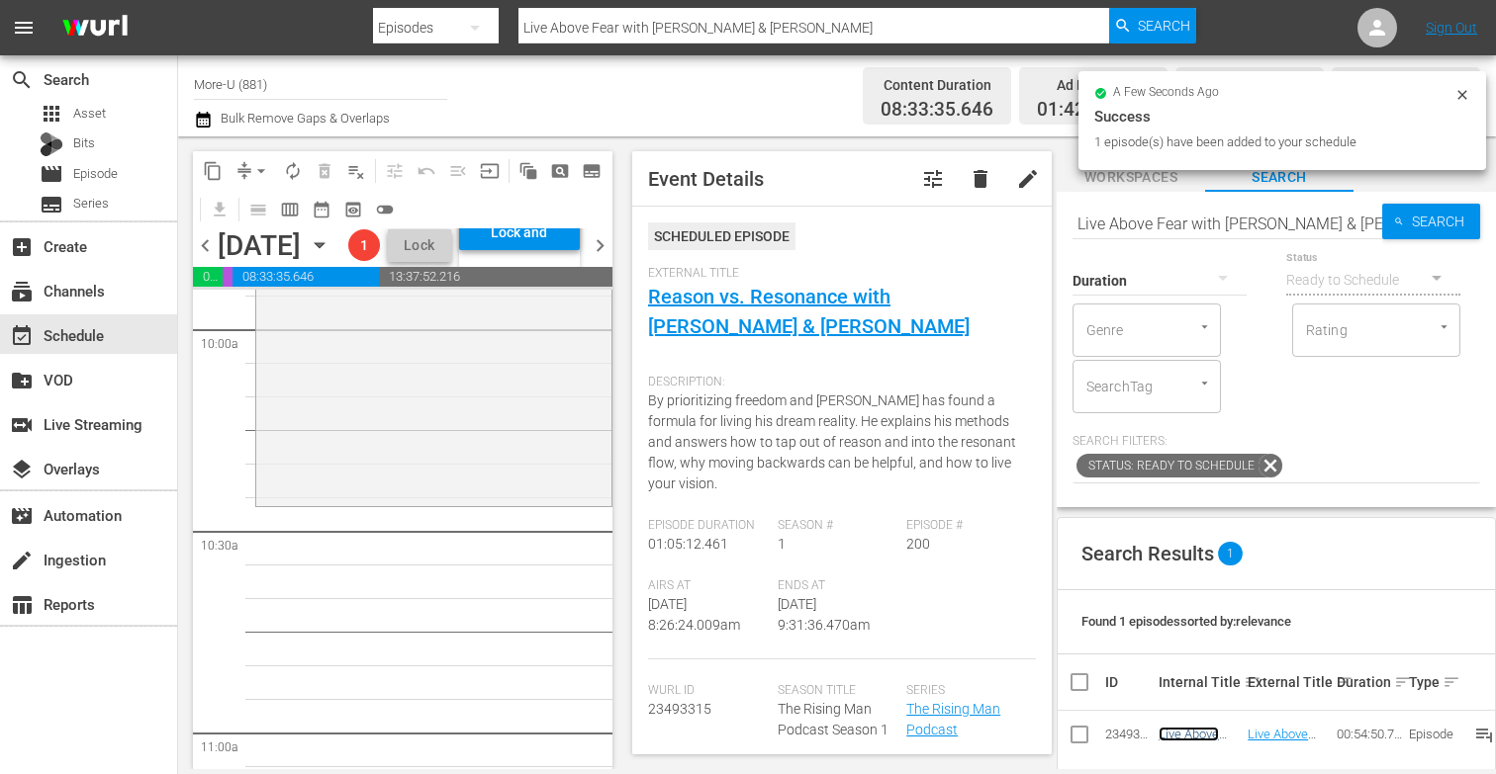
scroll to position [4003, 0]
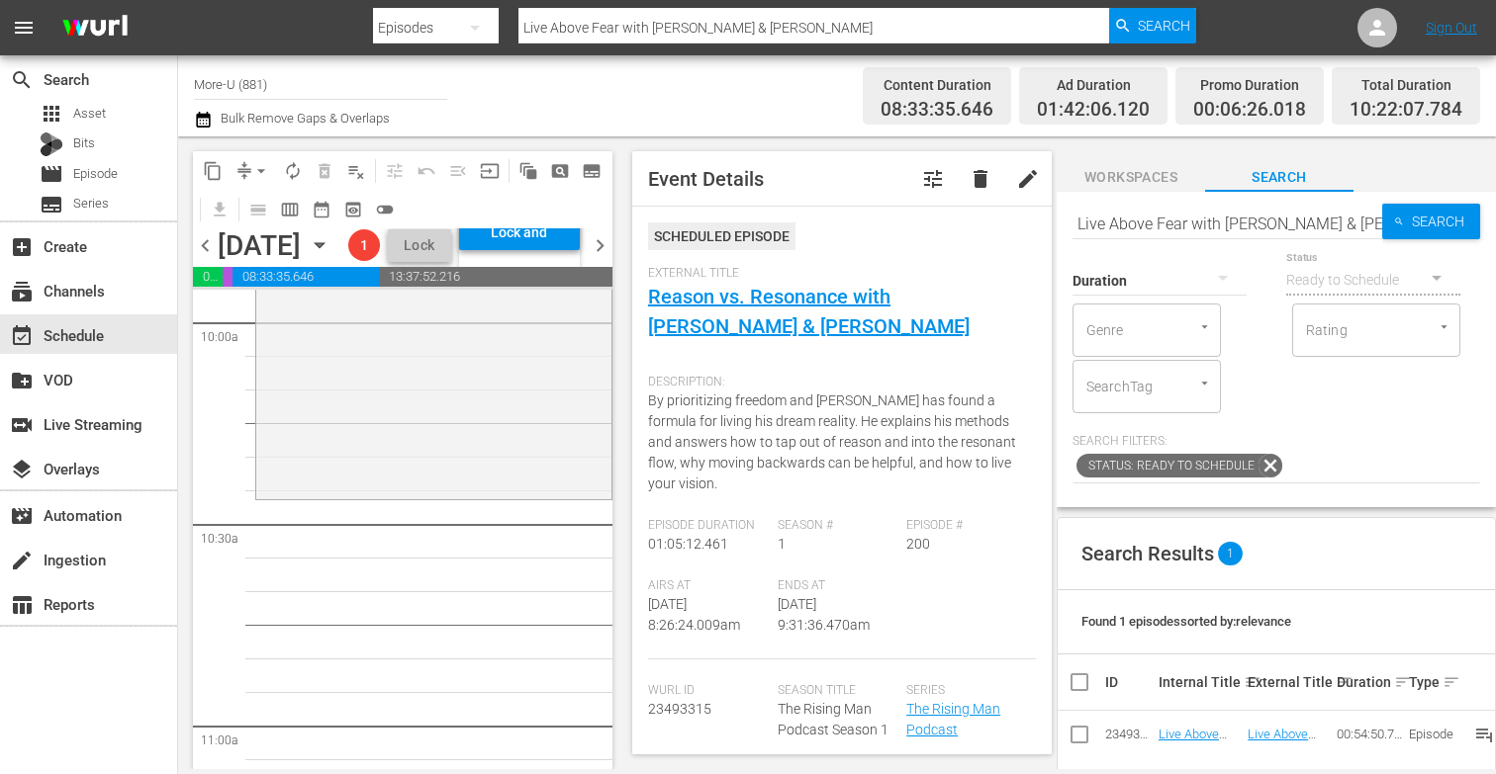
drag, startPoint x: 1199, startPoint y: 733, endPoint x: 638, endPoint y: 38, distance: 893.3
click at [1369, 225] on input "Live Above Fear with George Kalantzis & Jeddy Azuma" at bounding box center [1227, 223] width 310 height 47
type input "Live Above Fear with Geoeddy Azuma"
click at [1366, 224] on input "Live Above Fear with Geoeddy Azuma" at bounding box center [1227, 223] width 310 height 47
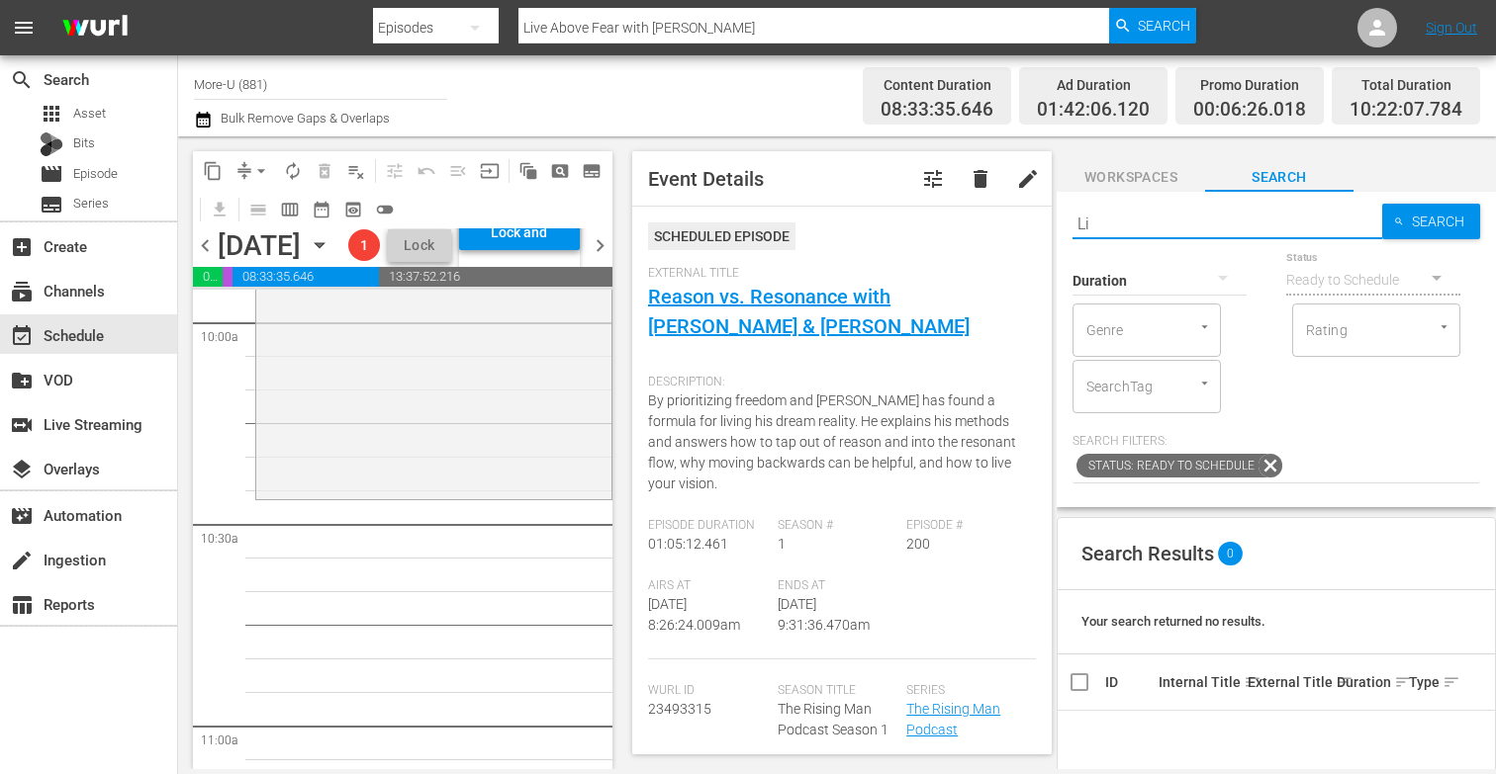
type input "L"
paste input "Fatherhood Jam: Be A Values Driven Man with Jeff King & Phil Gomez & Jeddy Azuma"
type input "Fatherhood Jam: Be A Values Driven Man with Jeff King & Phil Gomez & Jeddy Azuma"
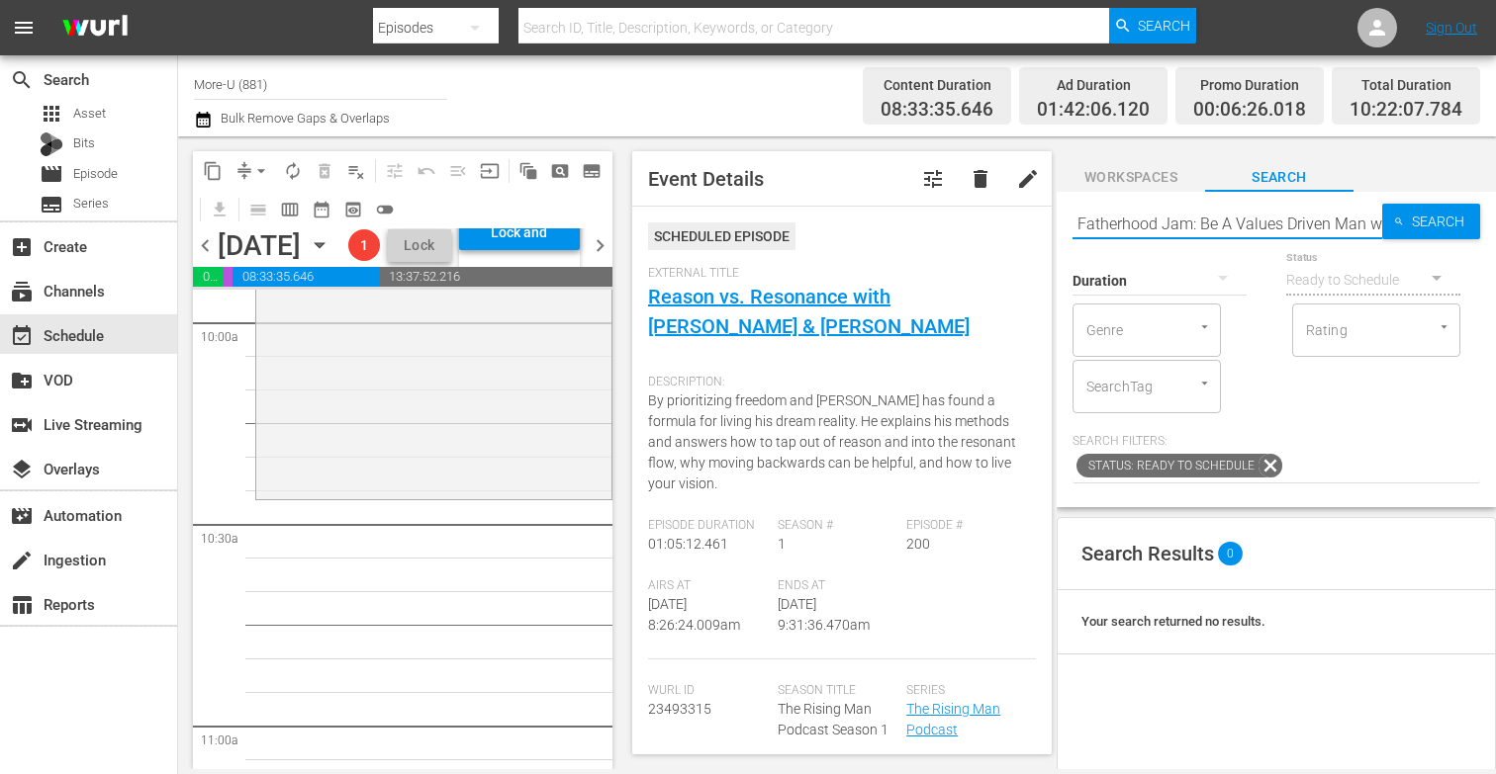
scroll to position [0, 289]
type input "Fatherhood Jam: Be A Values Driven Man with Jeff King & Phil Gomez & Jeddy Azuma"
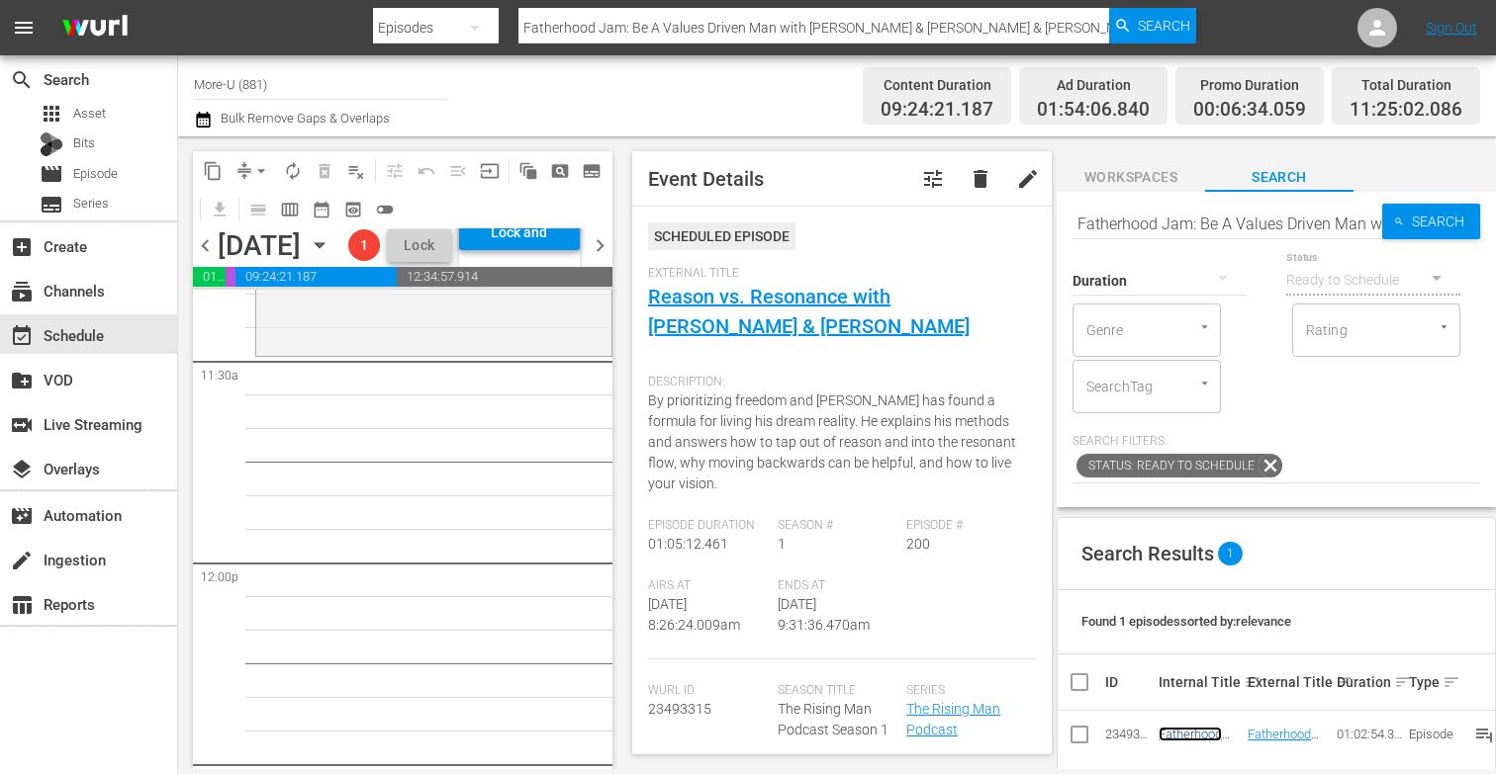
scroll to position [4554, 0]
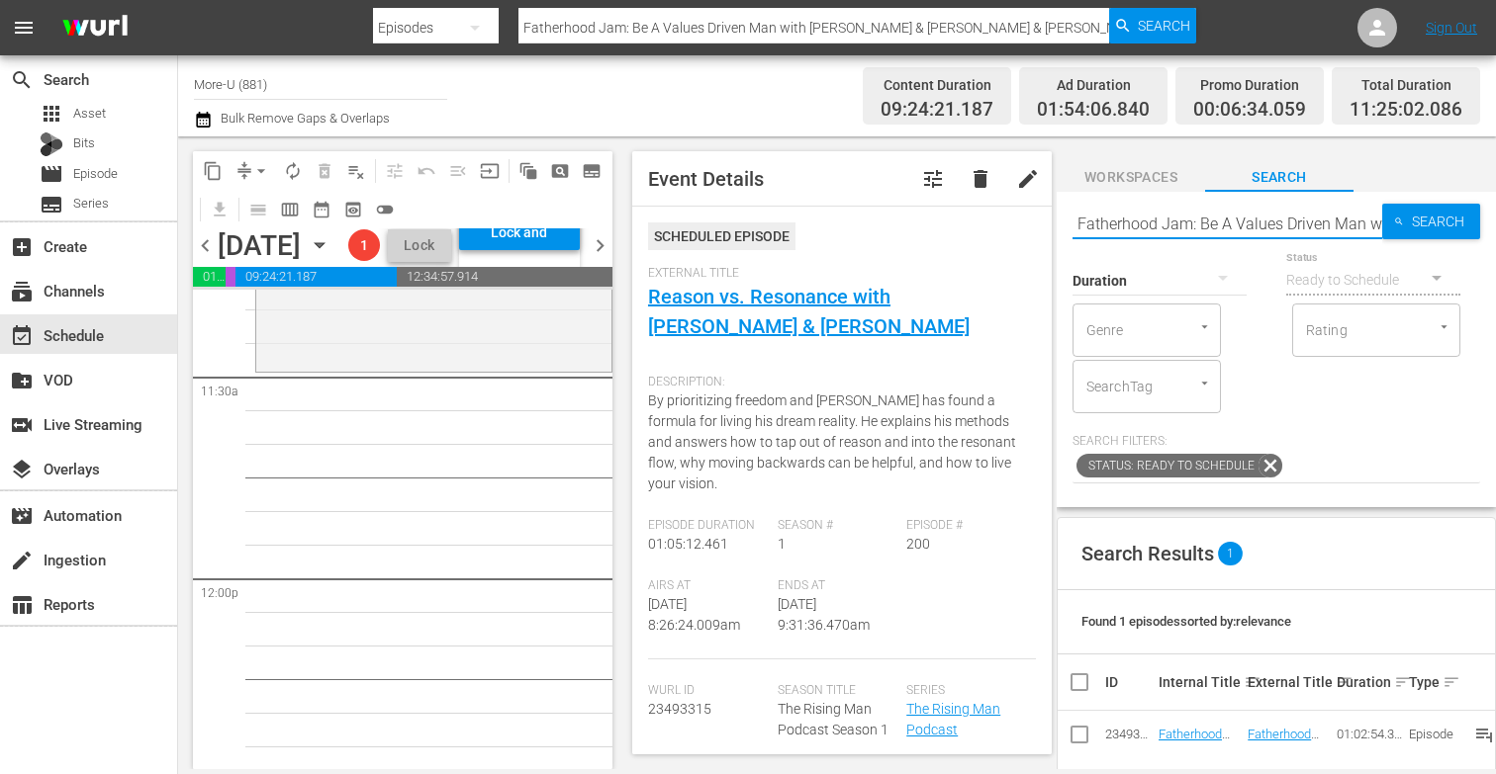
click at [1372, 215] on input "Fatherhood Jam: Be A Values Driven Man with Jeff King & Phil Gomez & Jeddy Azuma" at bounding box center [1227, 223] width 310 height 47
type input "with Jeff King & Phil Gomez & Jeddy Azuma"
type input "w"
paste input "Explore Your Pain Consciously with Jeff Agostinelli & Jeddy Azuma"
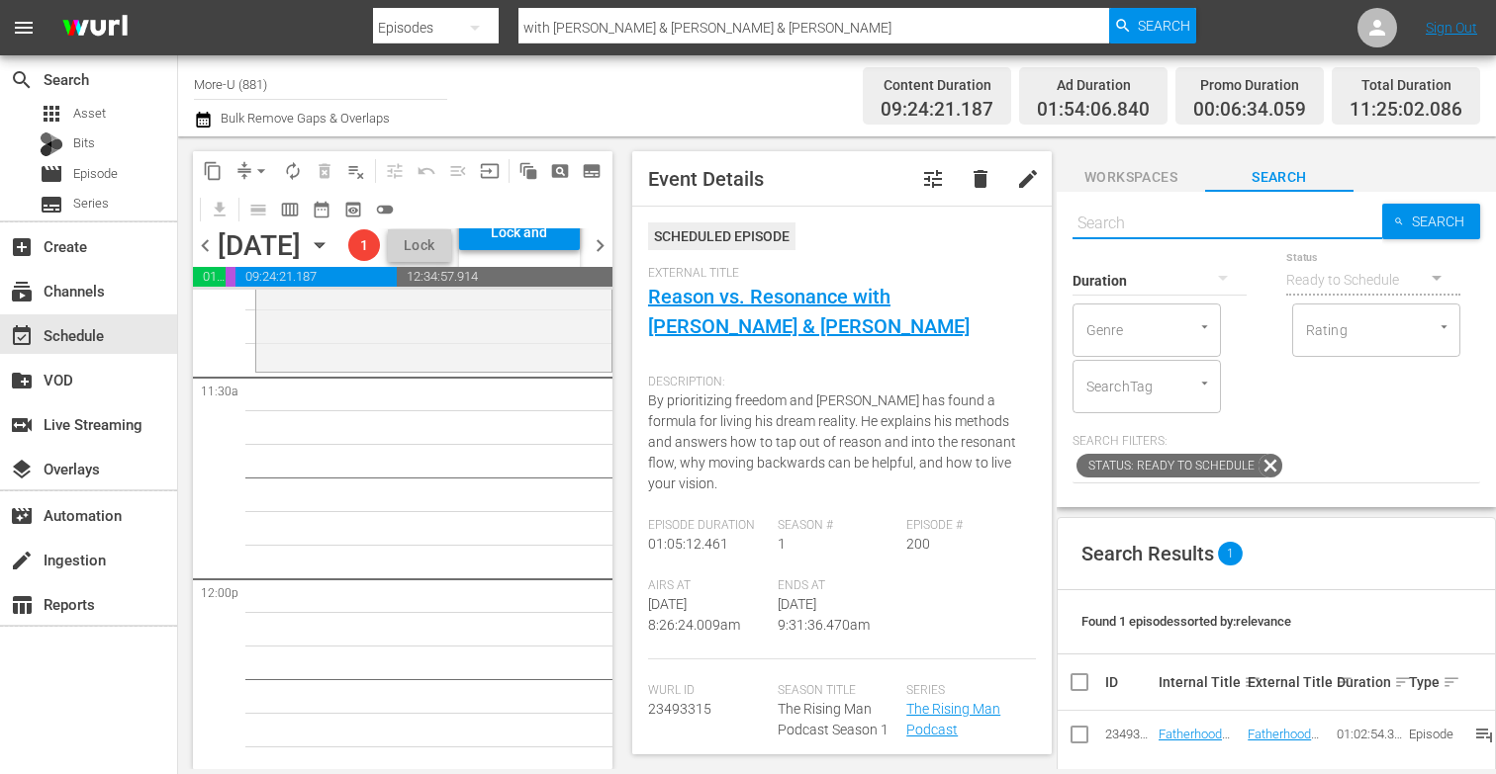
type input "Explore Your Pain Consciously with Jeff Agostinelli & Jeddy Azuma"
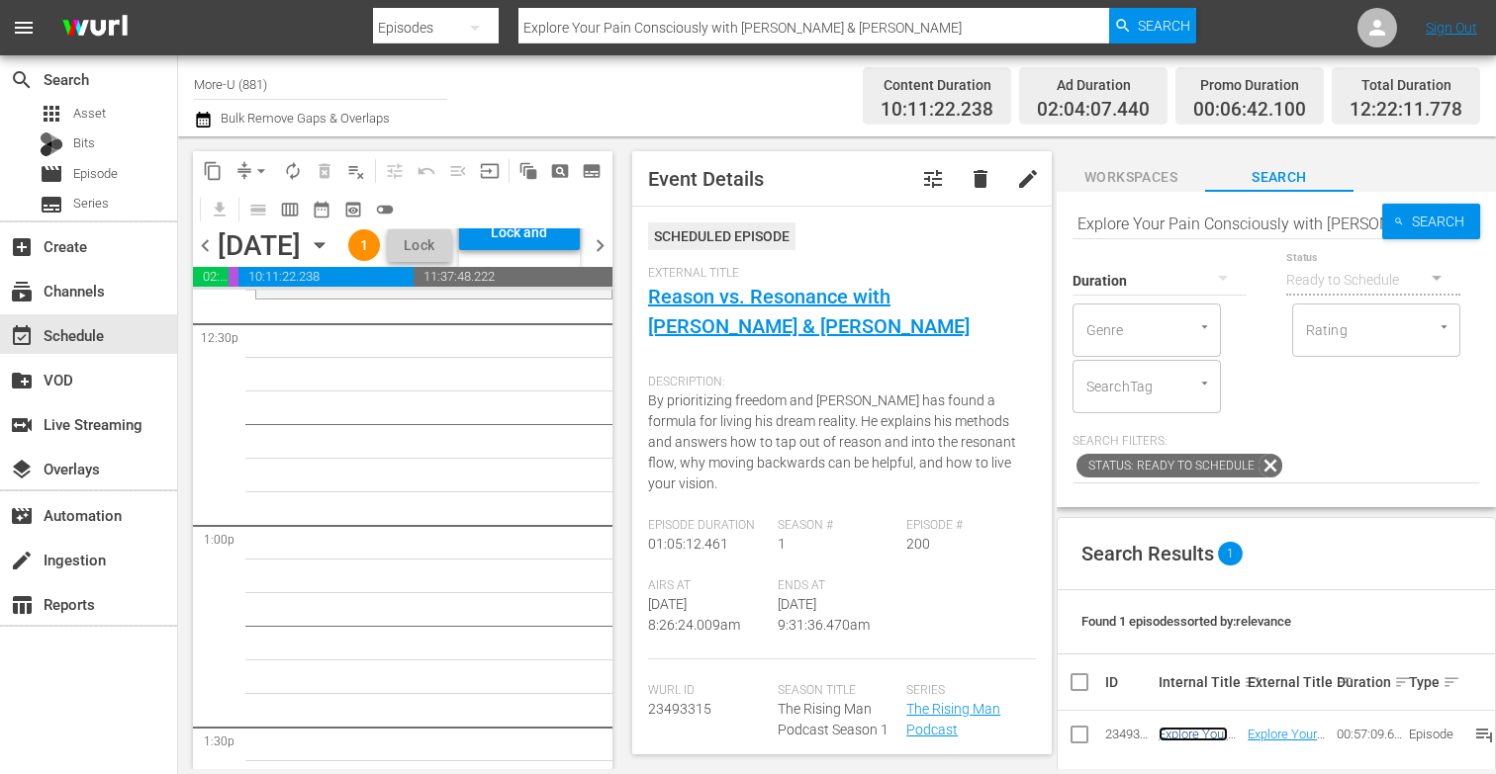
scroll to position [5013, 0]
click at [1379, 218] on input "Explore Your Pain Consciously with Jeff Agostinelli & Jeddy Azuma" at bounding box center [1227, 223] width 310 height 47
type input "Explore stinelli & Jeddy Azuma"
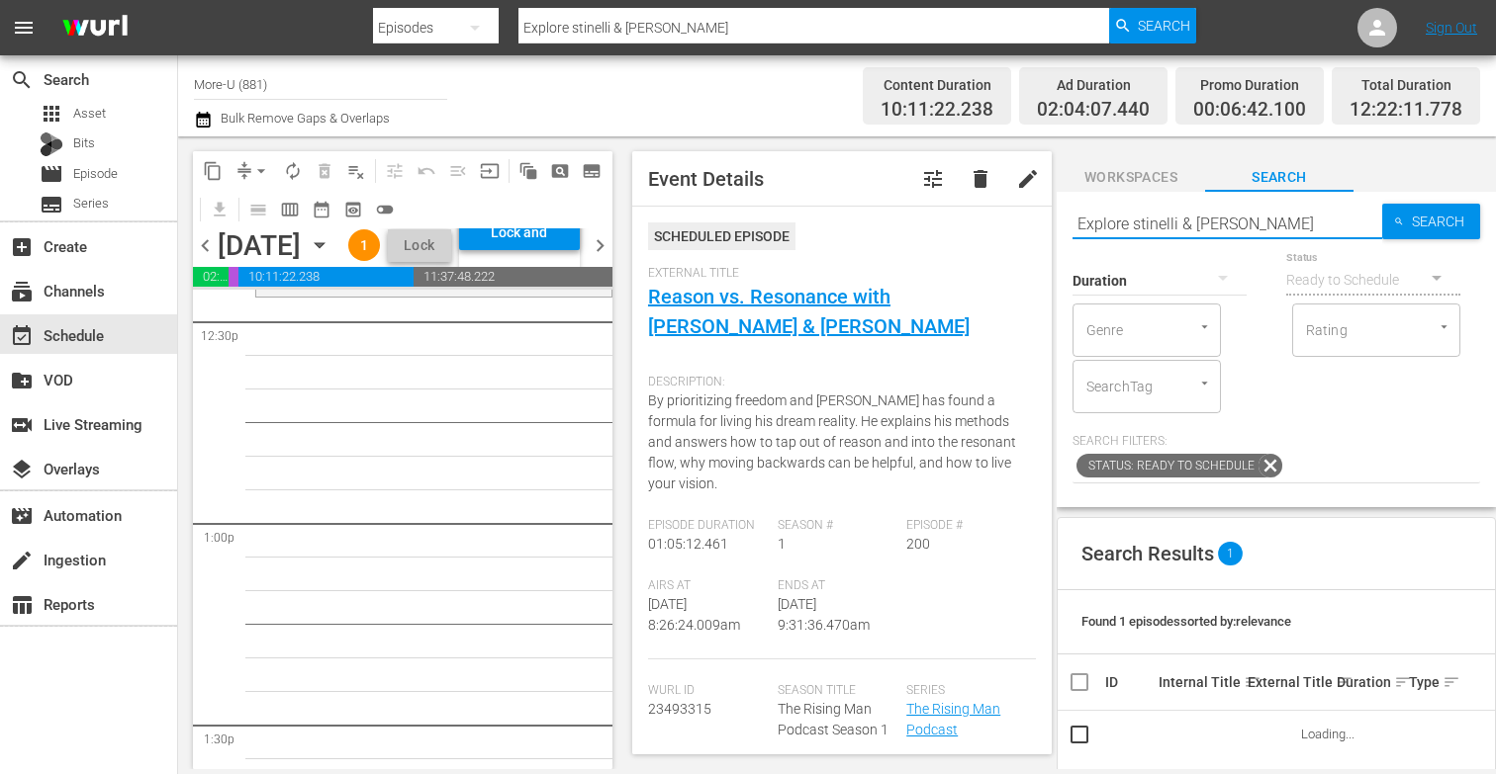
click at [1300, 225] on input "Explore stinelli & Jeddy Azuma" at bounding box center [1227, 223] width 310 height 47
type input "E"
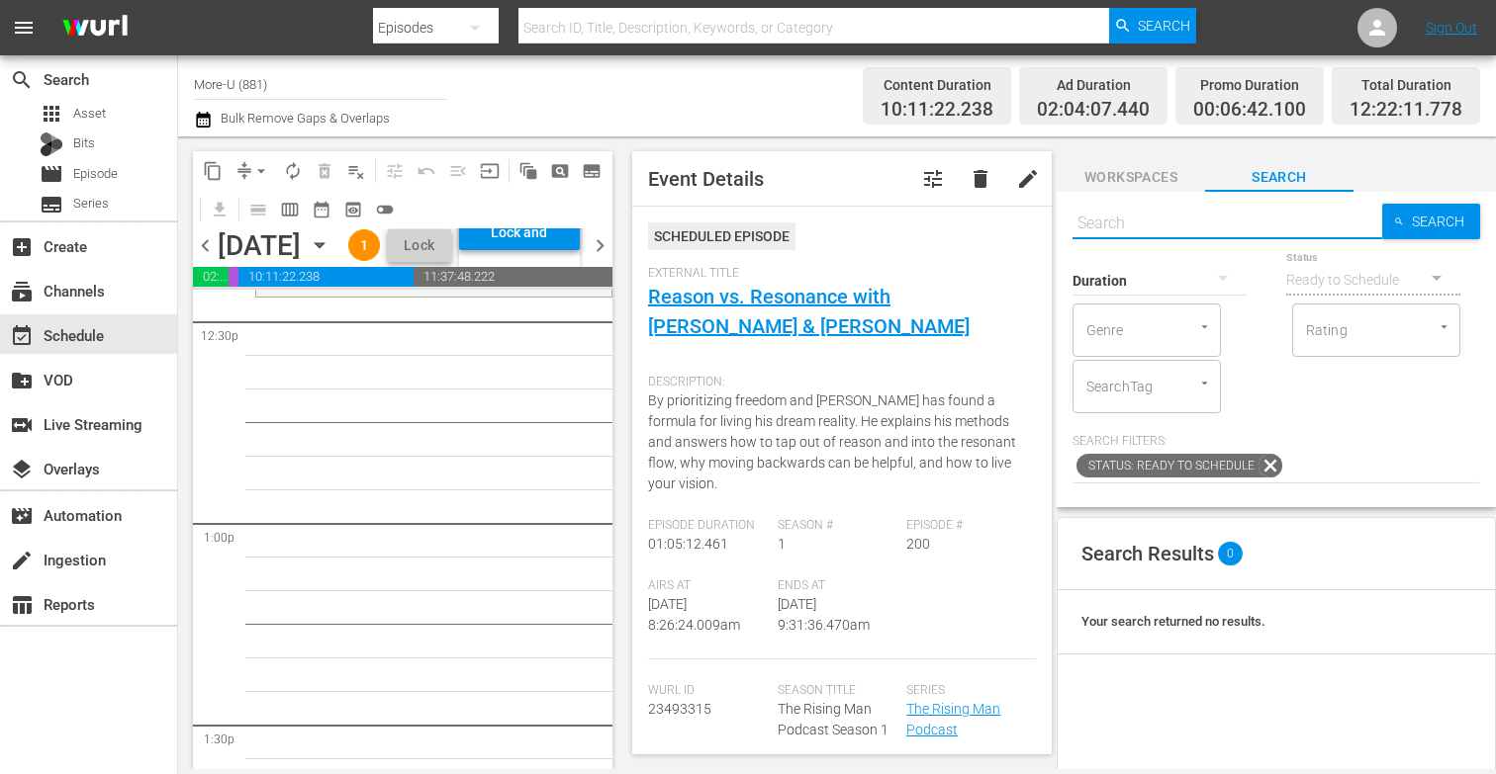
paste input "Sexual Insecurities: Expression Leads To Liberation with Taylor Johnson & Jeddy…"
type input "Sexual Insecurities: Expression Leads To Liberation with Taylor Johnson & Jeddy…"
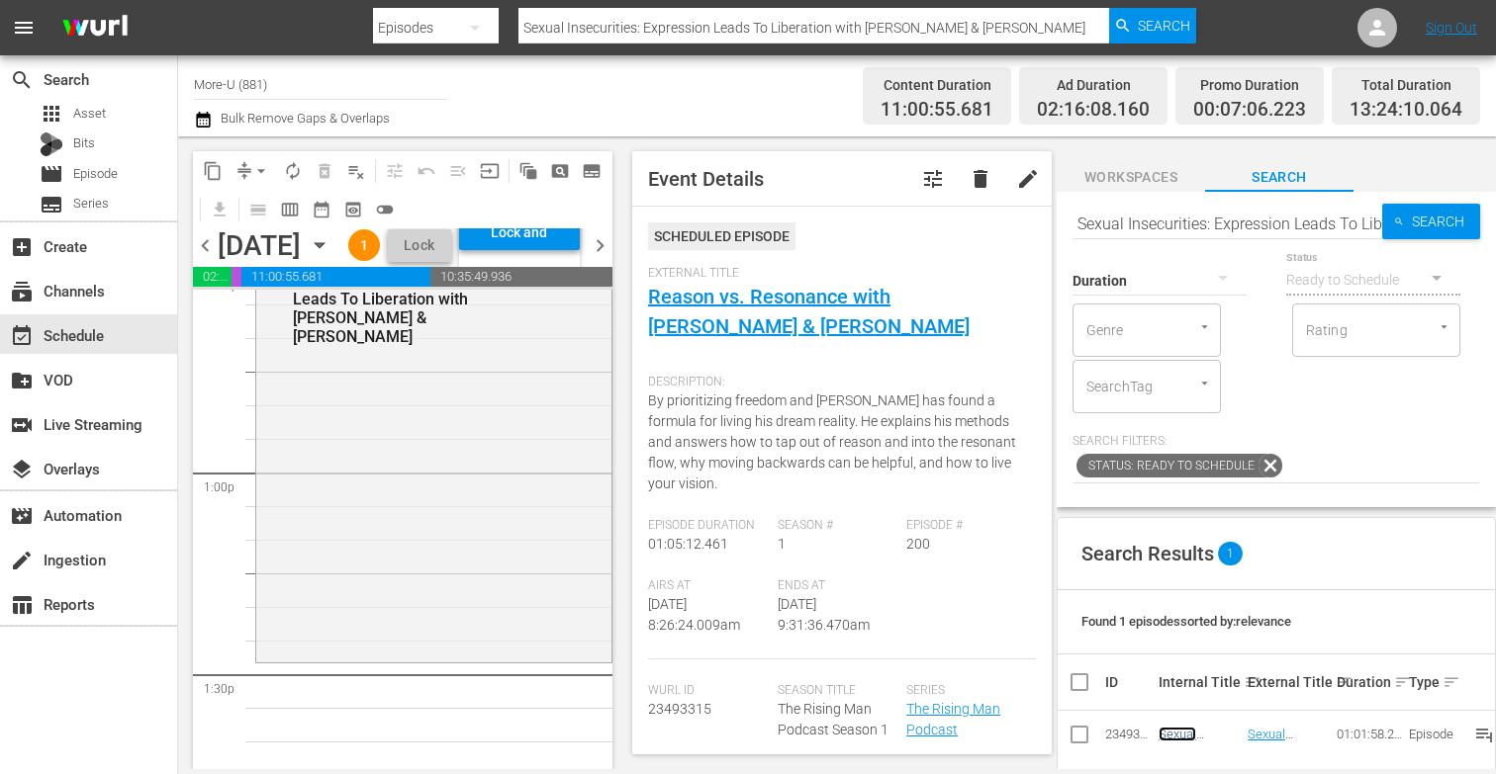
scroll to position [5008, 0]
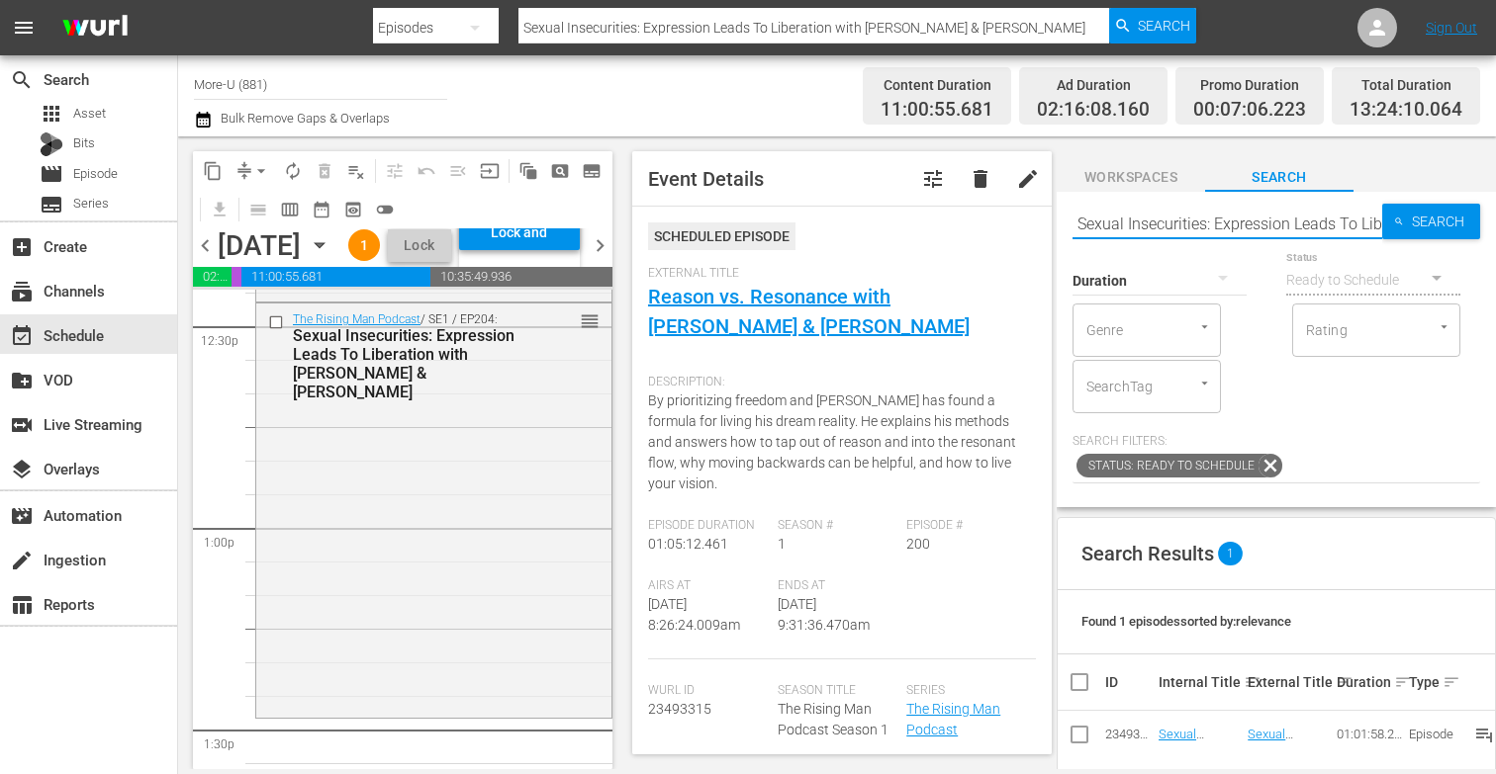
click at [1368, 223] on input "Sexual Insecurities: Expression Leads To Liberation with Taylor Johnson & Jeddy…" at bounding box center [1227, 223] width 310 height 47
type input "iberation with Taylor Johnson & Jeddy Azuma"
click at [1354, 234] on div "Status Ready to Schedule" at bounding box center [1373, 267] width 174 height 71
click at [1354, 231] on input "iberation with Taylor Johnson & Jeddy Azuma" at bounding box center [1227, 223] width 310 height 47
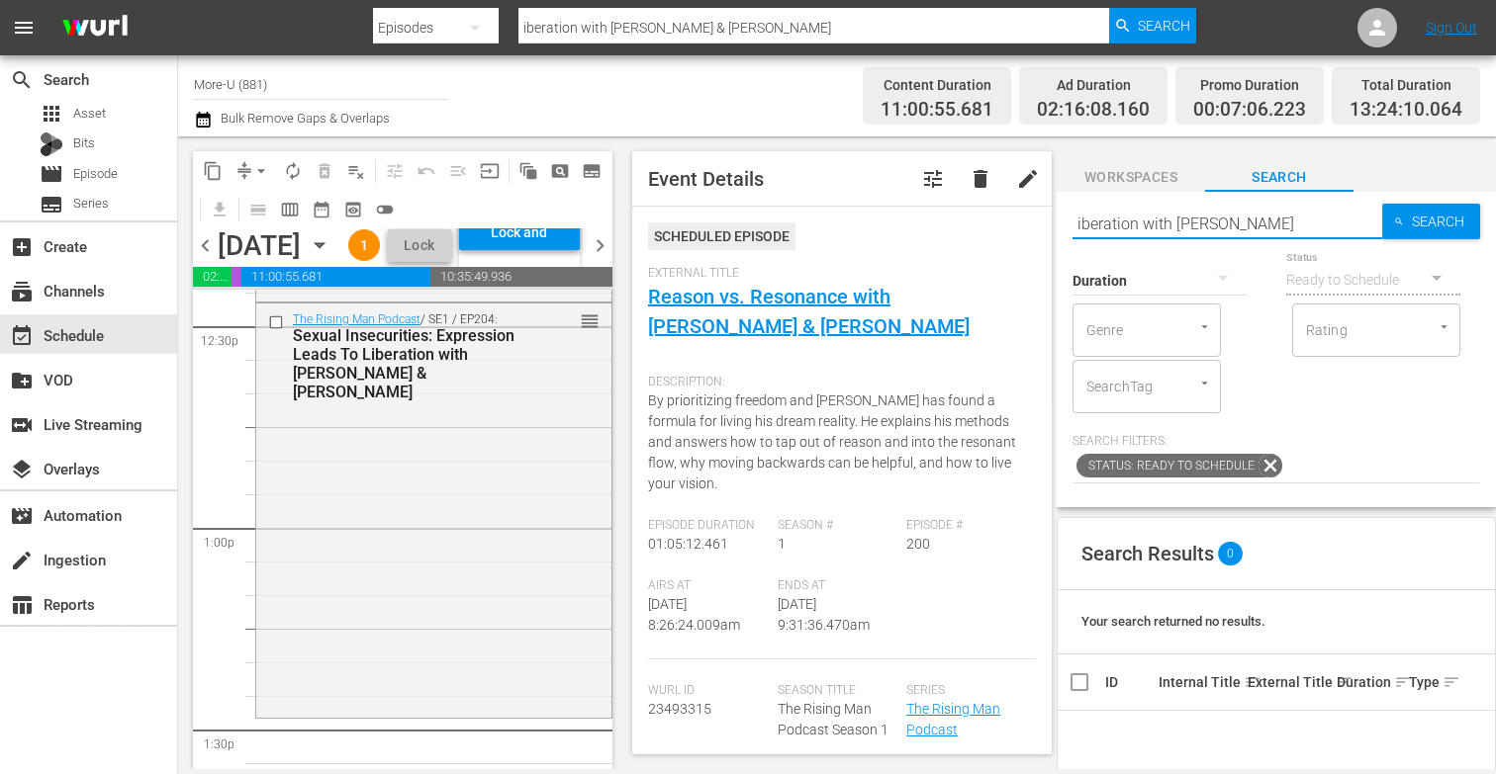
type input "iberation with Taylor Johzuma"
click at [1324, 219] on input "iberation with Taylor Johzuma" at bounding box center [1227, 223] width 310 height 47
type input "i"
type input "Health Insiders"
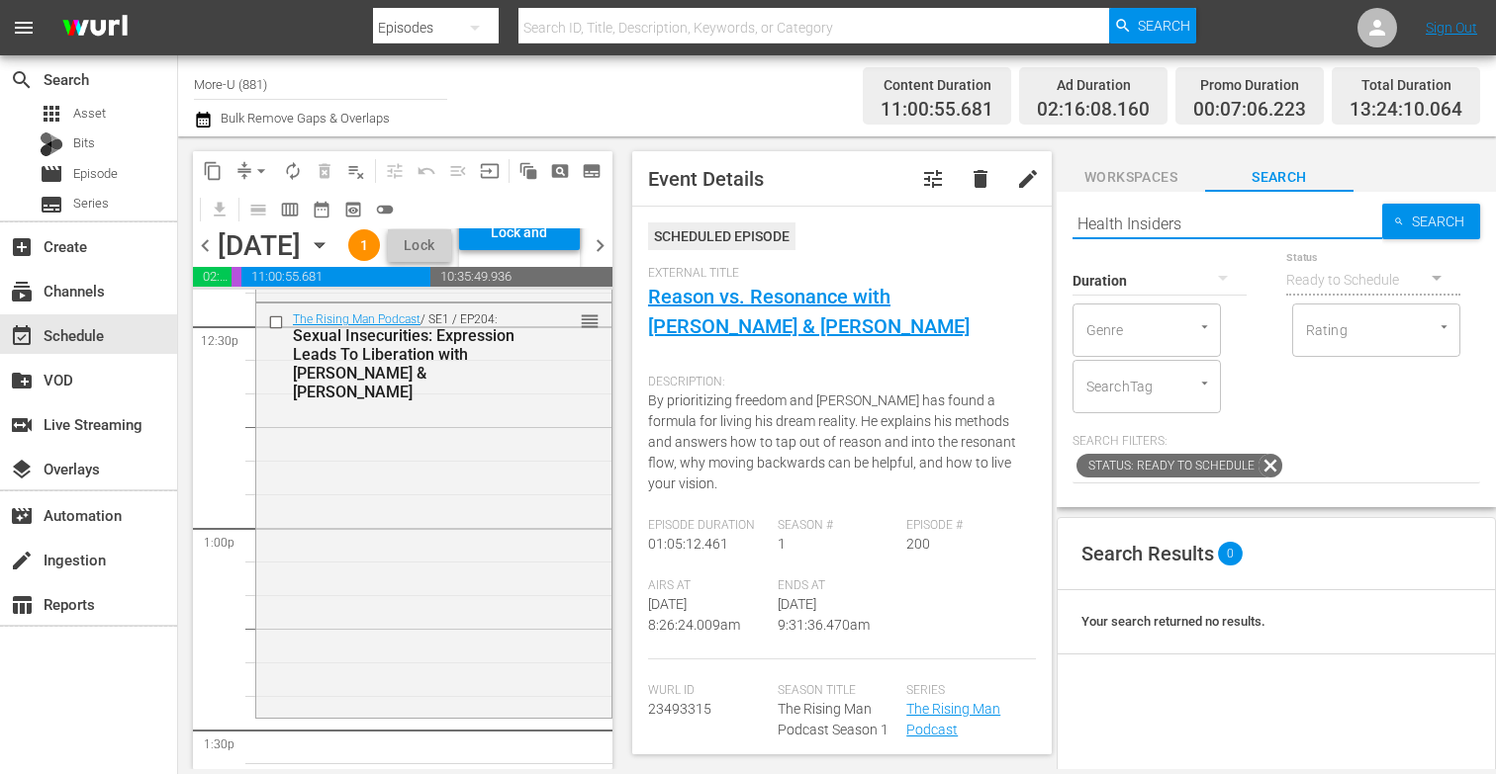
type input "Health Insiders"
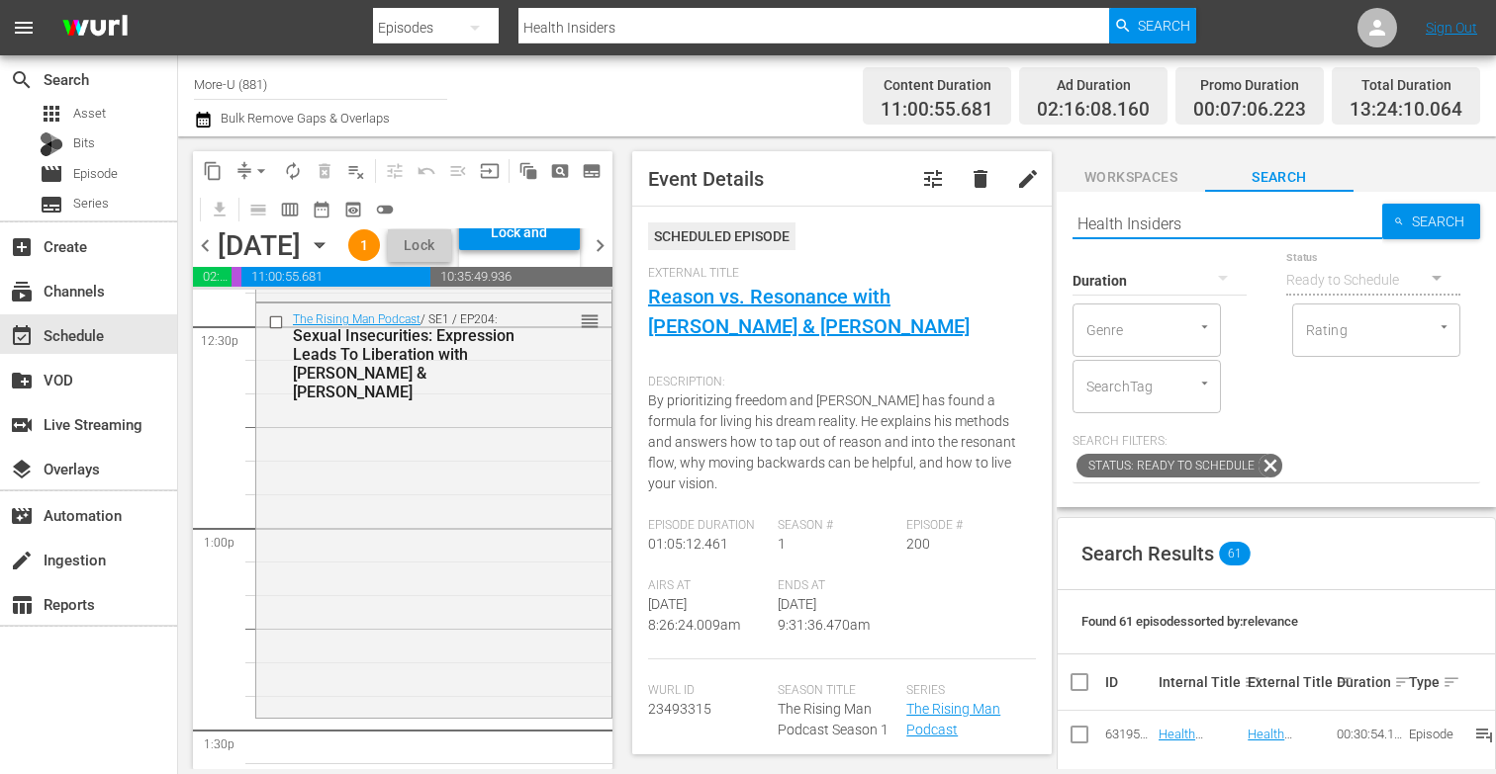
type input "Health Insiders"
click at [213, 258] on span "chevron_left" at bounding box center [205, 245] width 25 height 25
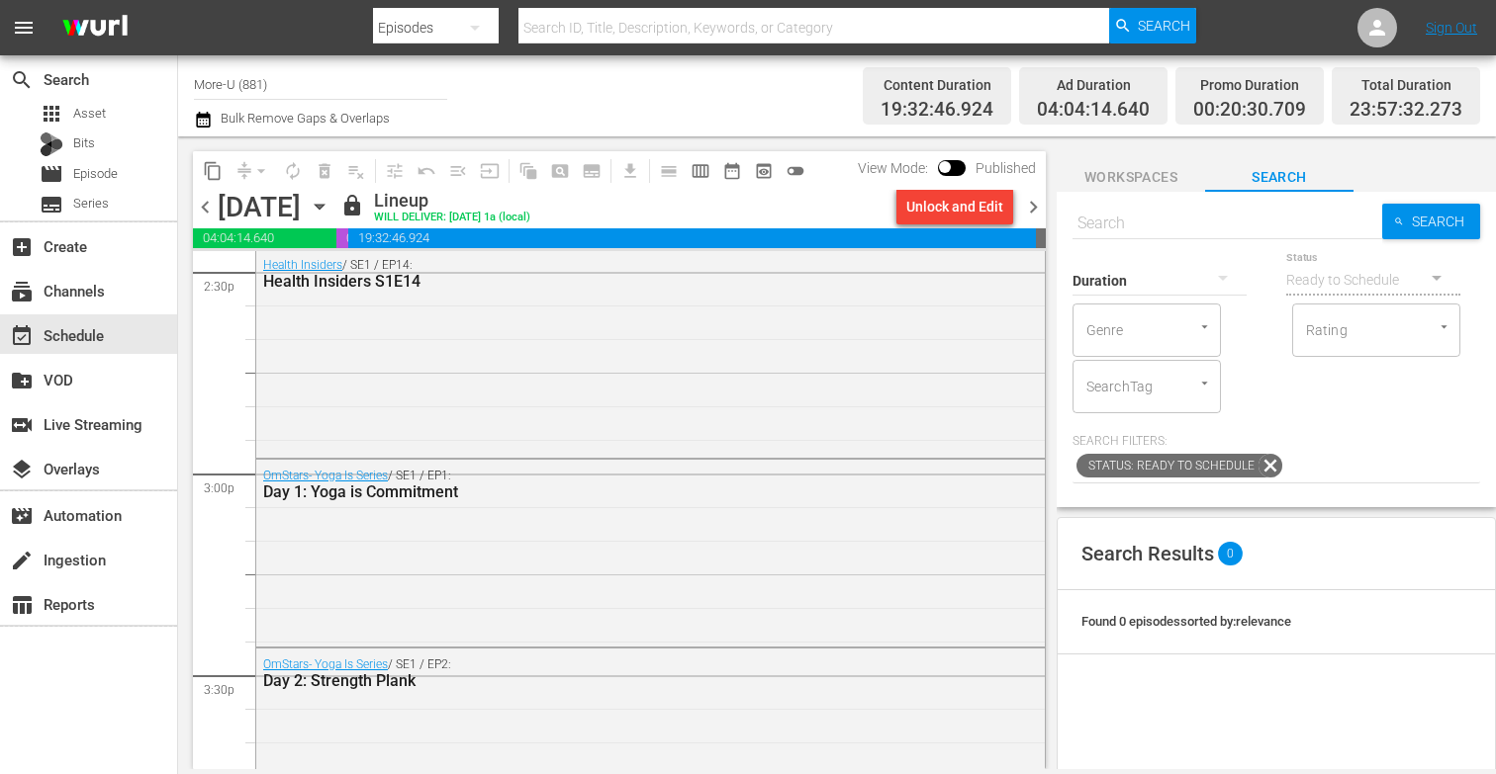
scroll to position [5827, 0]
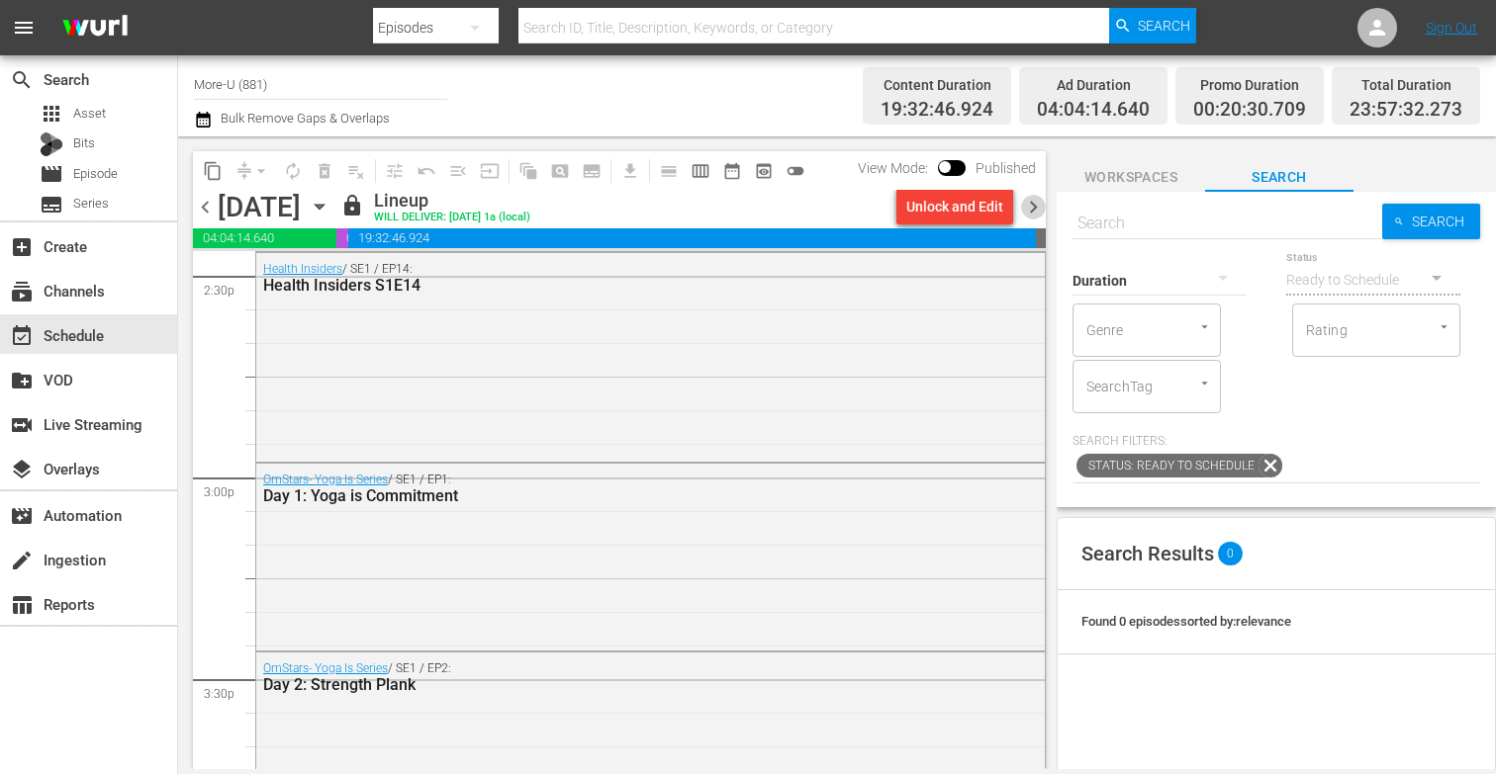
click at [1031, 198] on span "chevron_right" at bounding box center [1033, 207] width 25 height 25
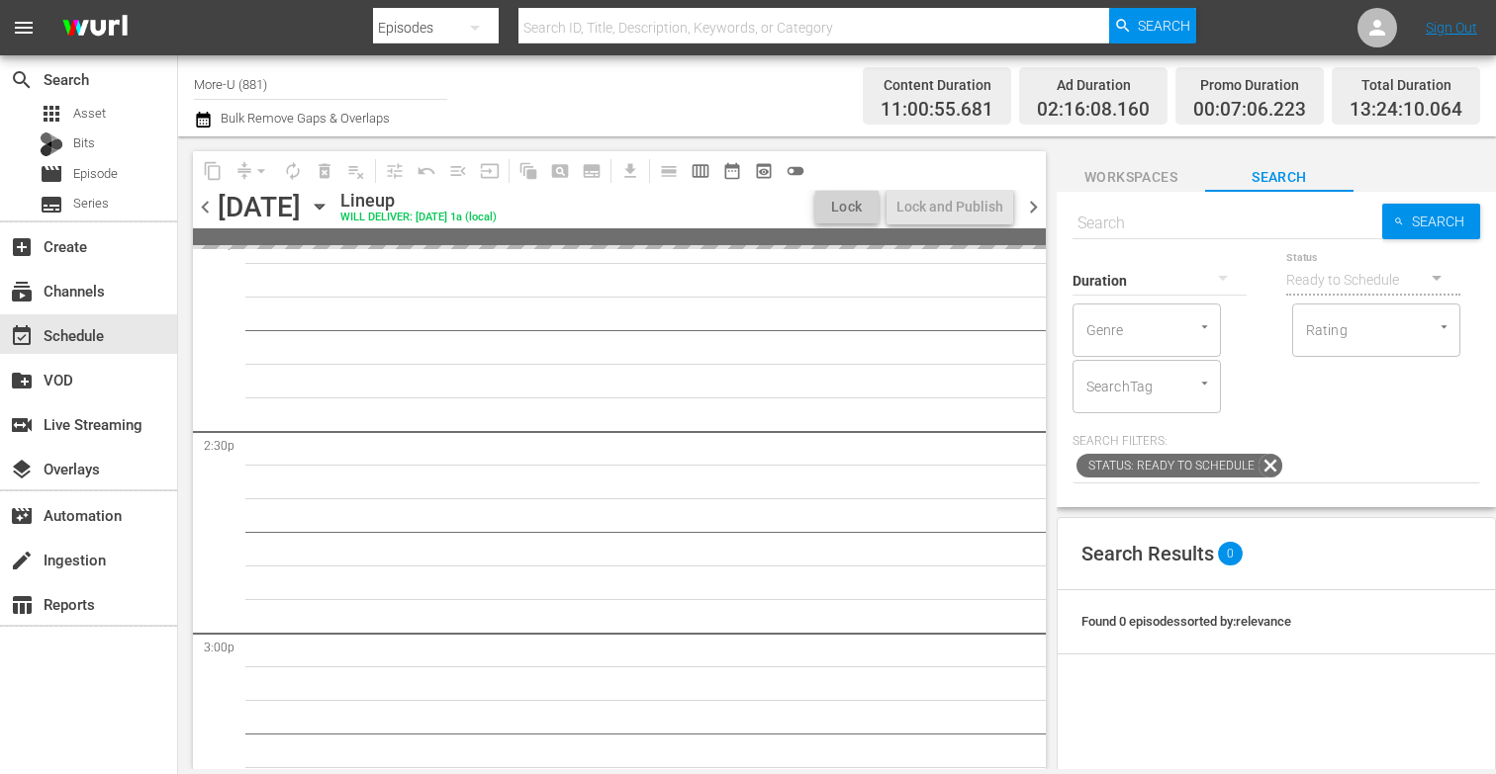
scroll to position [5401, 0]
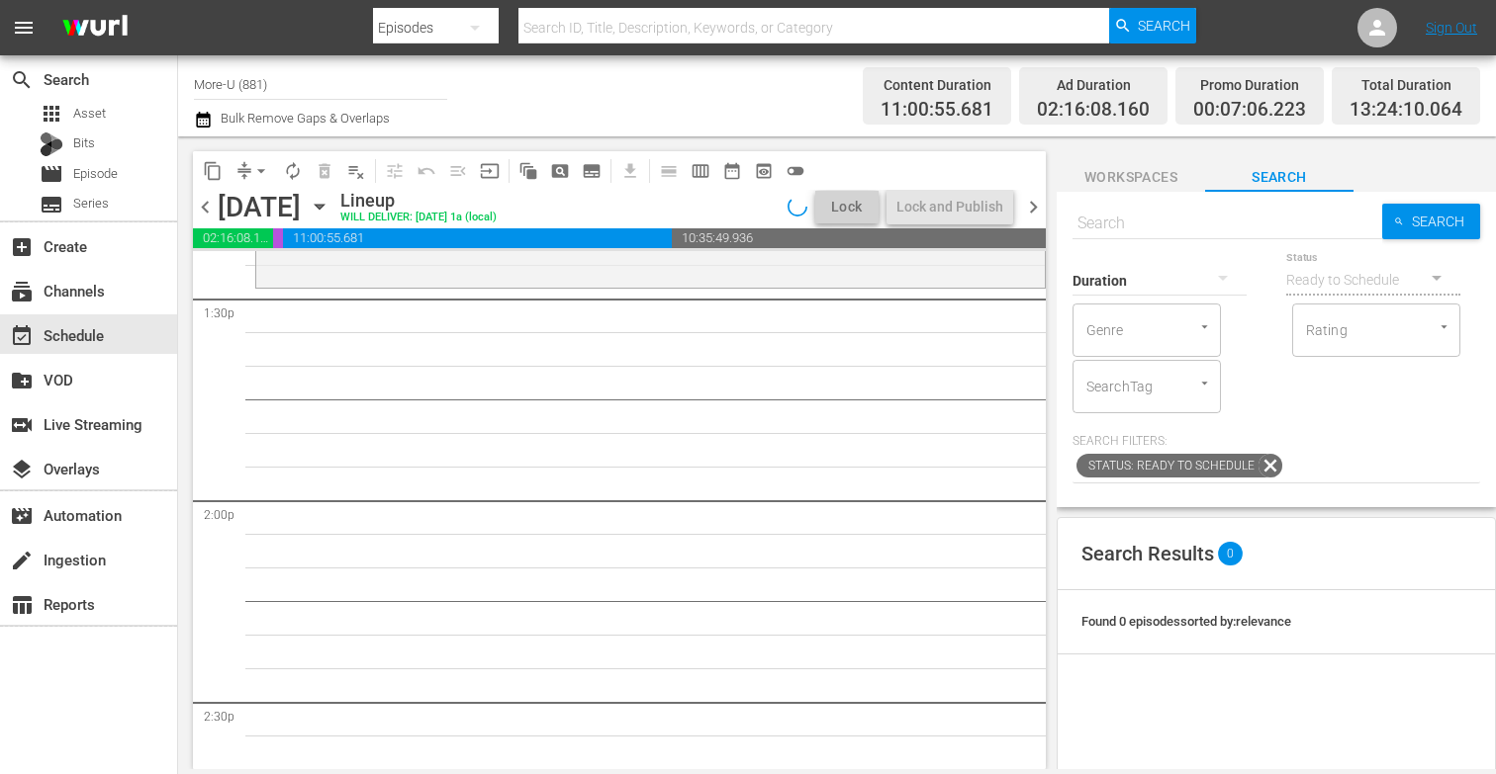
click at [1113, 194] on div "Search Search Duration Status Ready to Schedule Genre Genre Rating Rating Searc…" at bounding box center [1275, 350] width 439 height 316
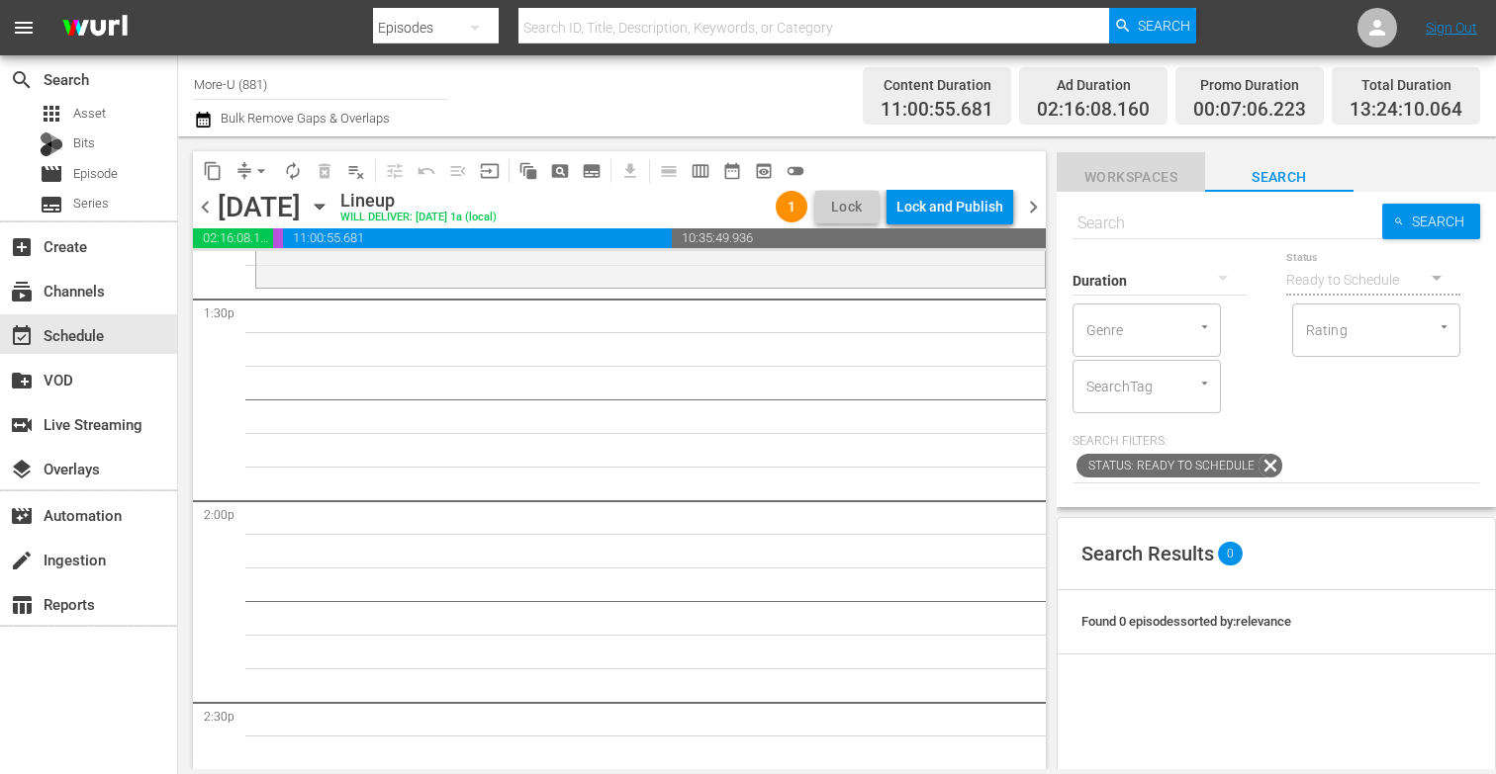
click at [1115, 184] on span "Workspaces" at bounding box center [1130, 177] width 148 height 25
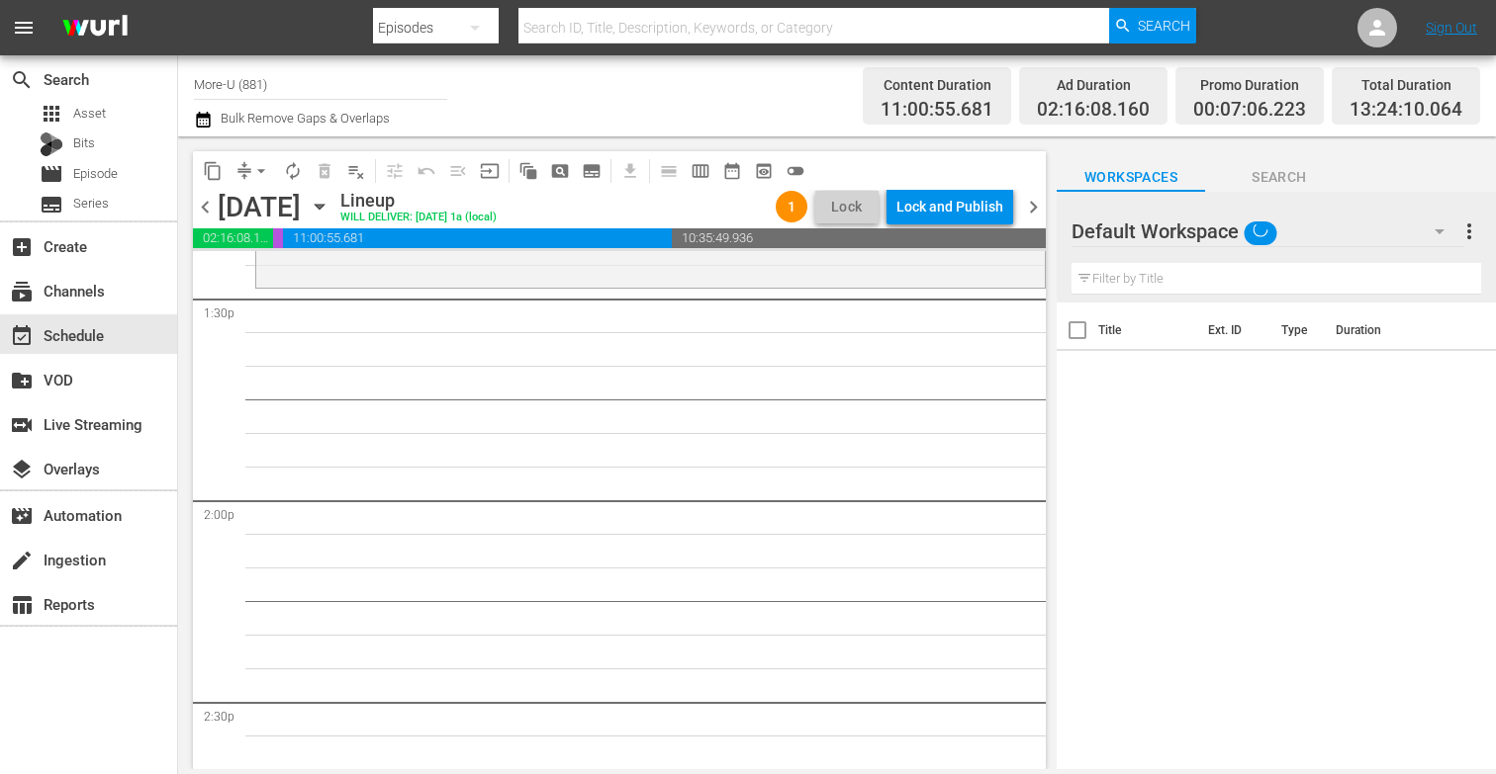
click at [1123, 276] on input "text" at bounding box center [1275, 279] width 409 height 32
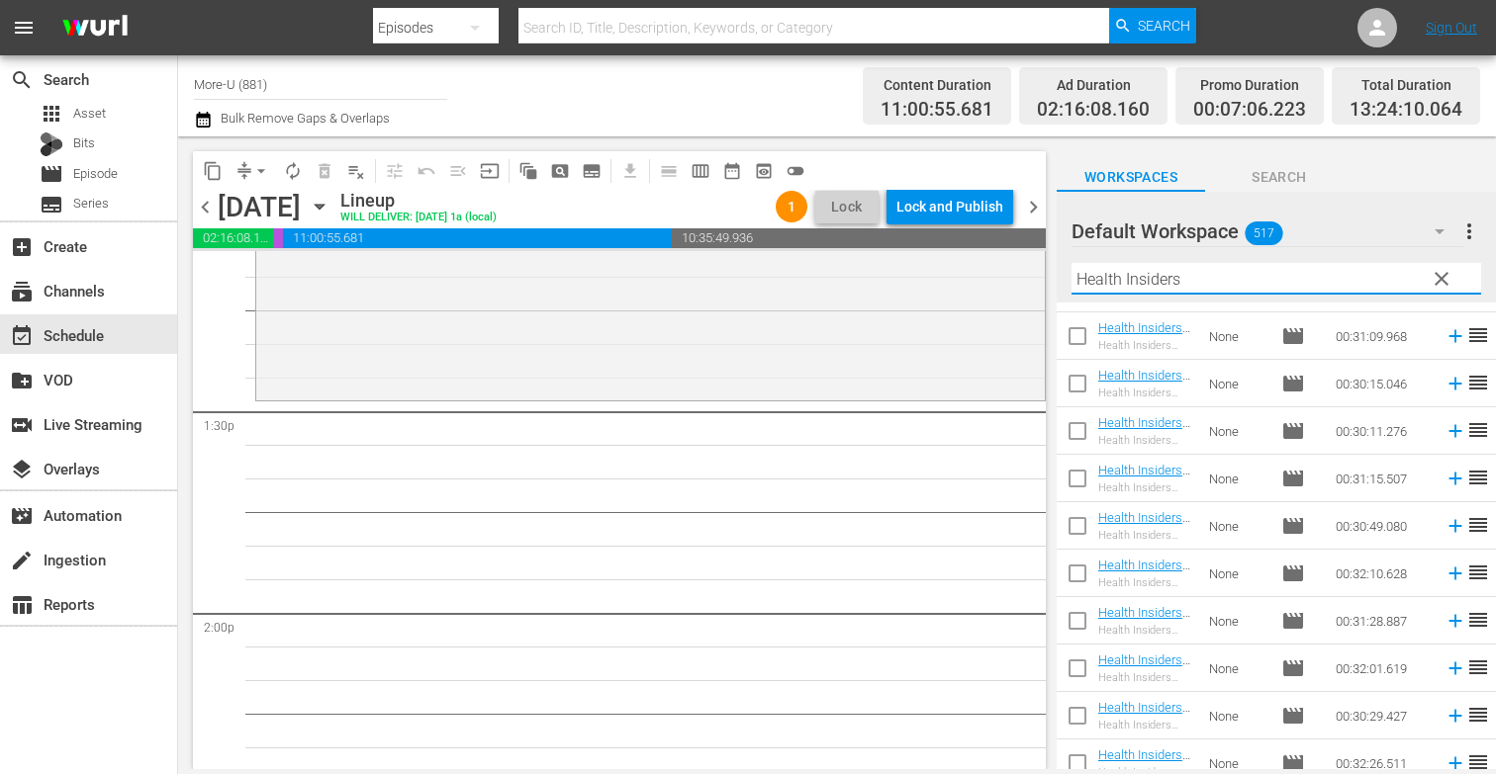
scroll to position [2043, 0]
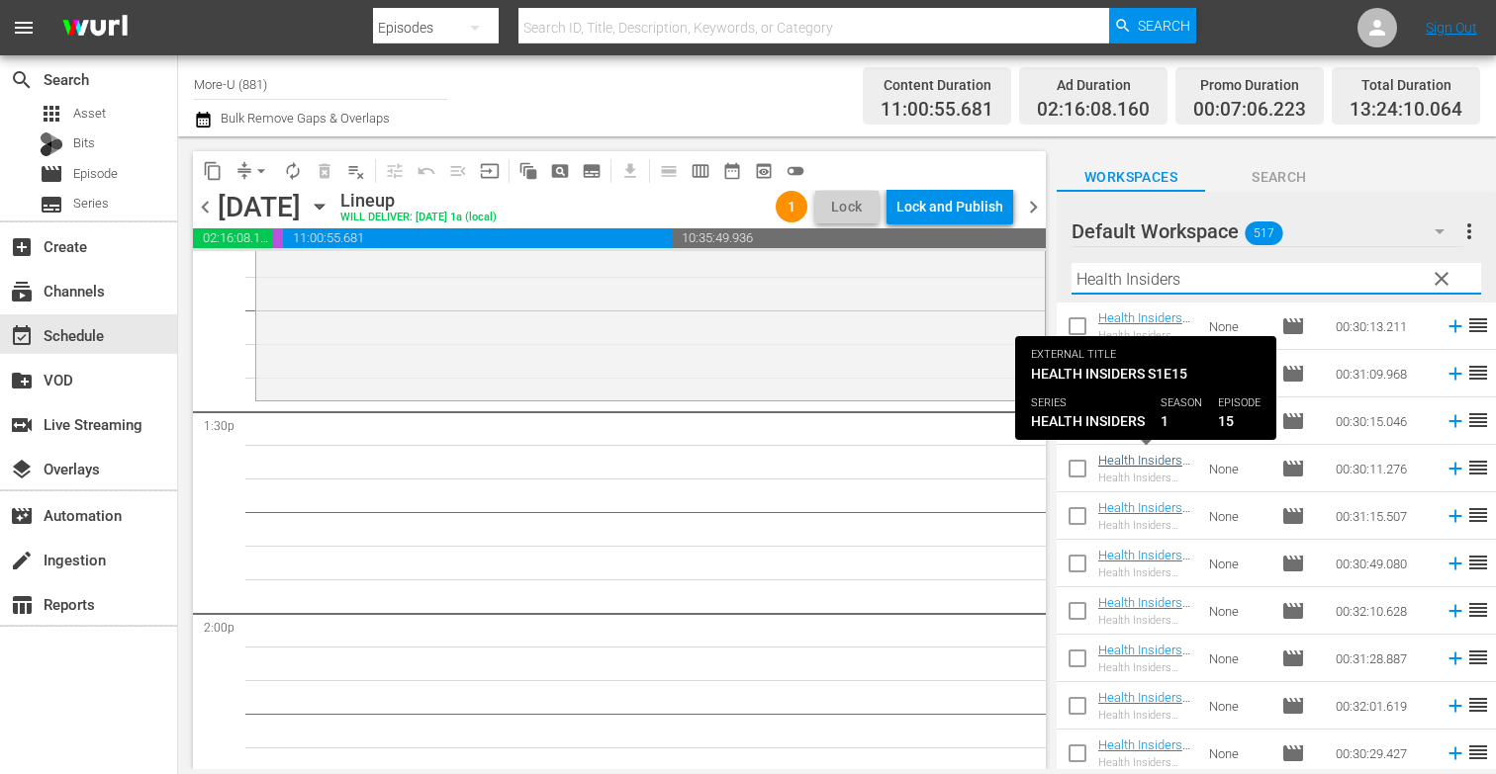
type input "Health Insiders"
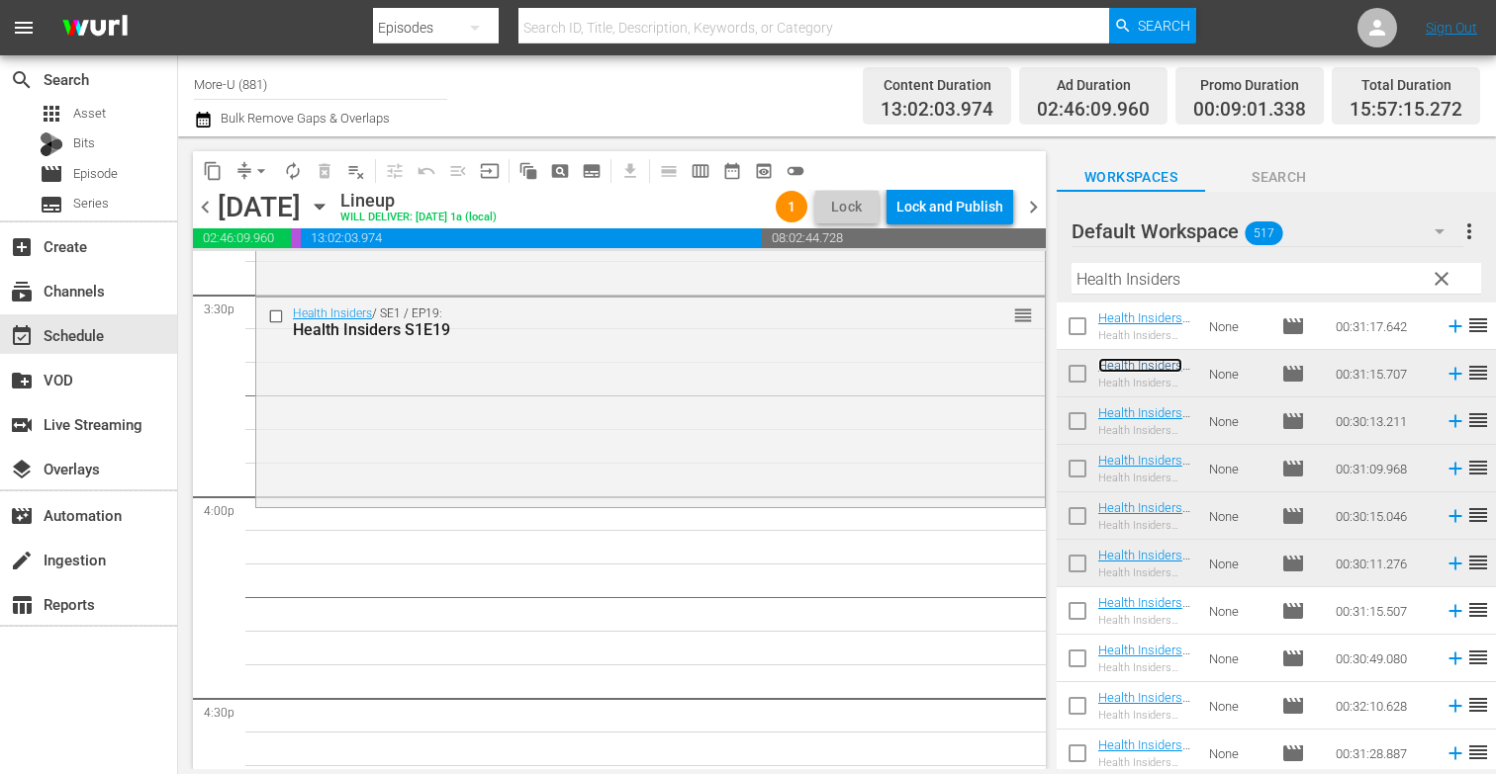
scroll to position [6251, 0]
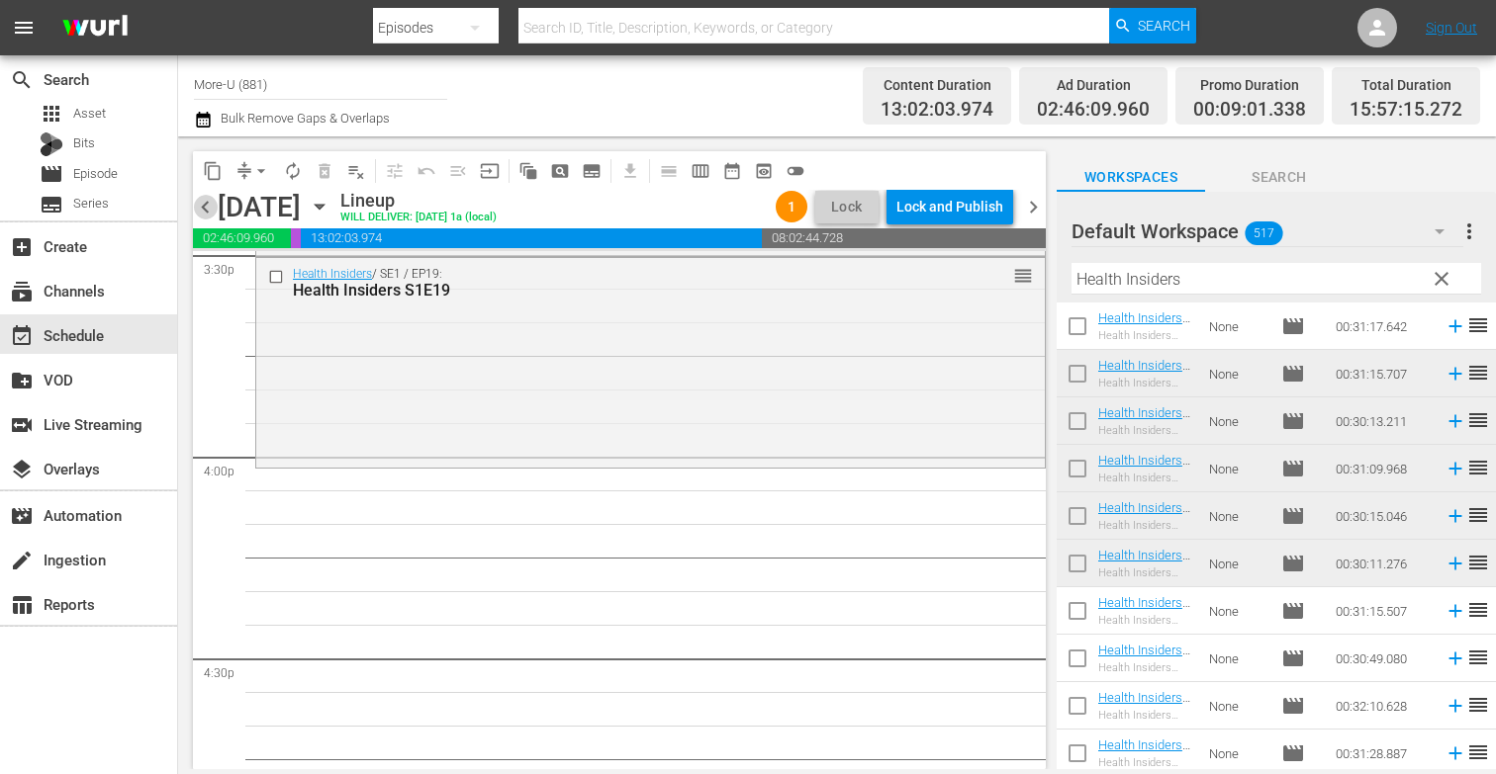
click at [201, 209] on span "chevron_left" at bounding box center [205, 207] width 25 height 25
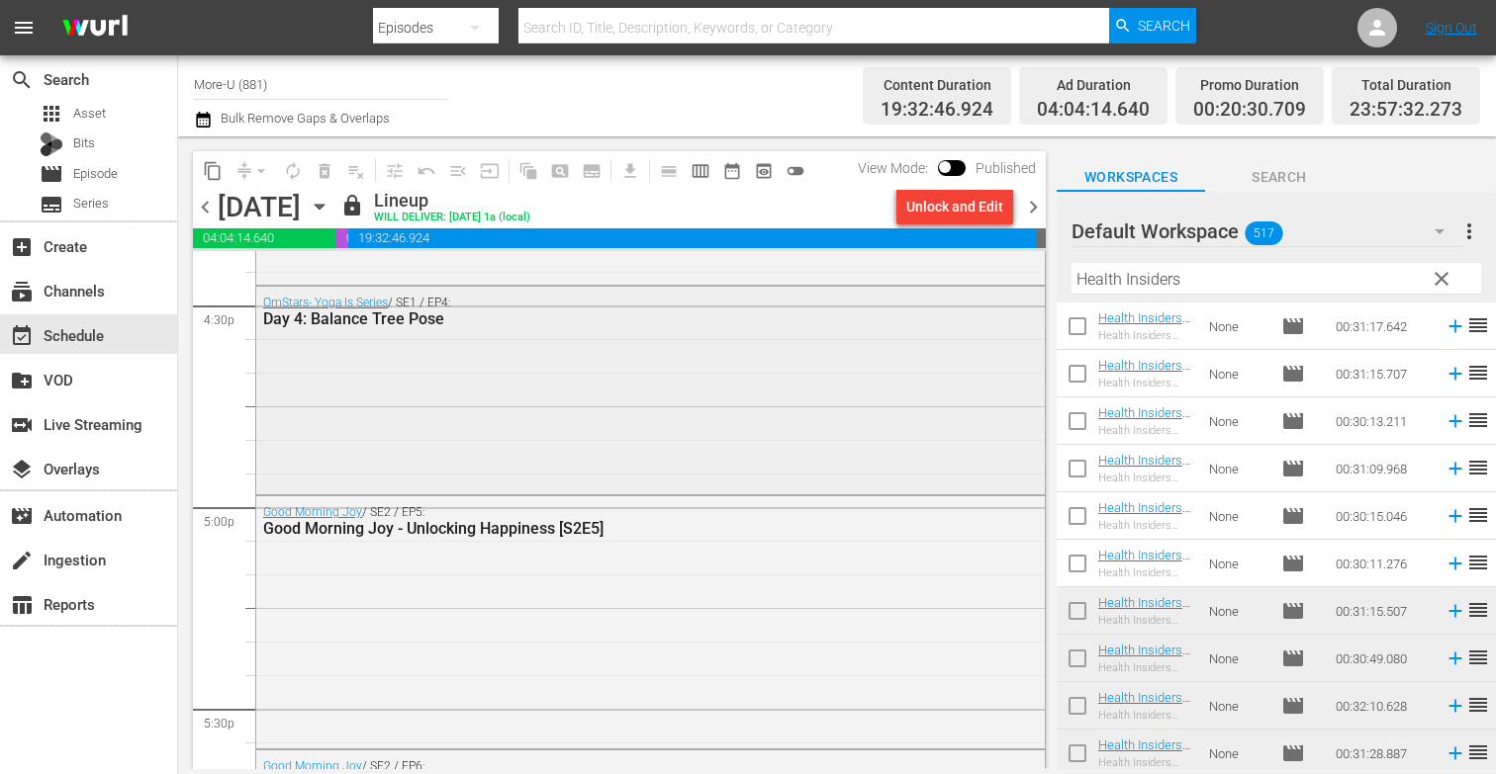
scroll to position [6611, 0]
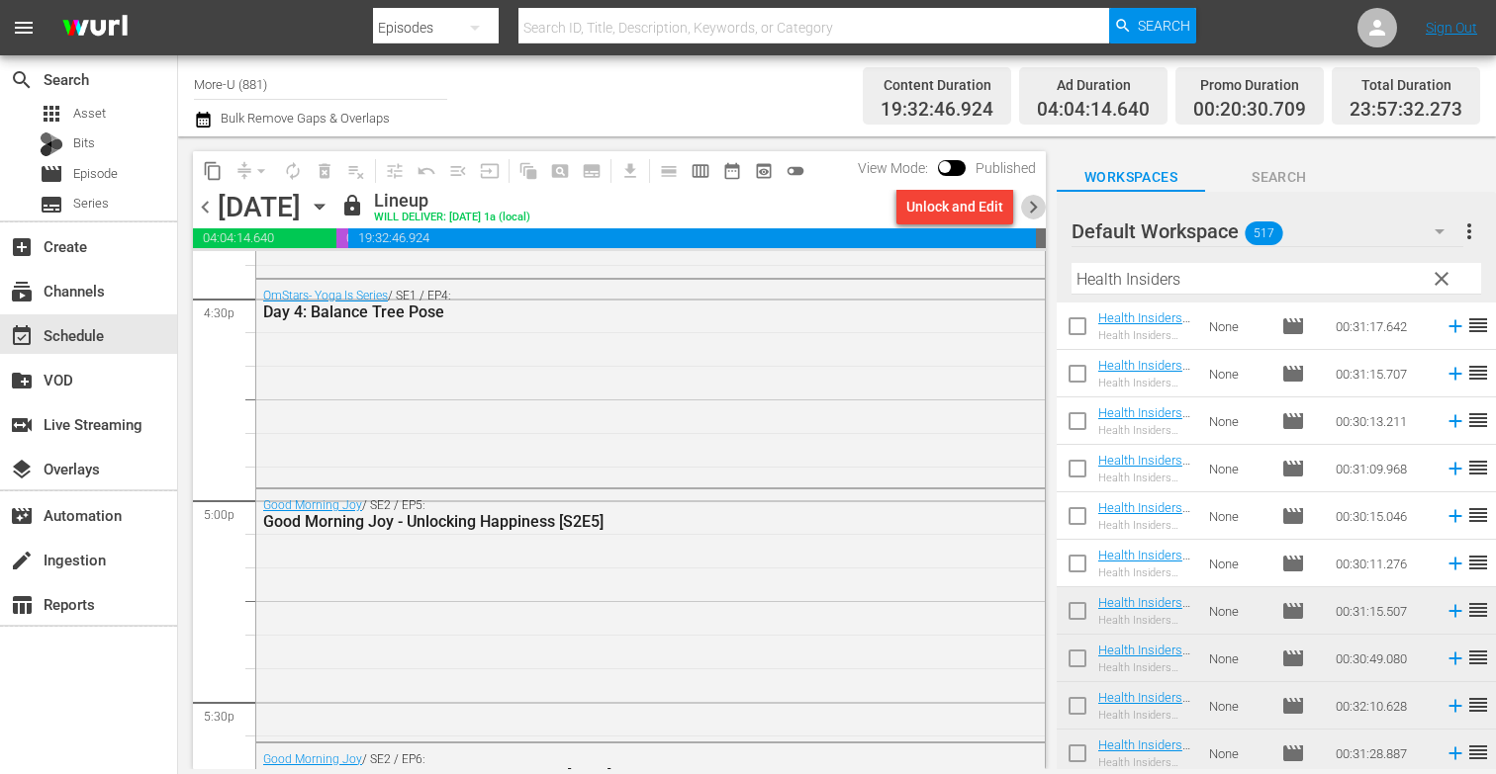
click at [1033, 198] on span "chevron_right" at bounding box center [1033, 207] width 25 height 25
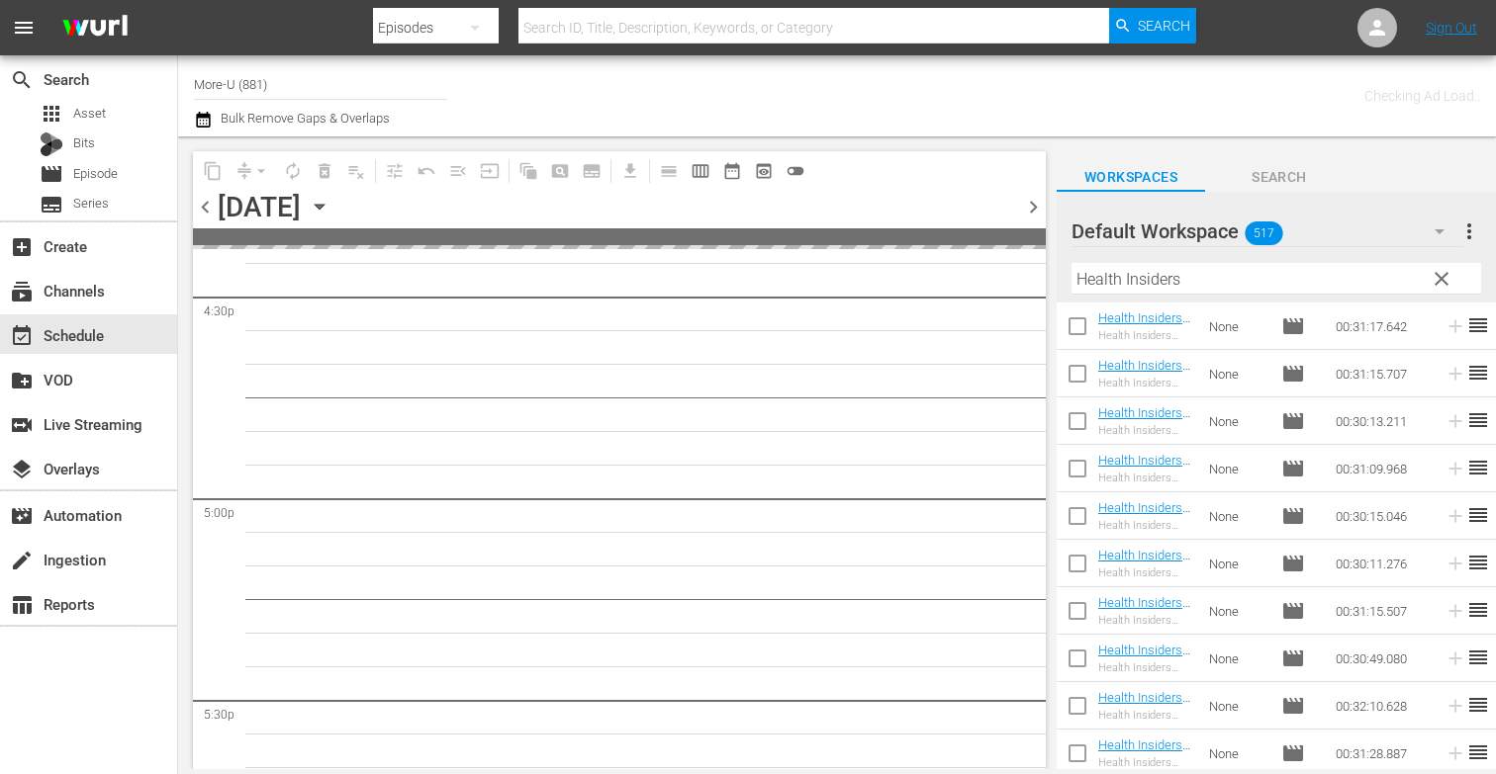
scroll to position [6981, 0]
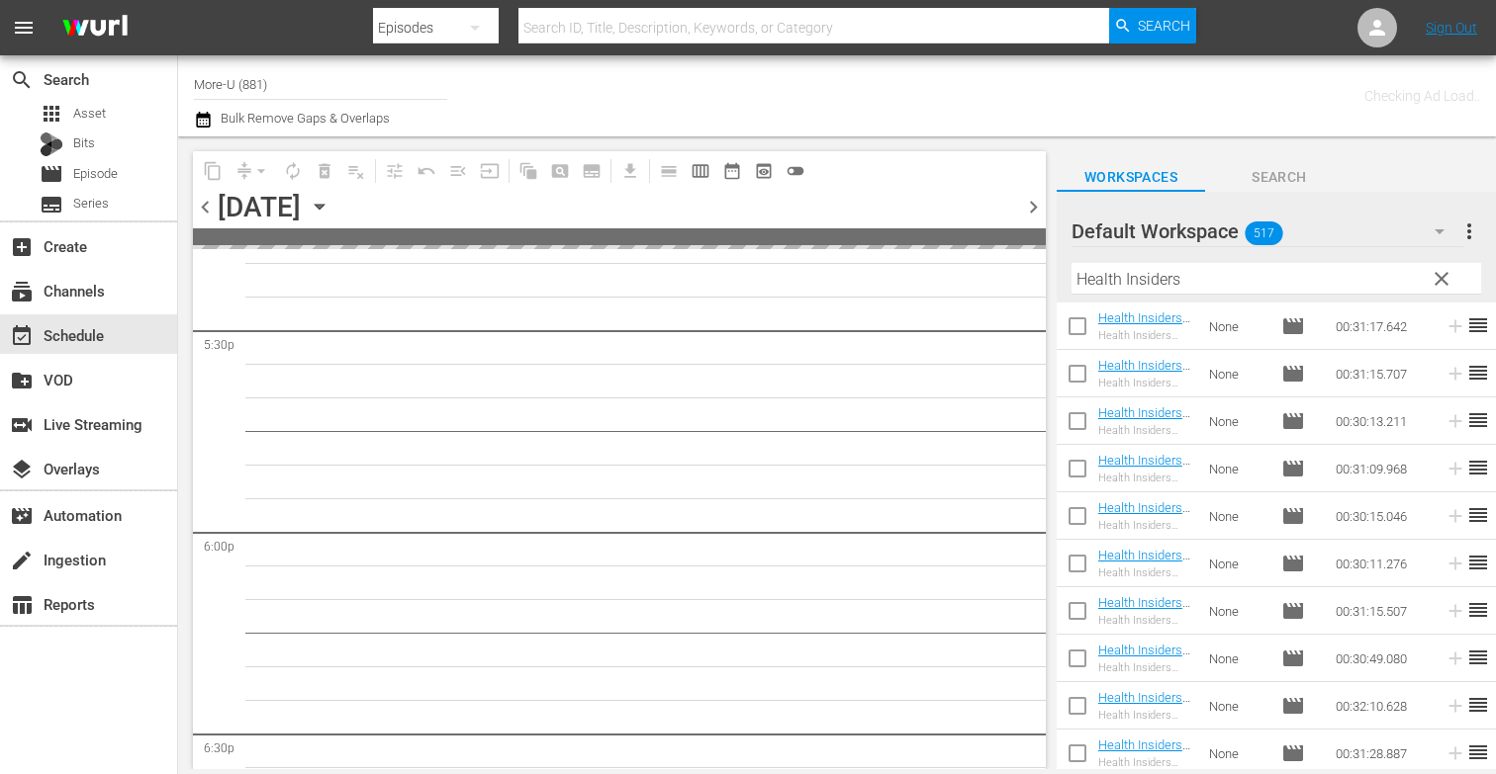
click at [1224, 269] on input "Health Insiders" at bounding box center [1275, 279] width 409 height 32
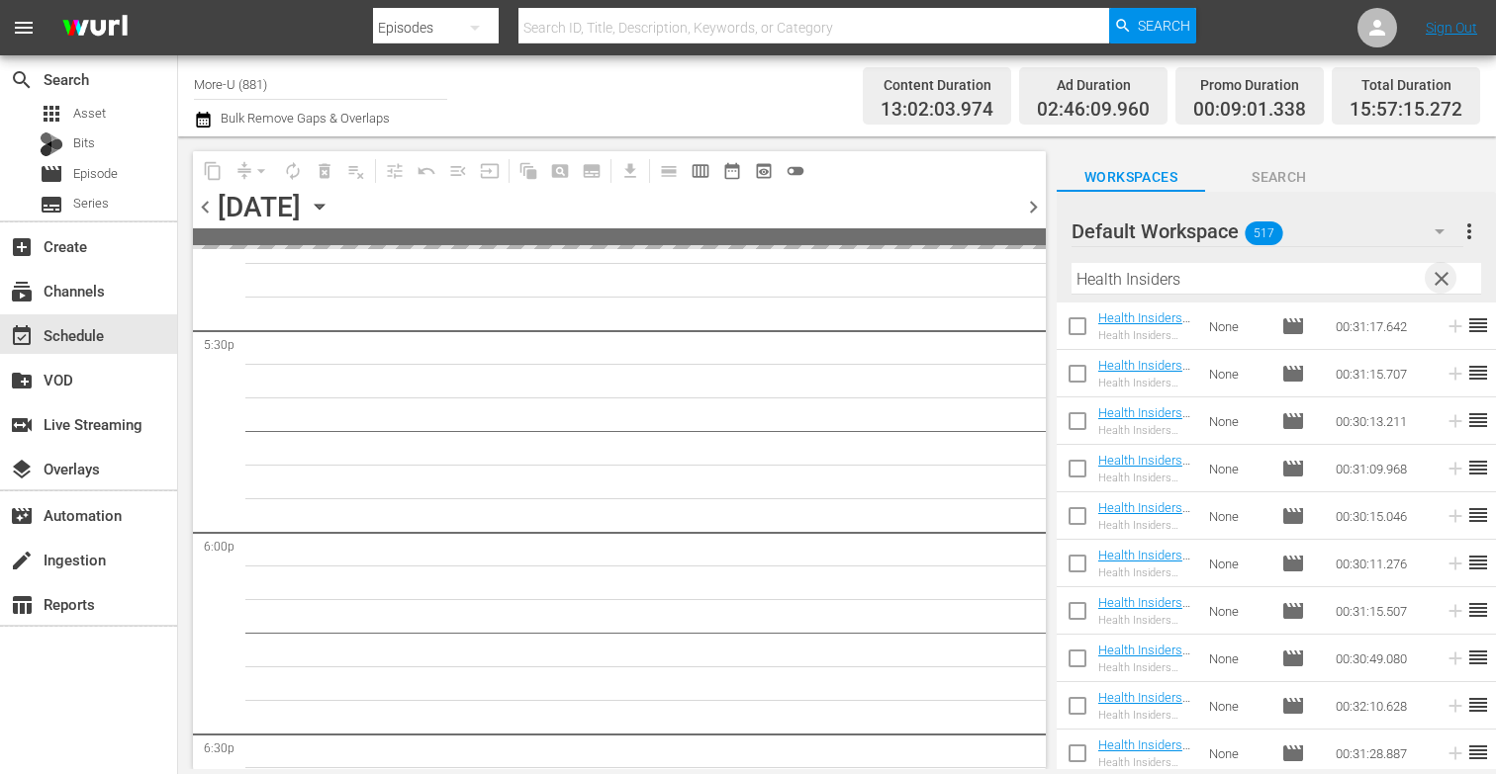
click at [1436, 272] on span "clear" at bounding box center [1441, 279] width 24 height 24
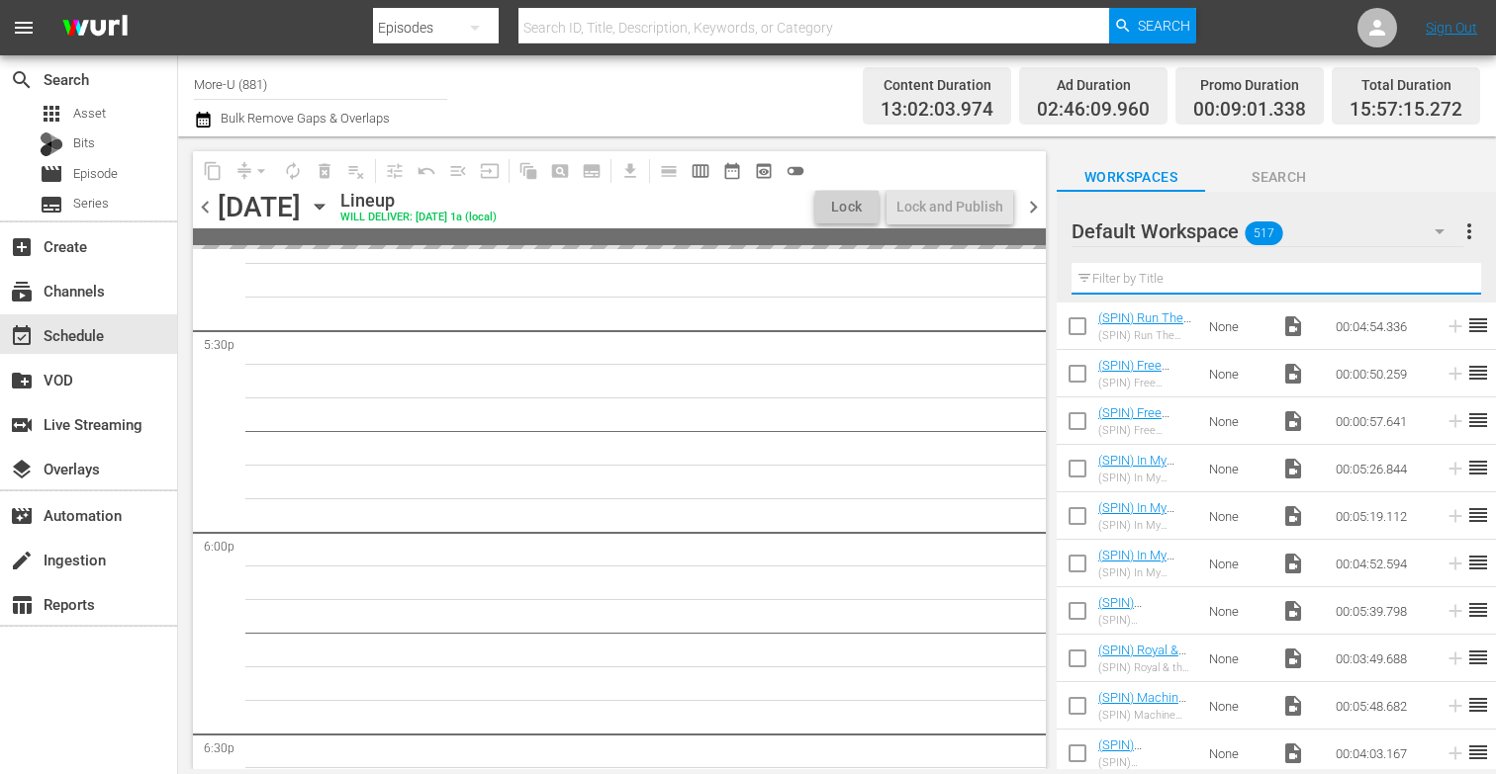
click at [1228, 278] on input "text" at bounding box center [1275, 279] width 409 height 32
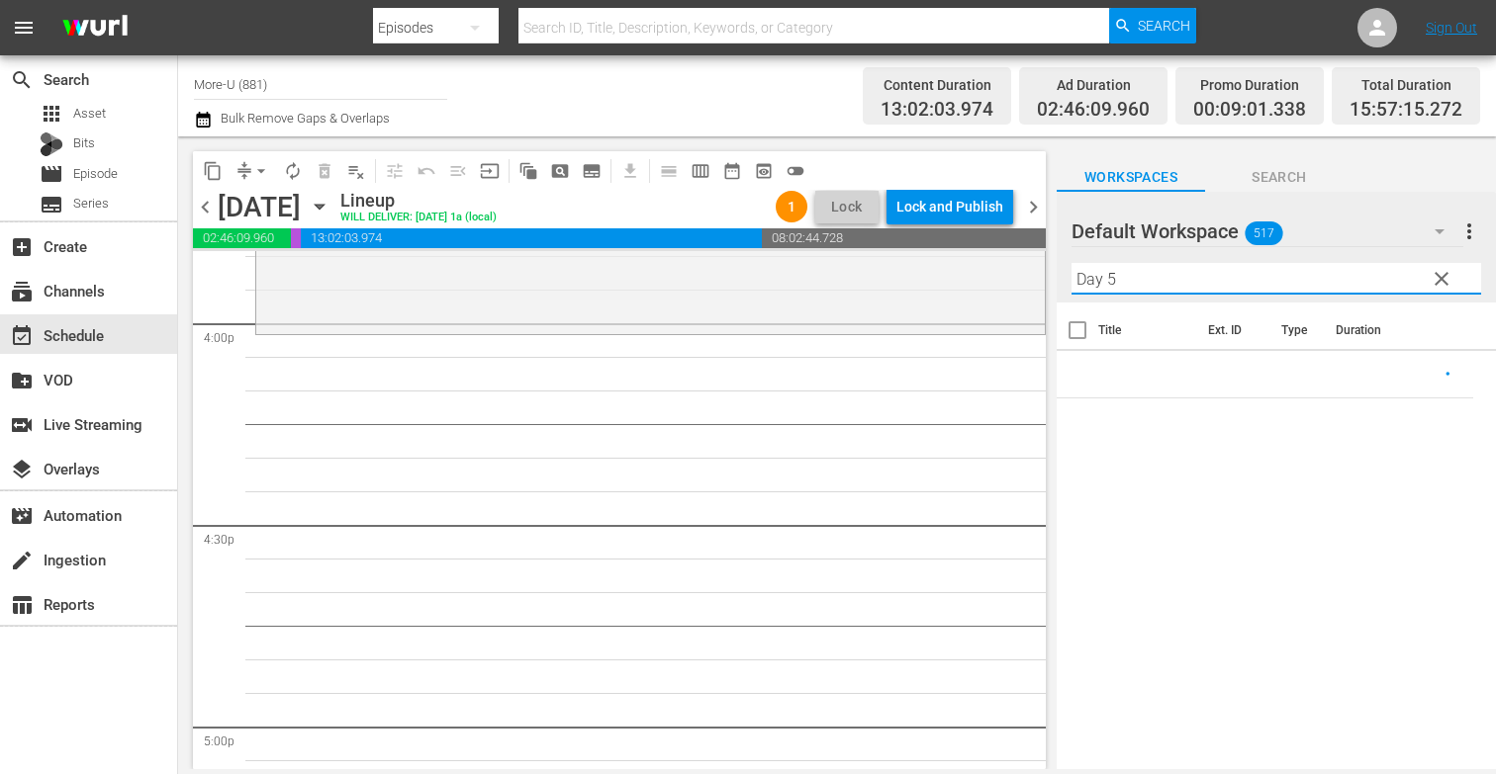
scroll to position [6397, 0]
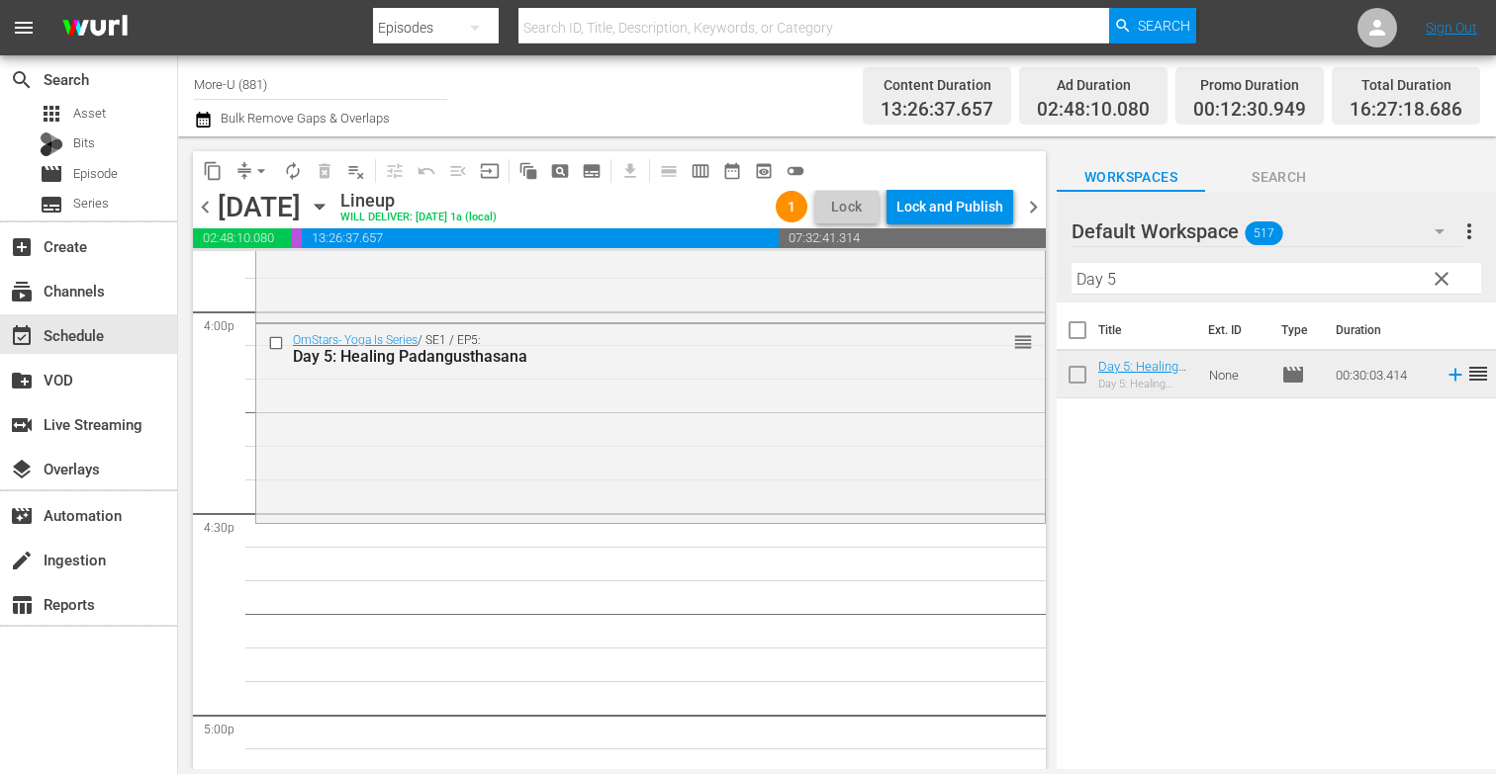
click at [1151, 278] on input "Day 5" at bounding box center [1275, 279] width 409 height 32
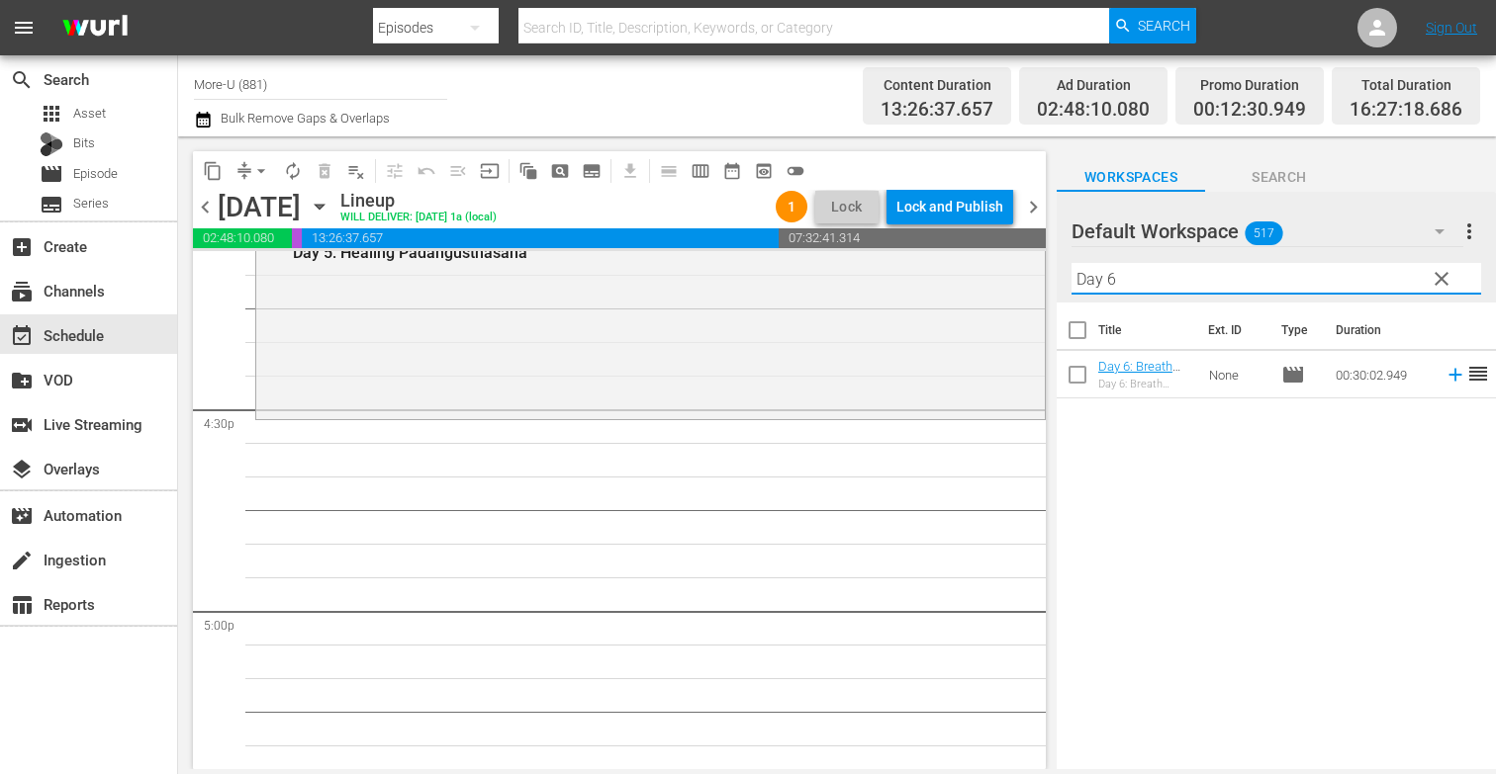
scroll to position [6508, 0]
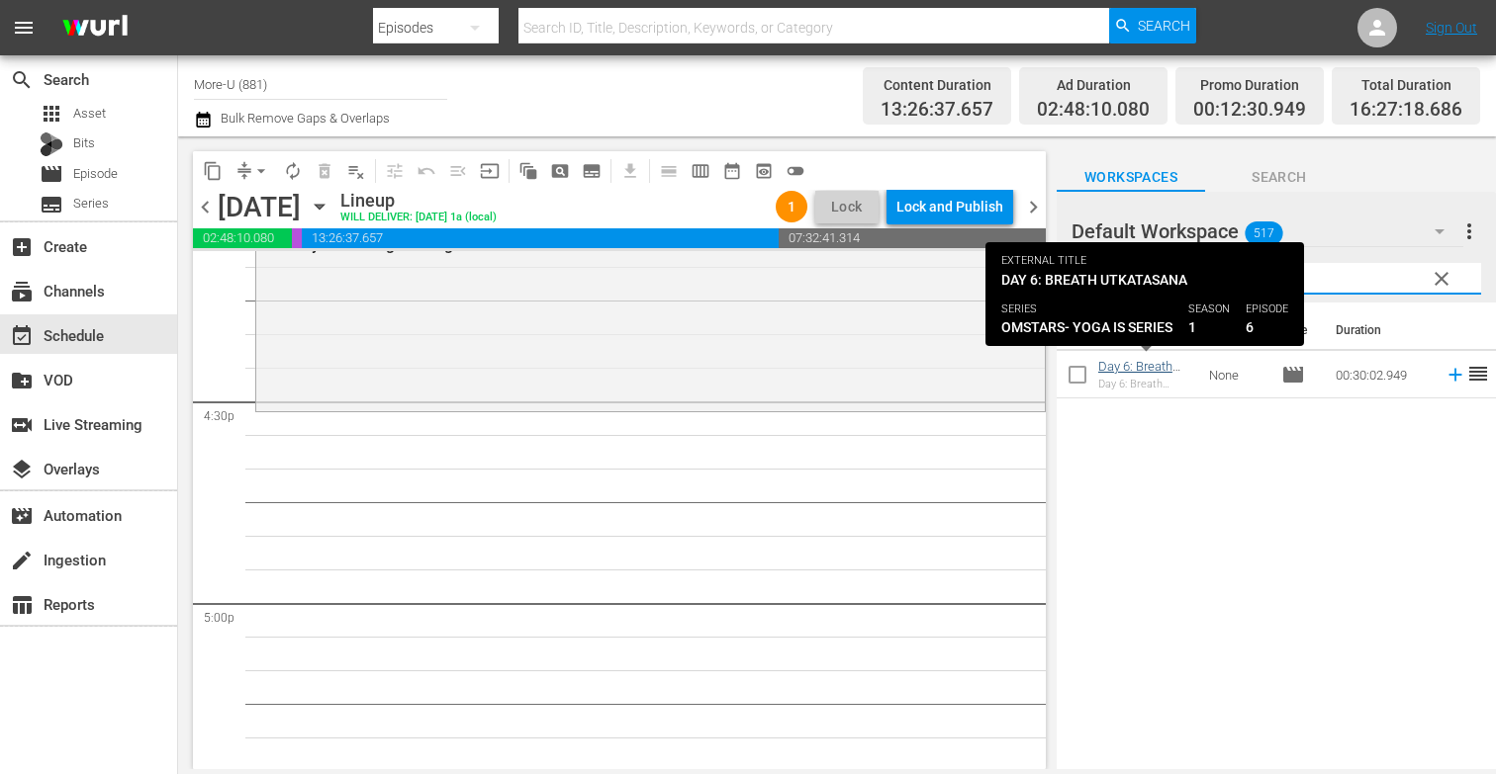
type input "Day 6"
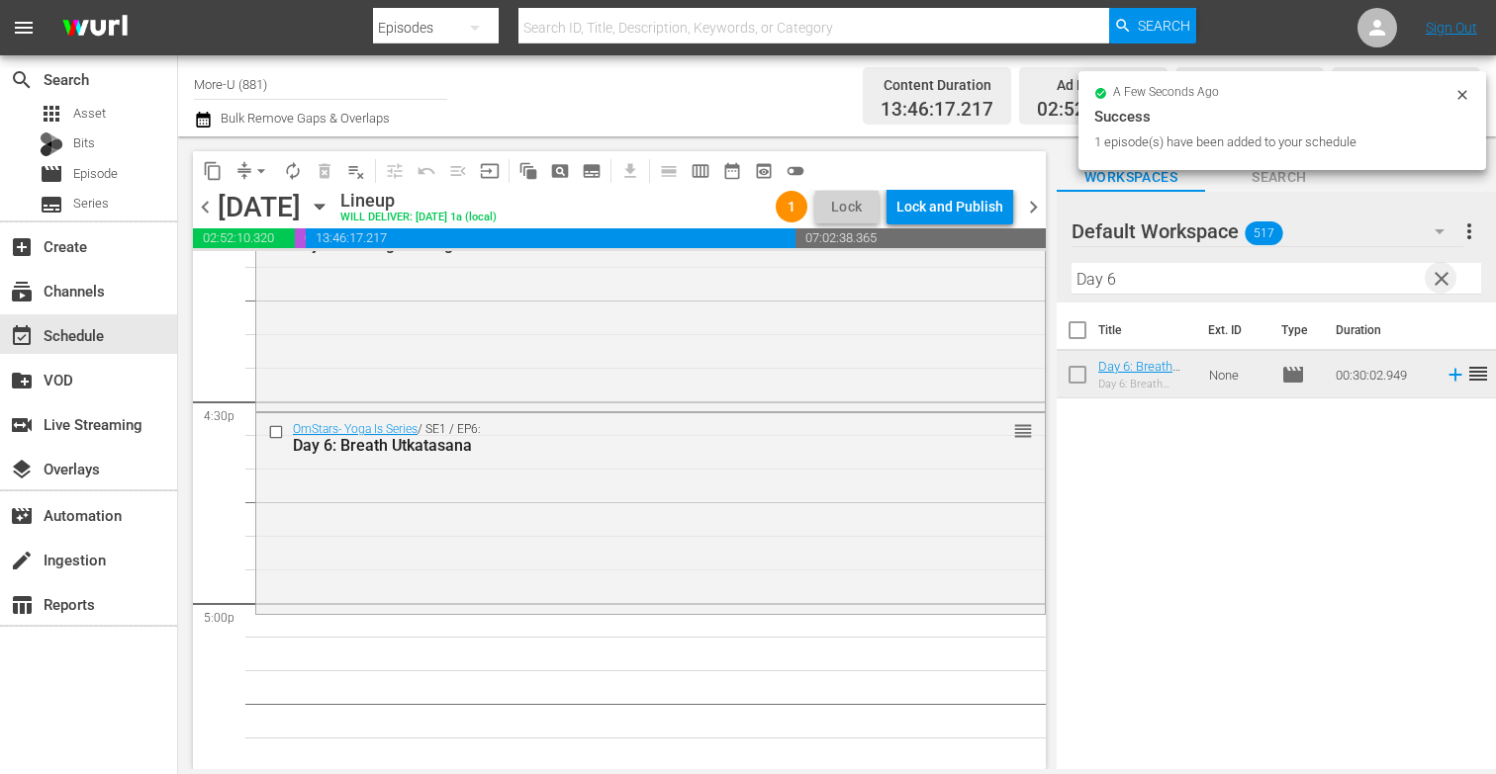
click at [1438, 280] on span "clear" at bounding box center [1441, 279] width 24 height 24
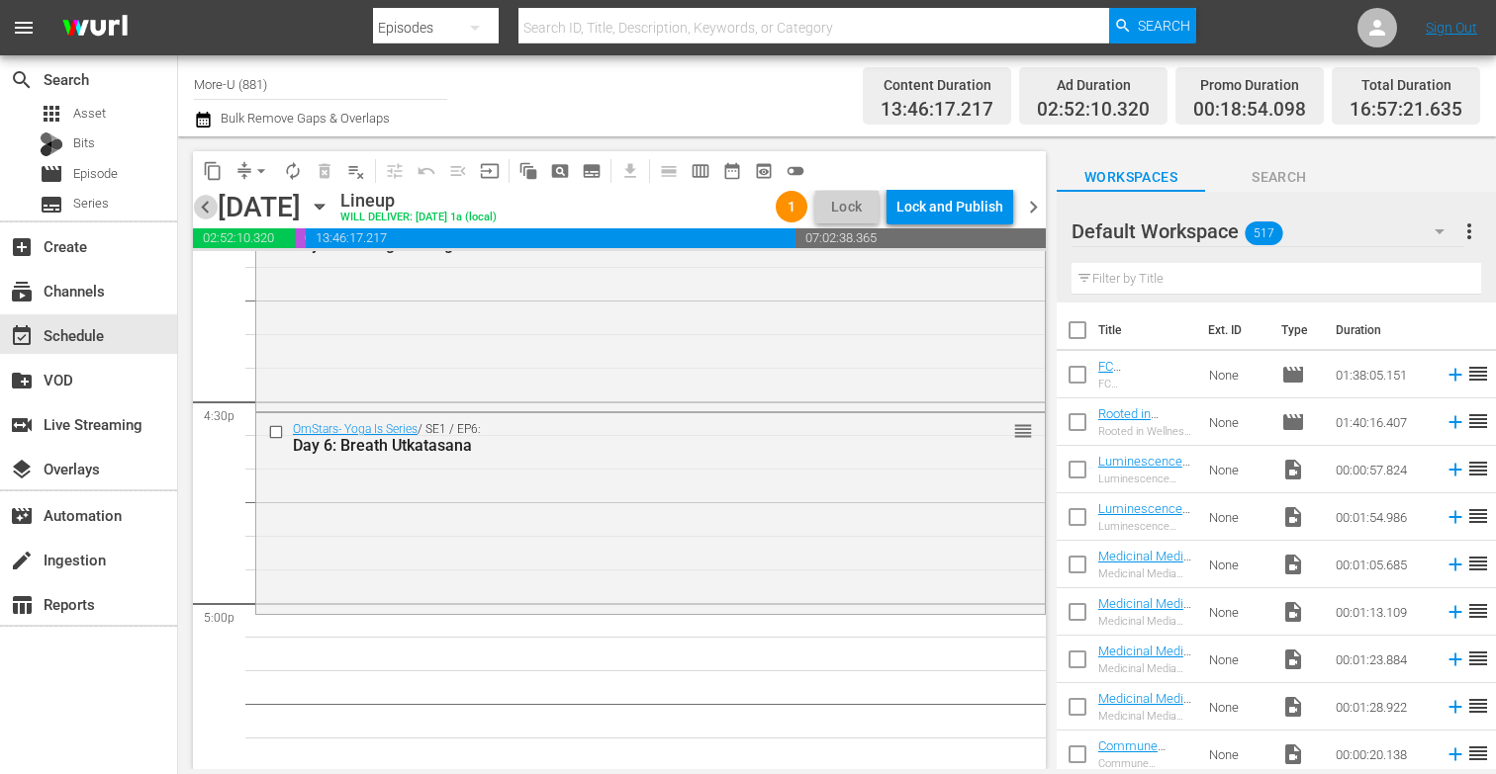
click at [211, 203] on span "chevron_left" at bounding box center [205, 207] width 25 height 25
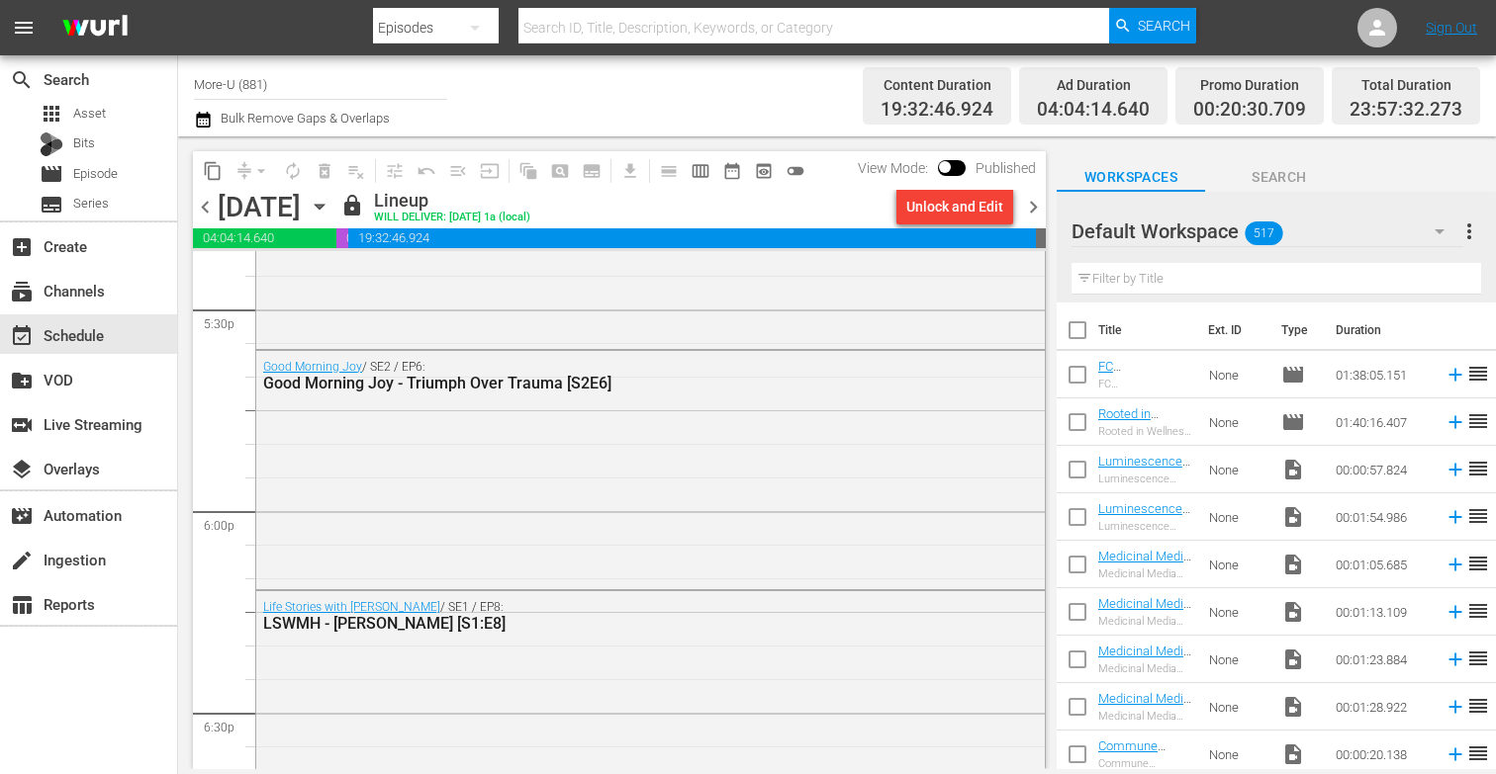
scroll to position [7001, 0]
click at [1036, 206] on span "chevron_right" at bounding box center [1033, 207] width 25 height 25
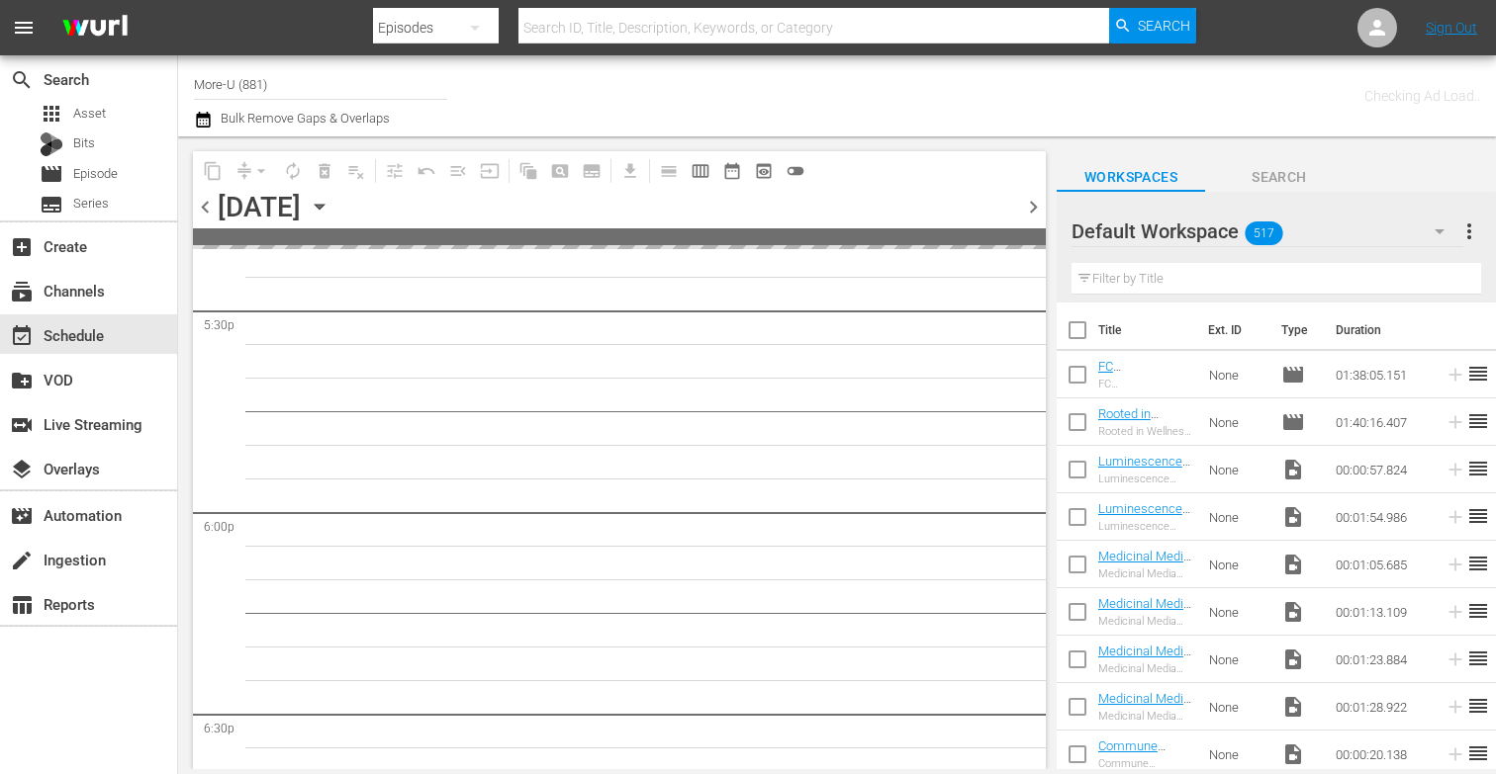
scroll to position [7438, 0]
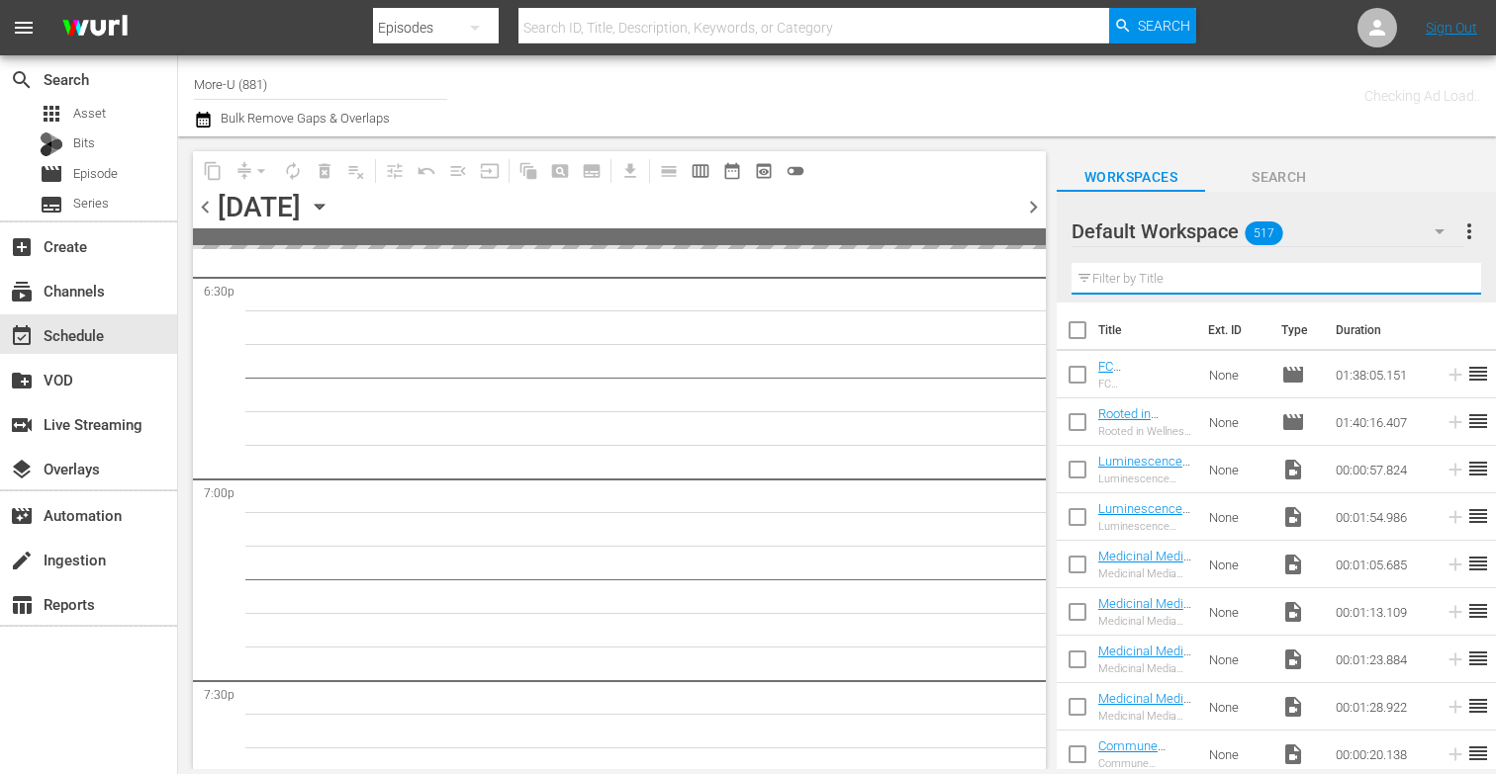
click at [1150, 277] on input "text" at bounding box center [1275, 279] width 409 height 32
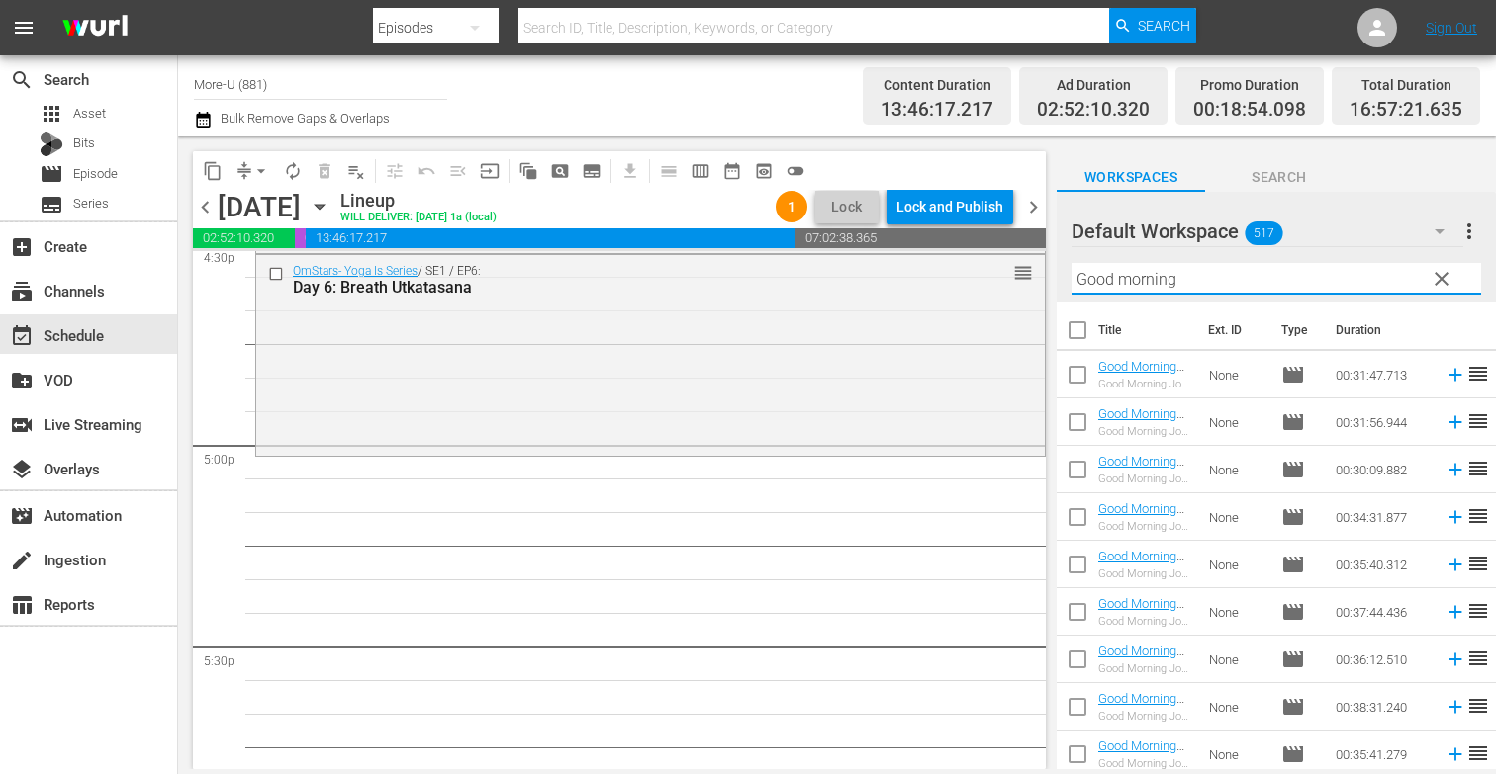
scroll to position [6690, 0]
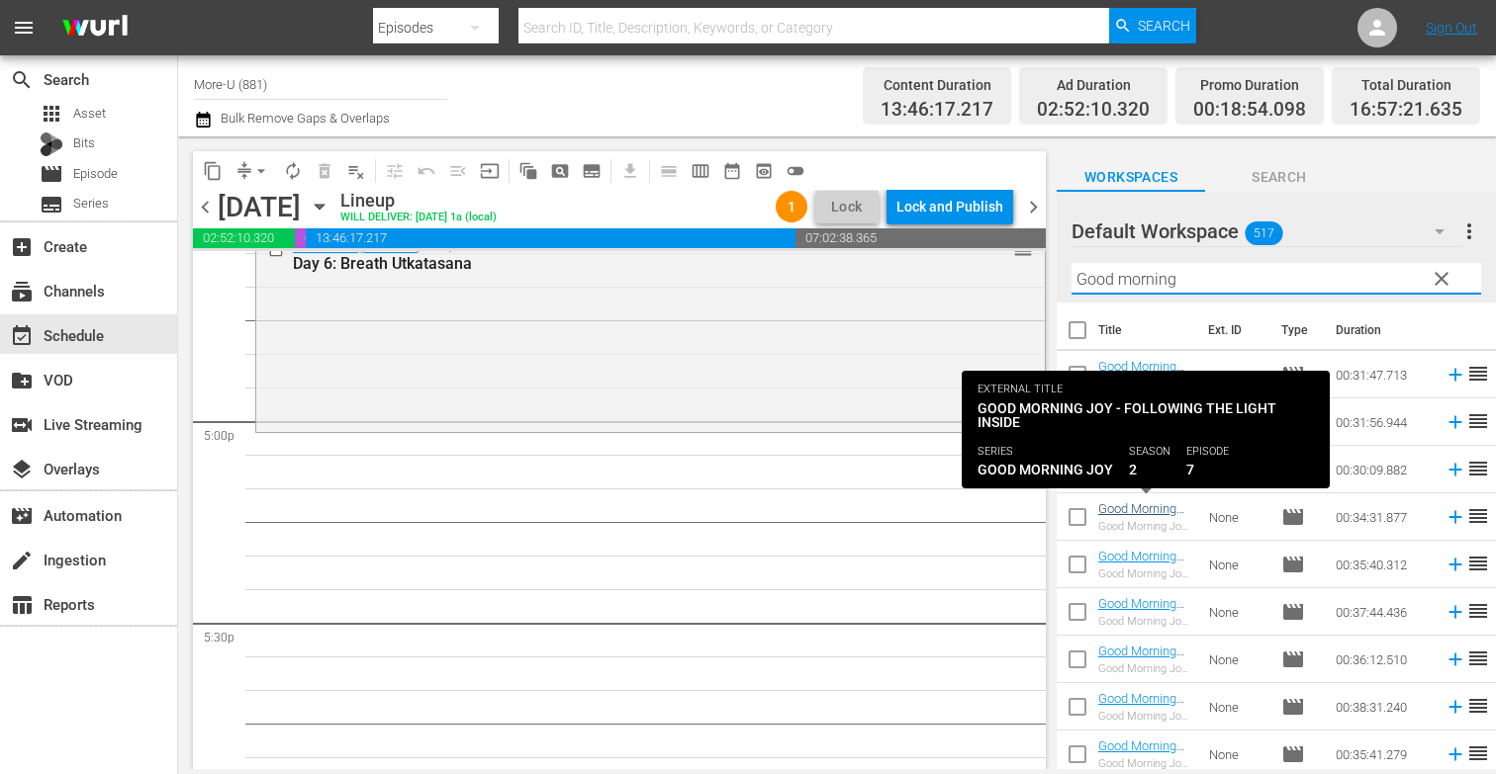
type input "Good morning"
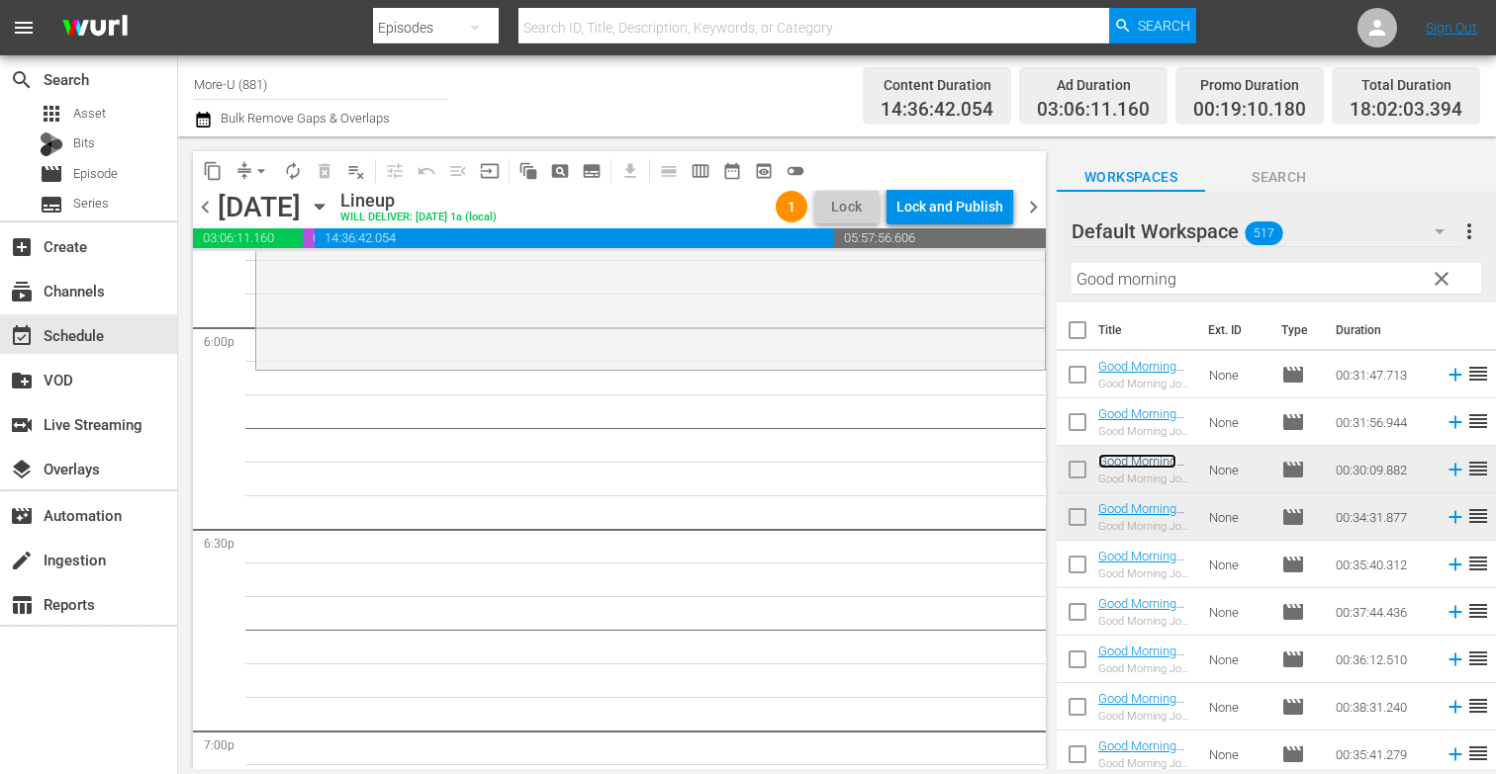
scroll to position [7174, 0]
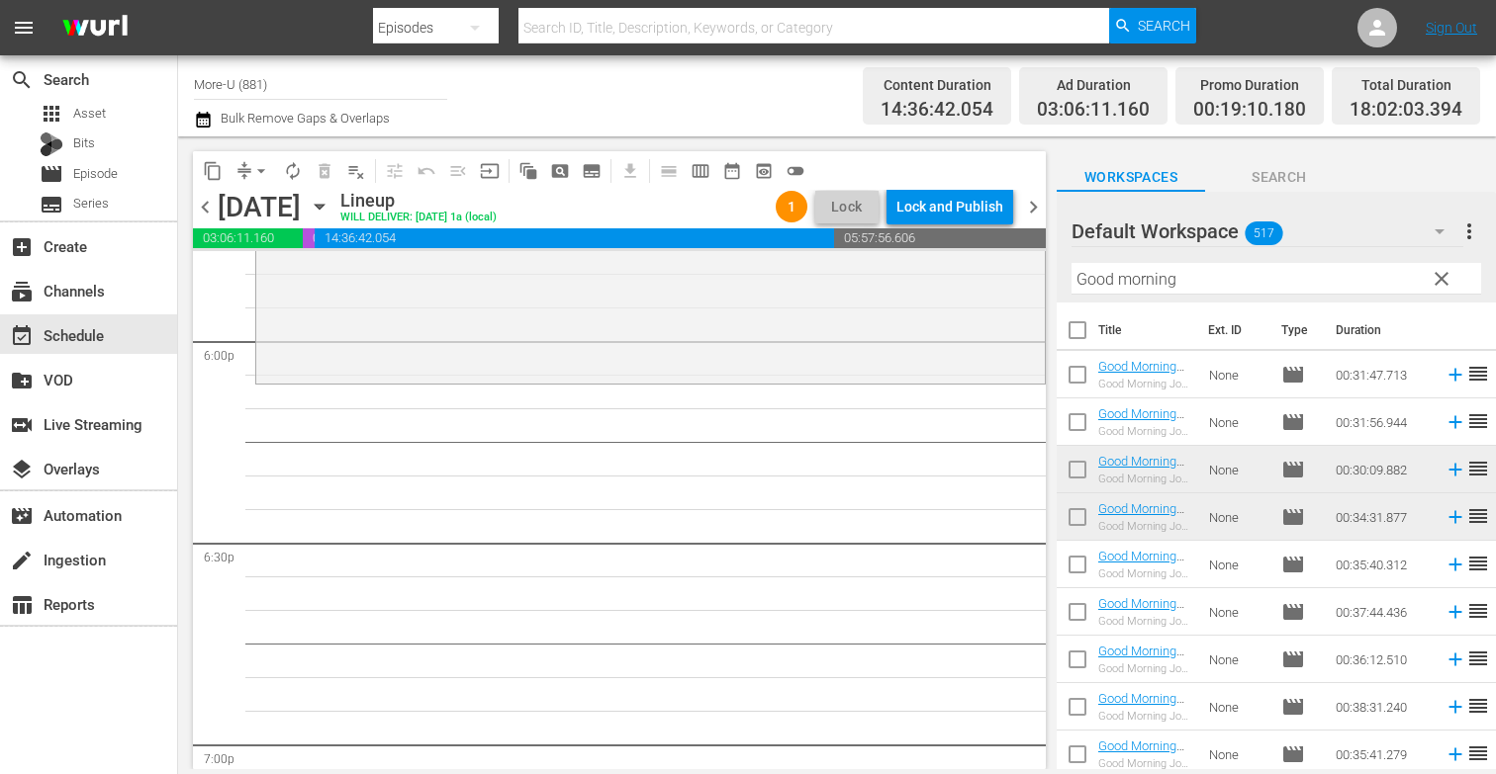
click at [1446, 274] on span "clear" at bounding box center [1441, 279] width 24 height 24
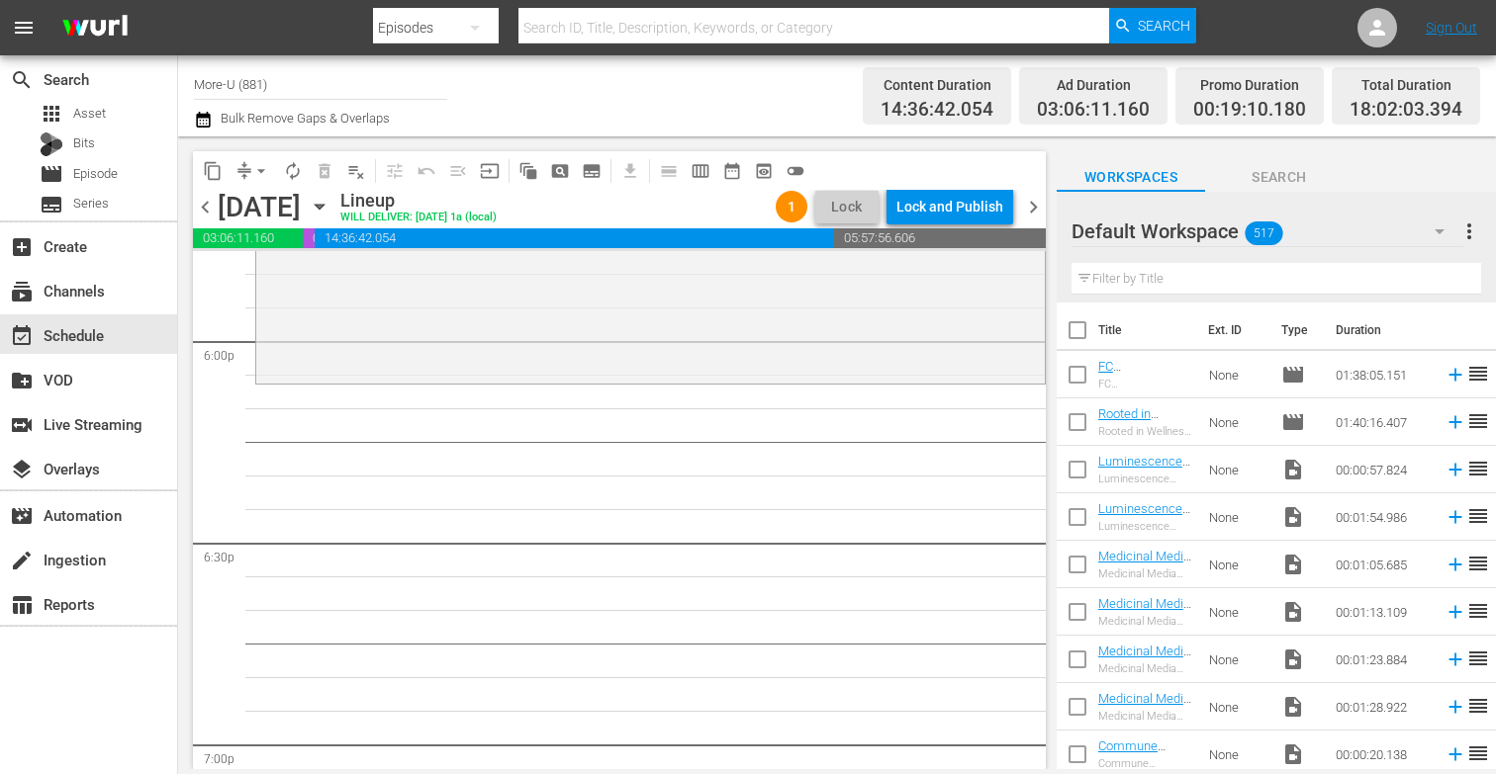
click at [1270, 289] on input "text" at bounding box center [1275, 279] width 409 height 32
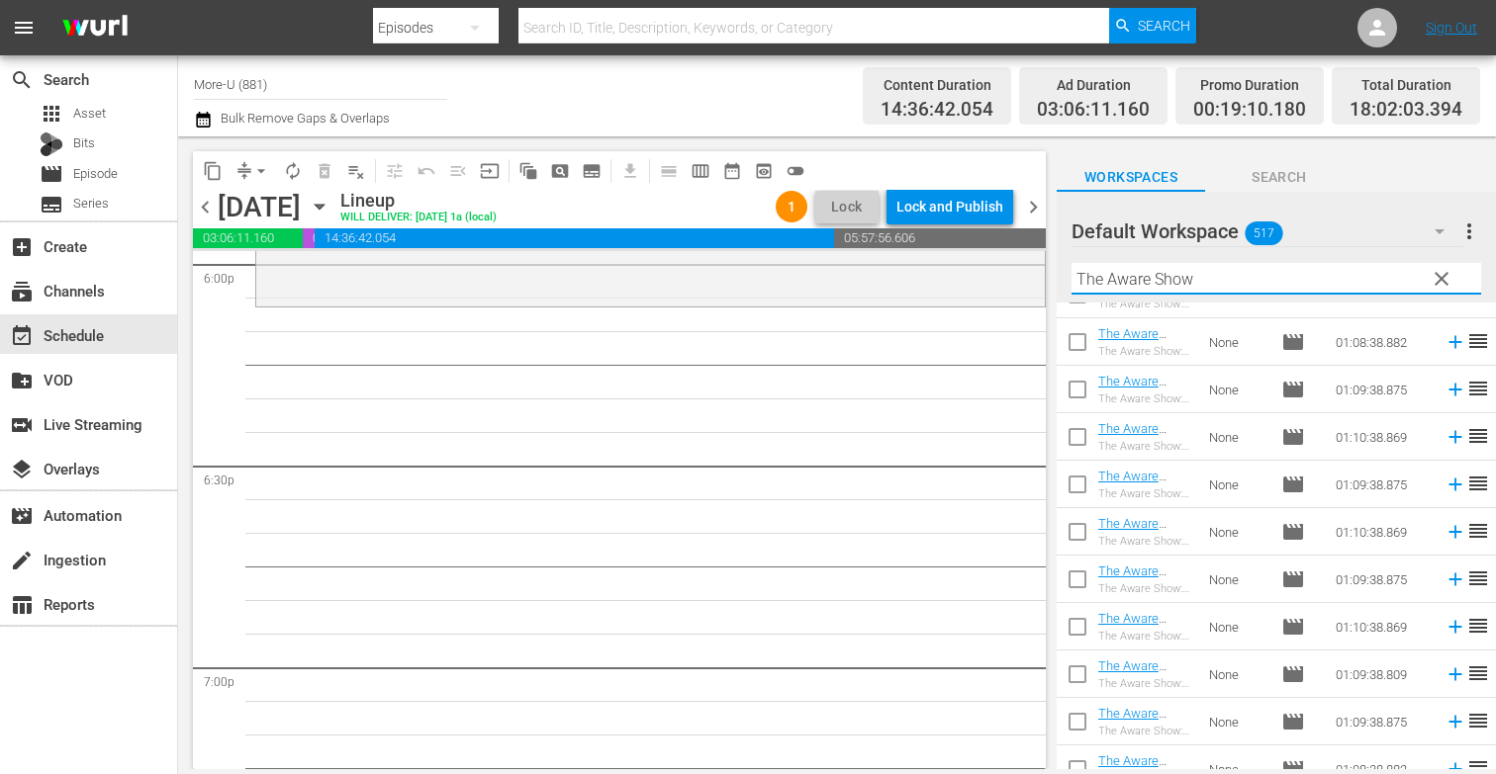
scroll to position [7249, 0]
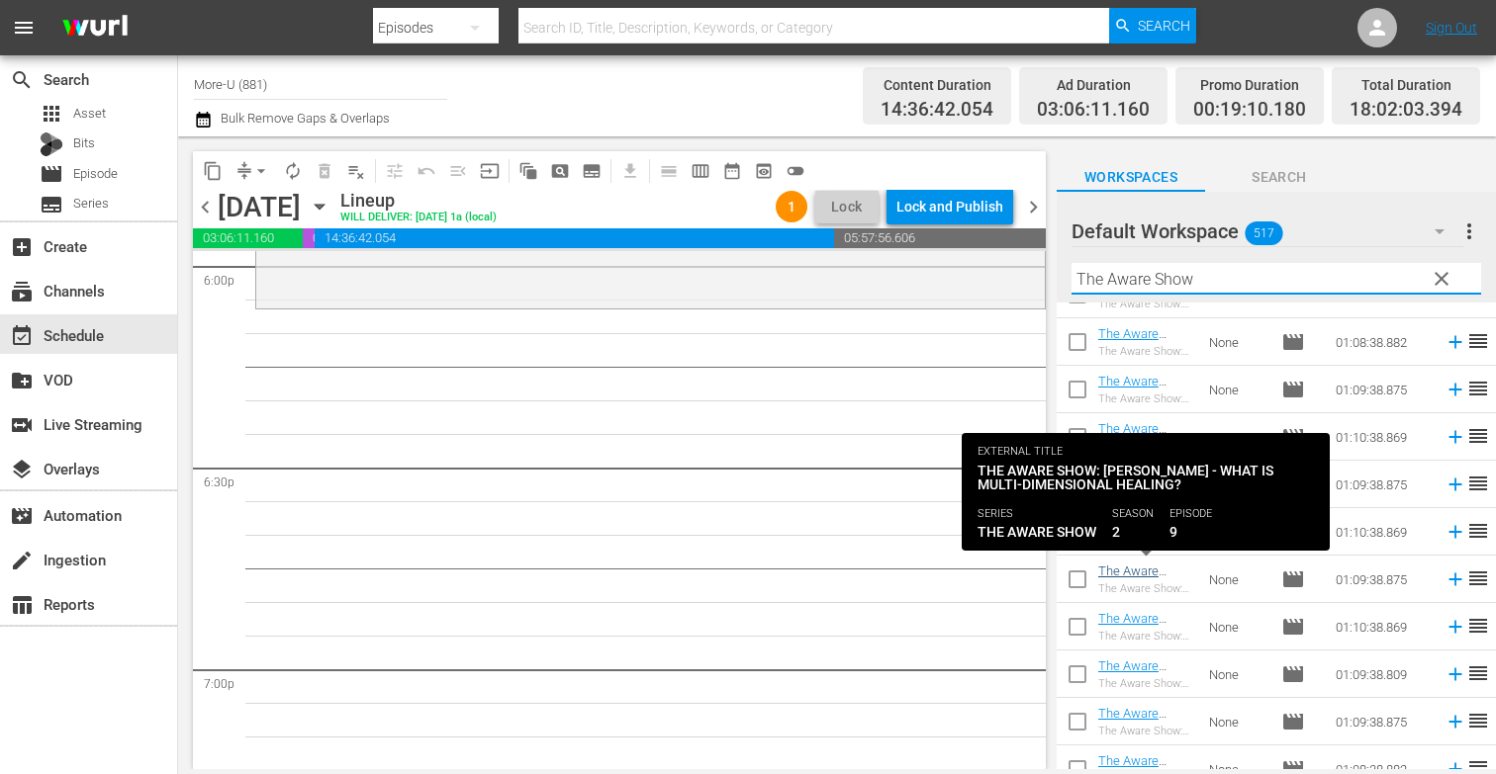
type input "The Aware Show"
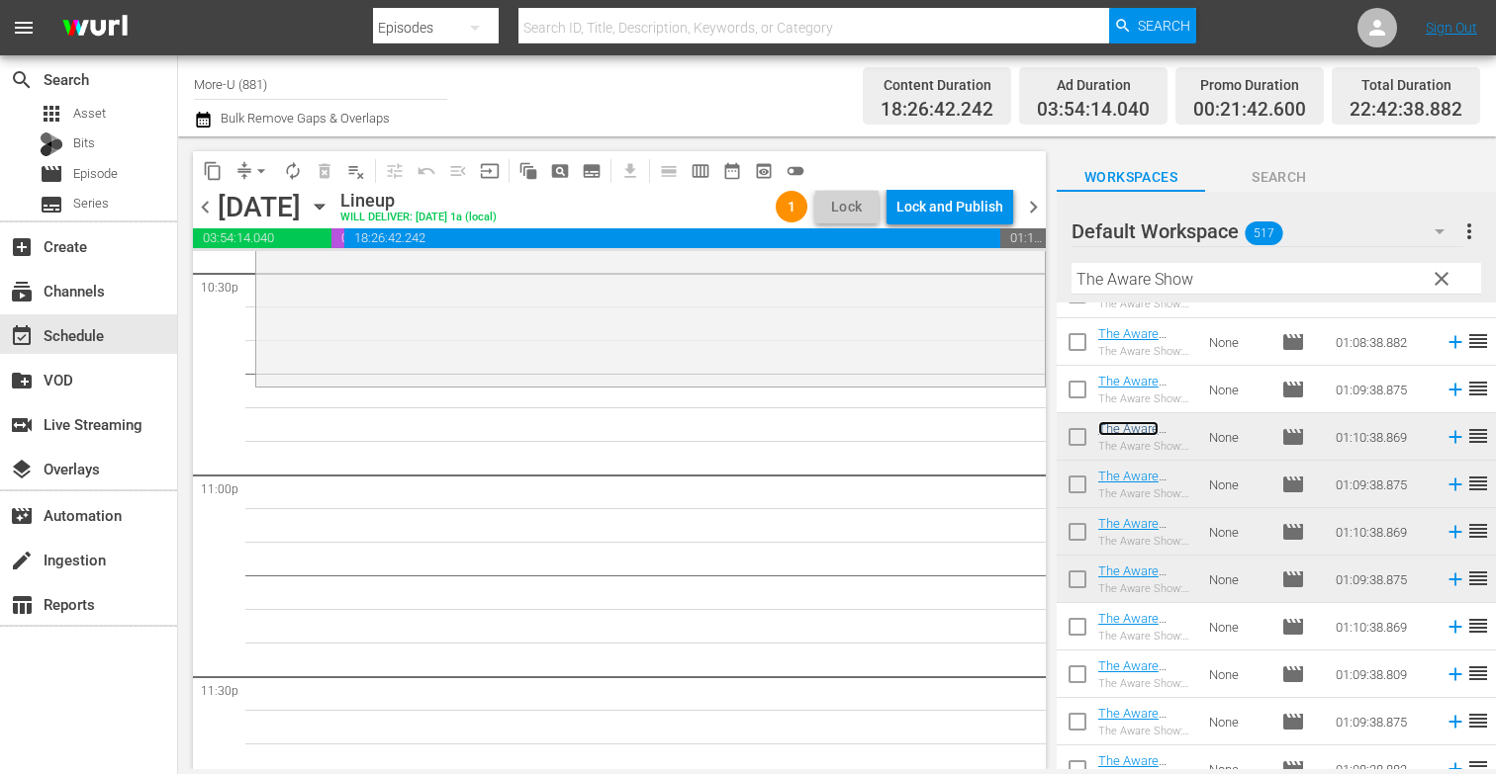
scroll to position [9167, 0]
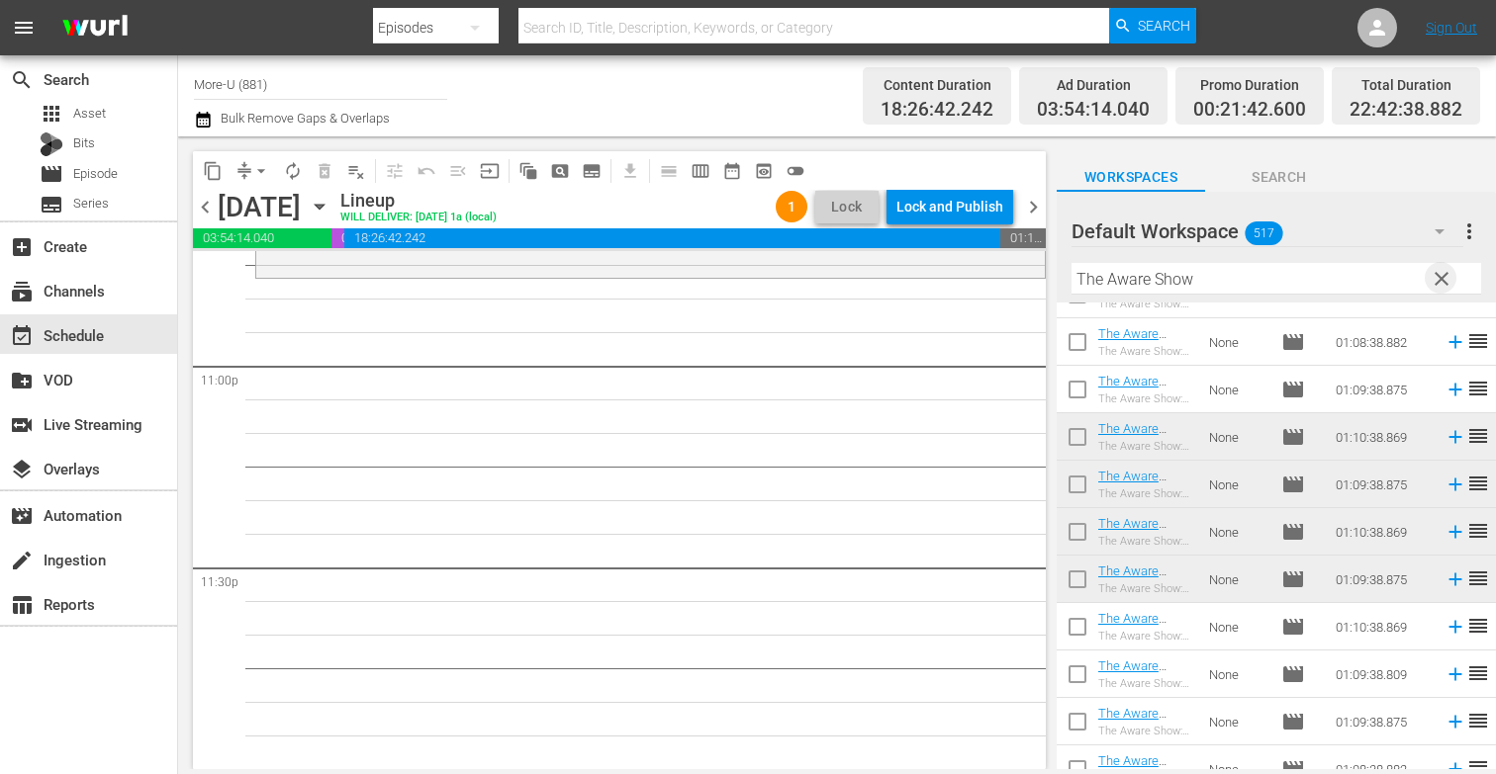
click at [1443, 278] on span "clear" at bounding box center [1441, 279] width 24 height 24
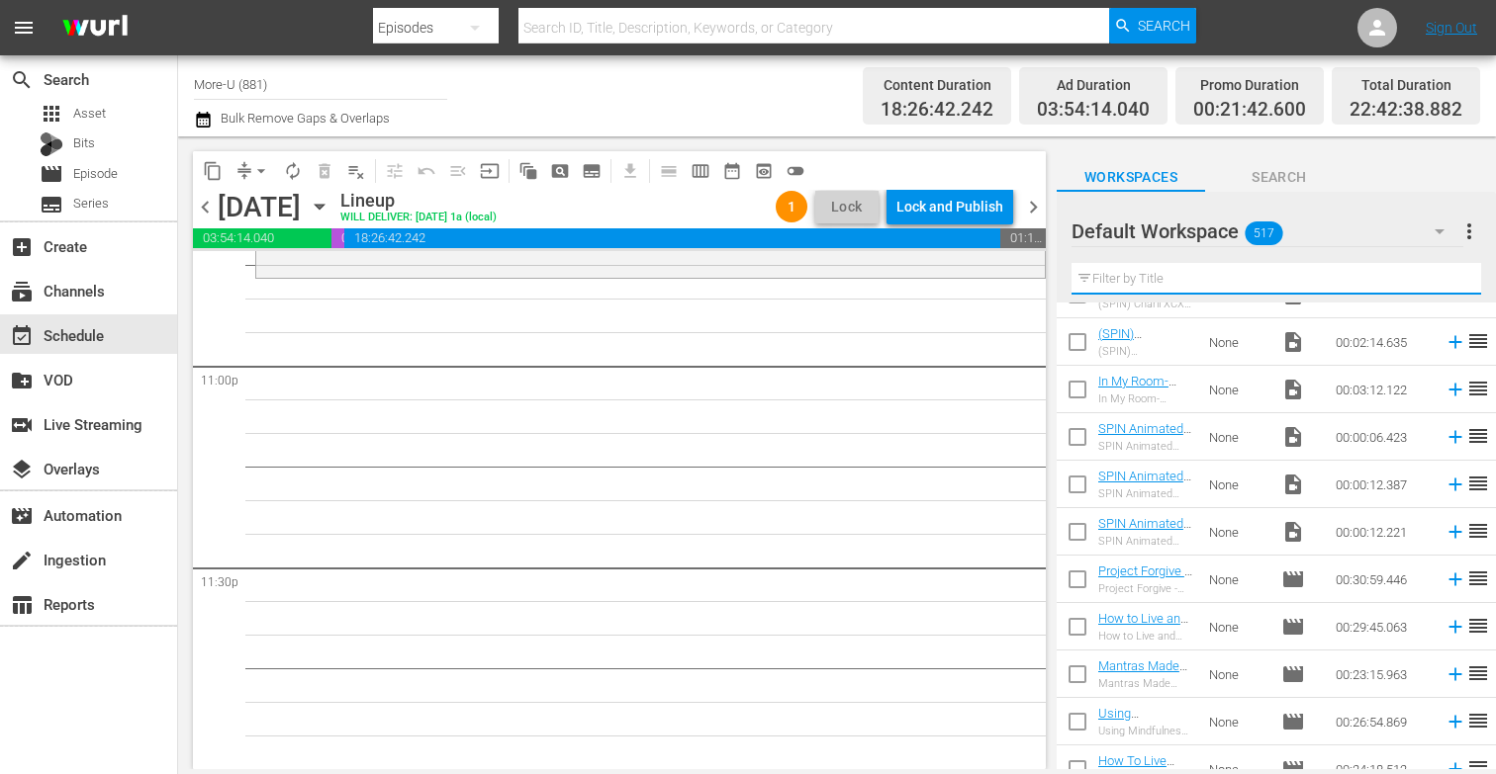
click at [1299, 273] on input "text" at bounding box center [1275, 279] width 409 height 32
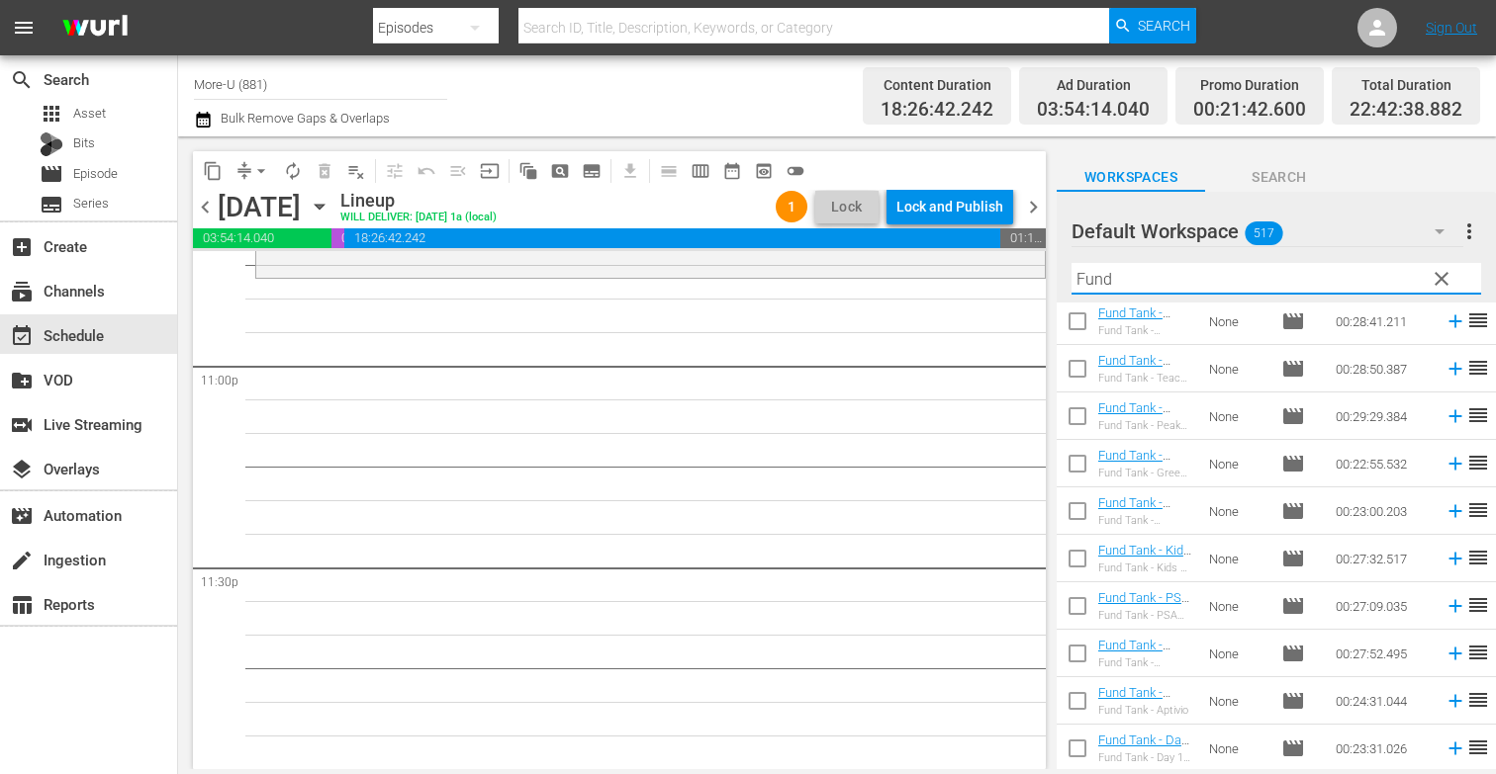
scroll to position [291, 0]
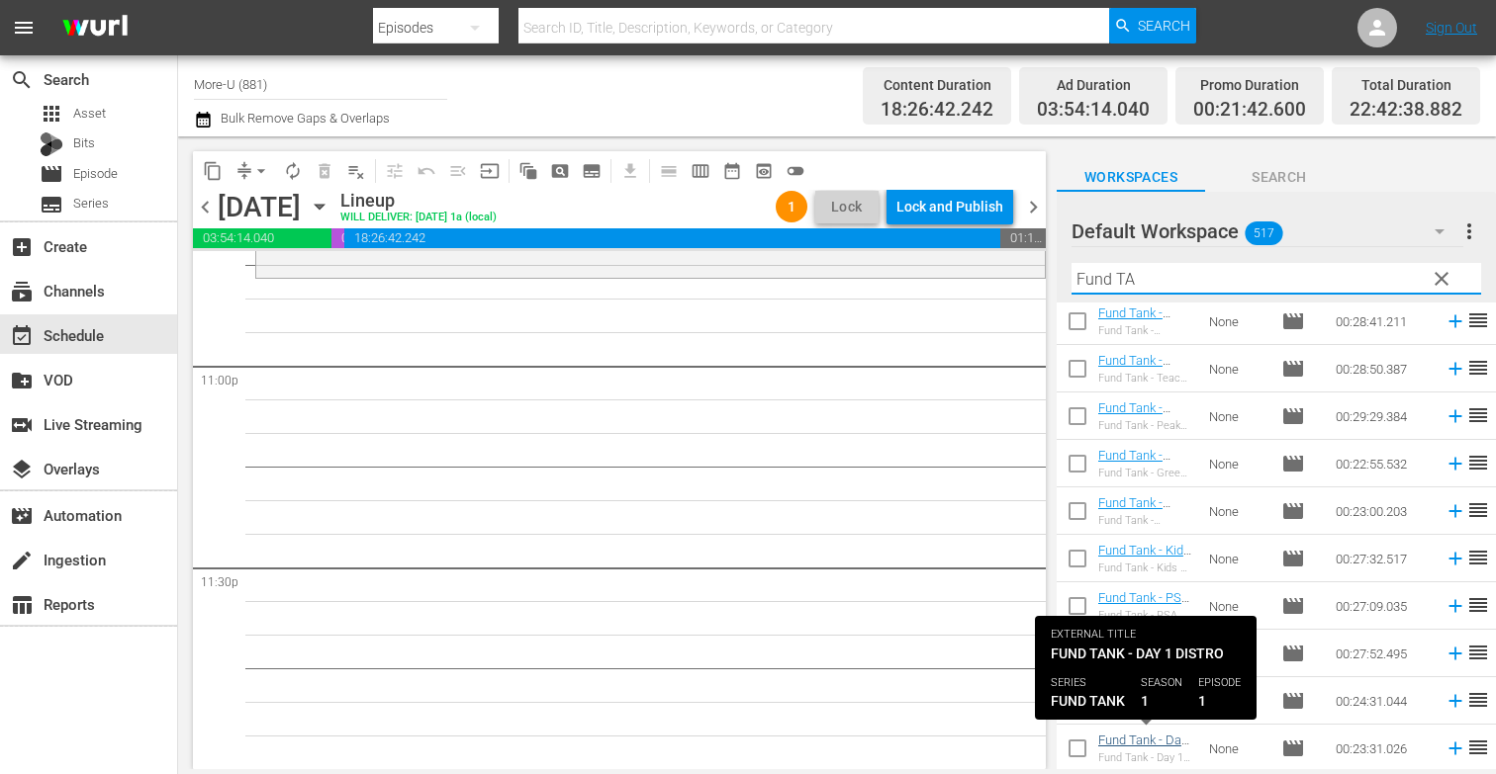
type input "Fund TA"
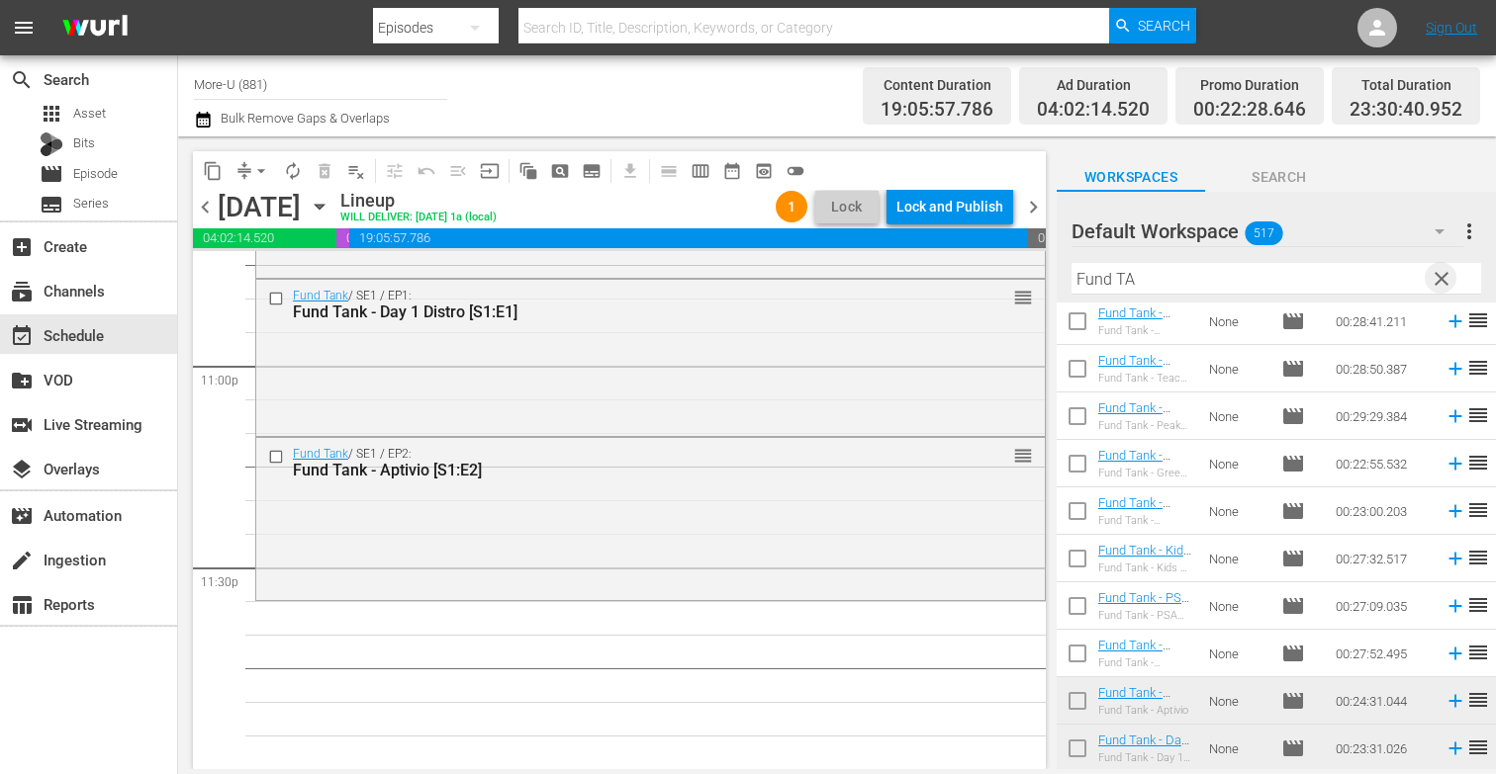
click at [1444, 275] on span "clear" at bounding box center [1441, 279] width 24 height 24
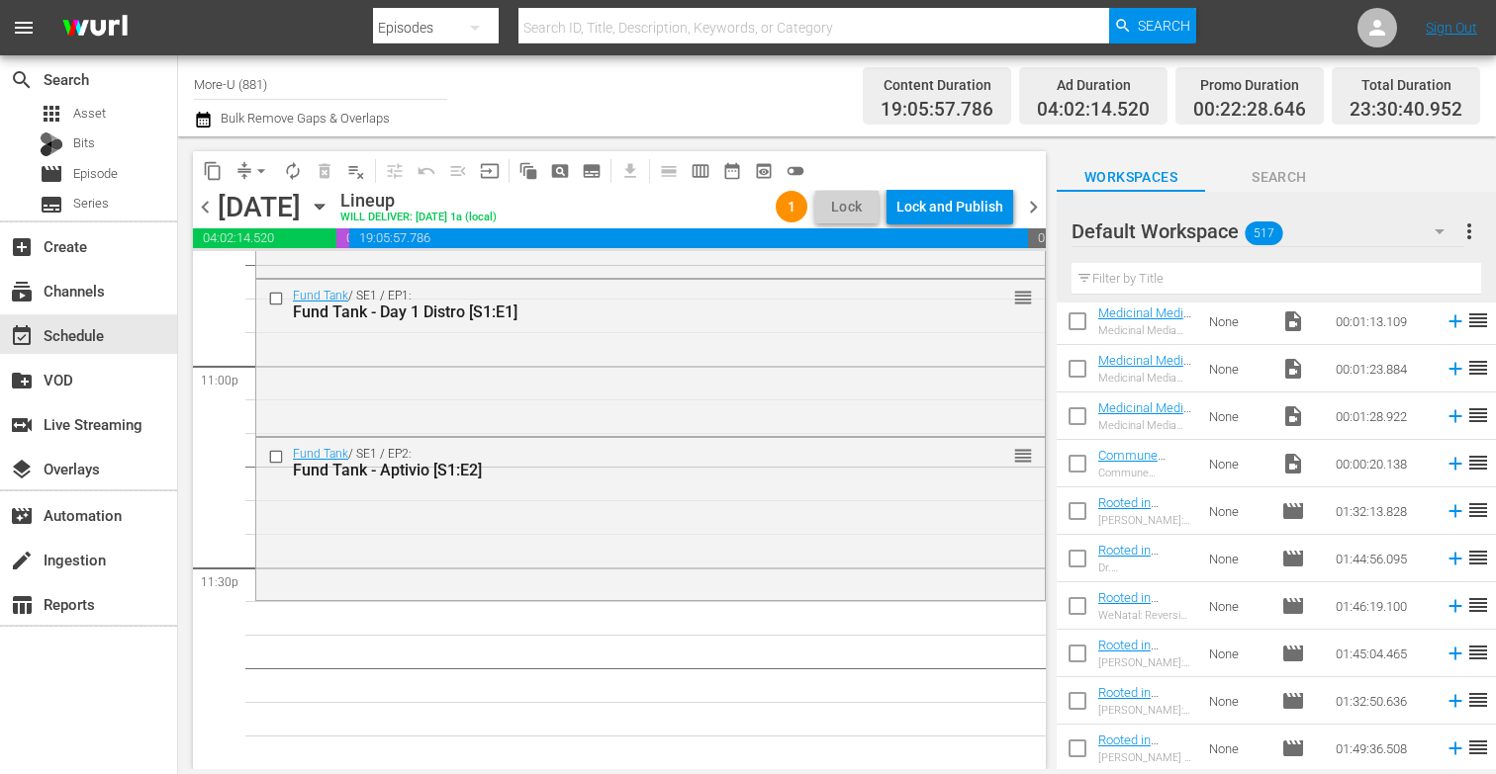
click at [1270, 284] on input "text" at bounding box center [1275, 279] width 409 height 32
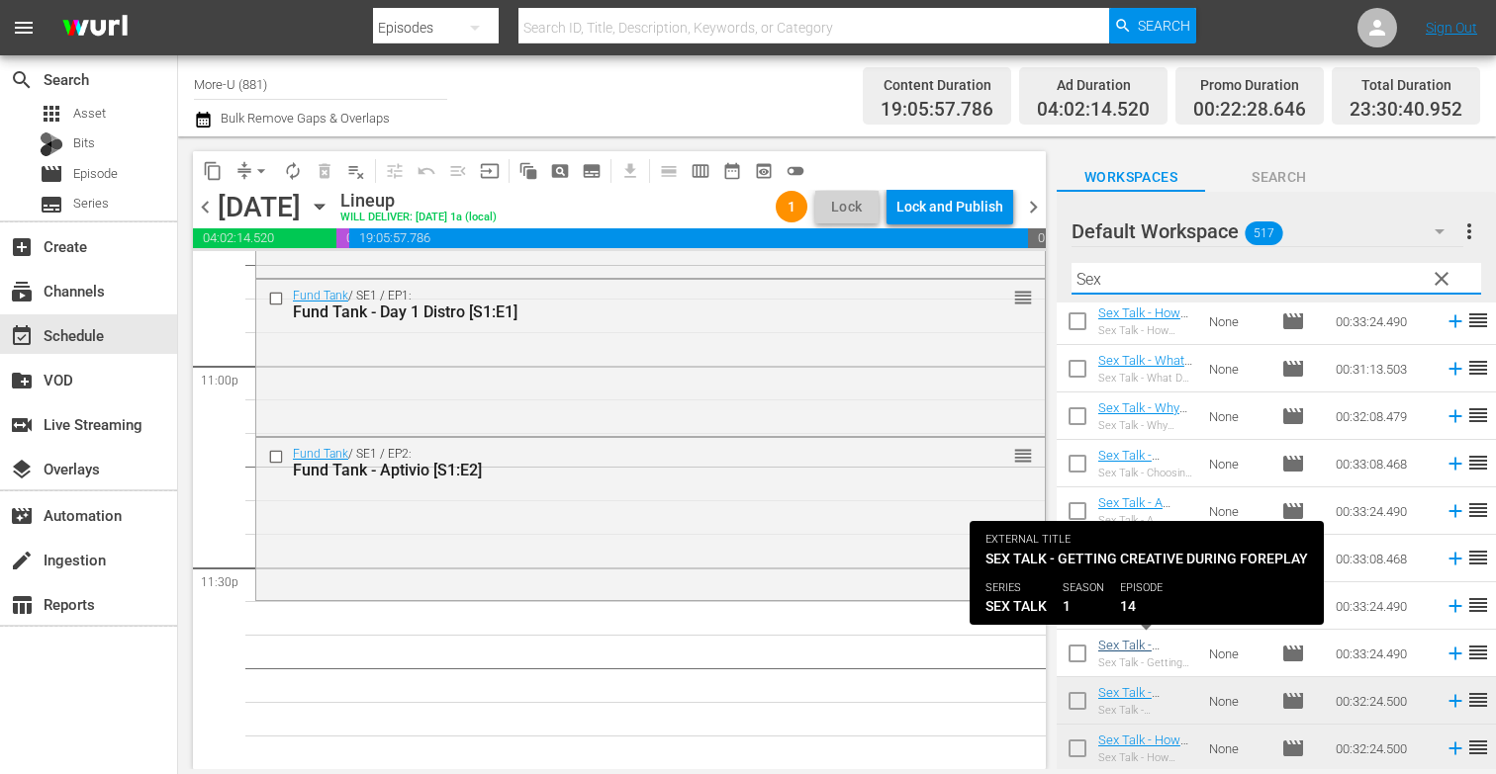
type input "Sex"
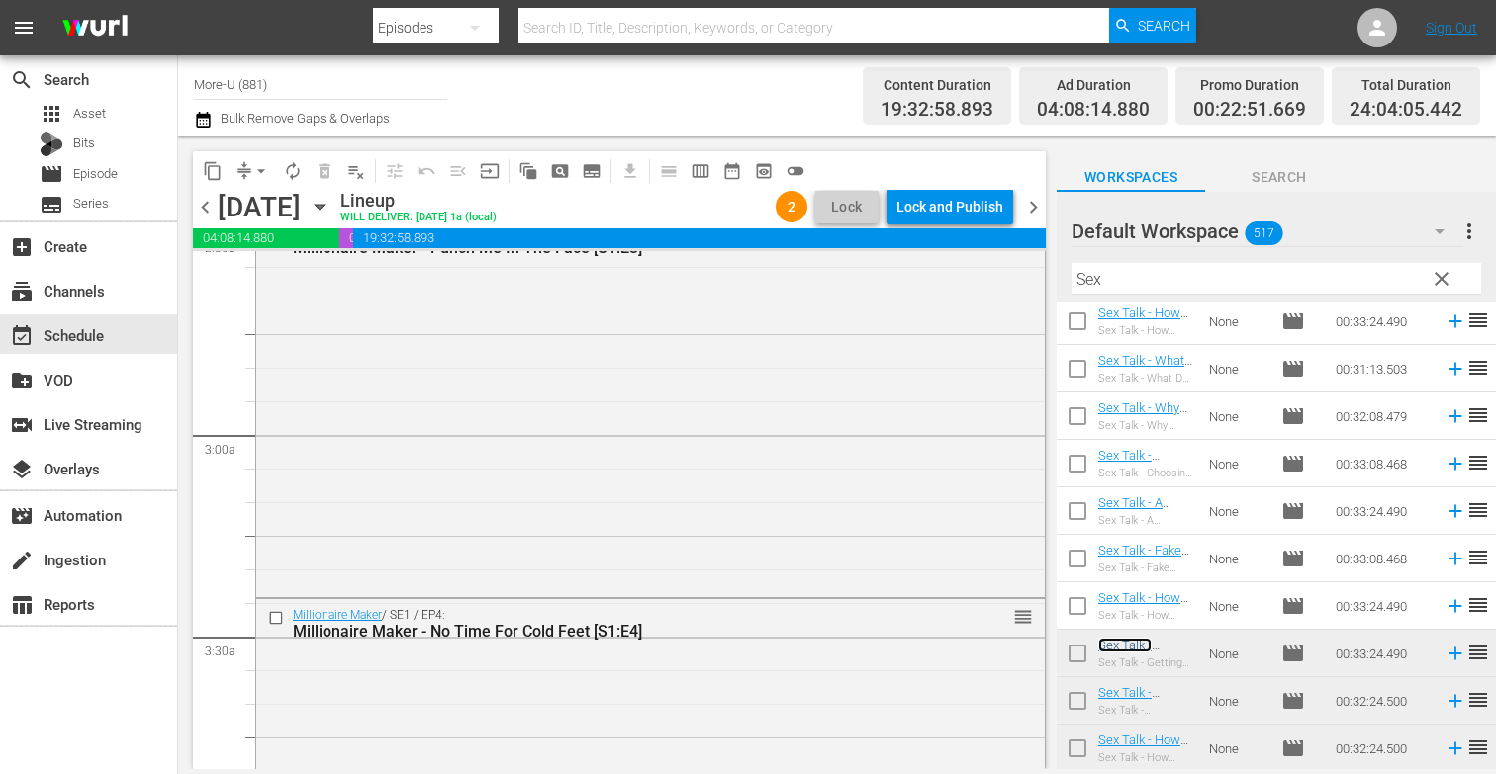
scroll to position [0, 0]
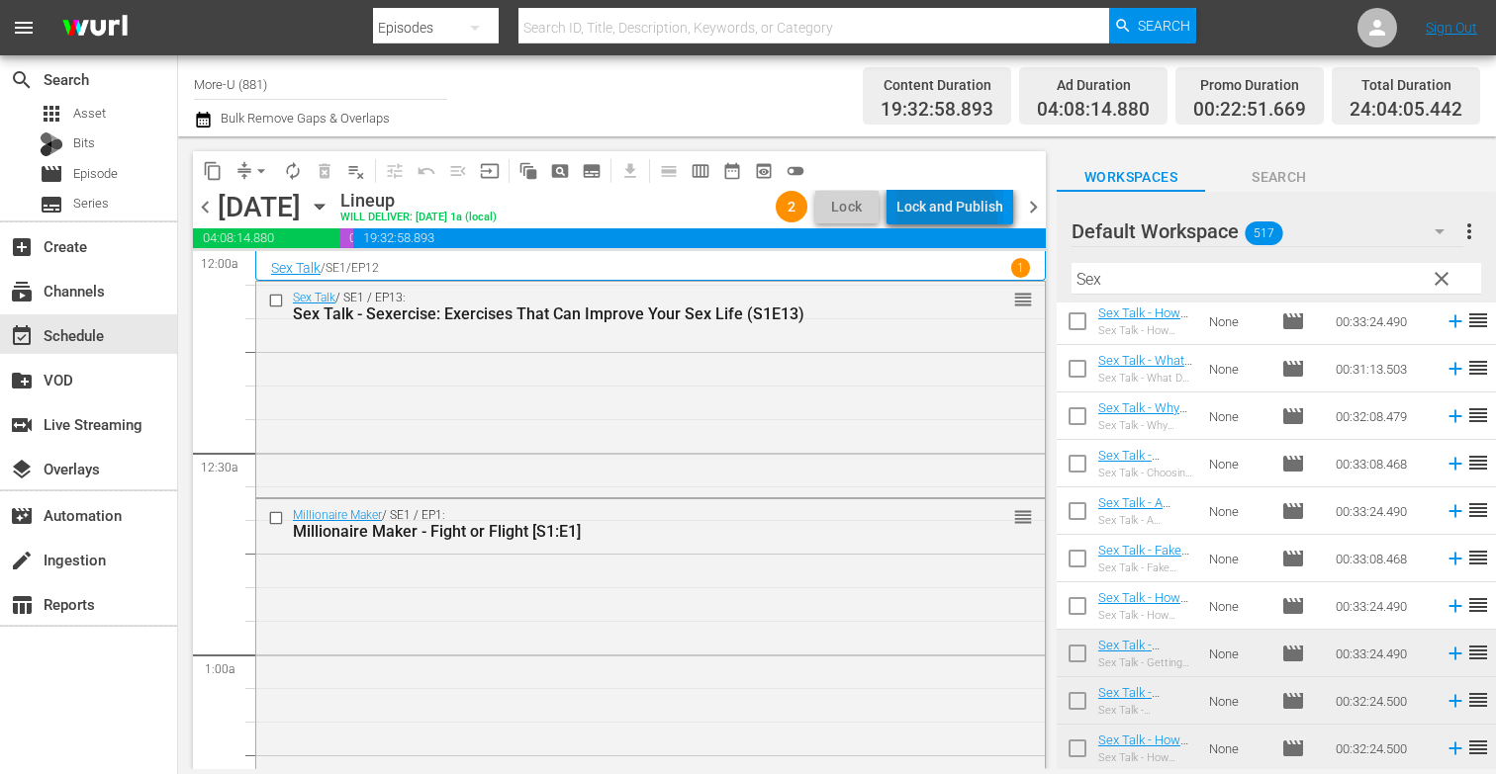
click at [923, 218] on div "Lock and Publish" at bounding box center [949, 207] width 107 height 36
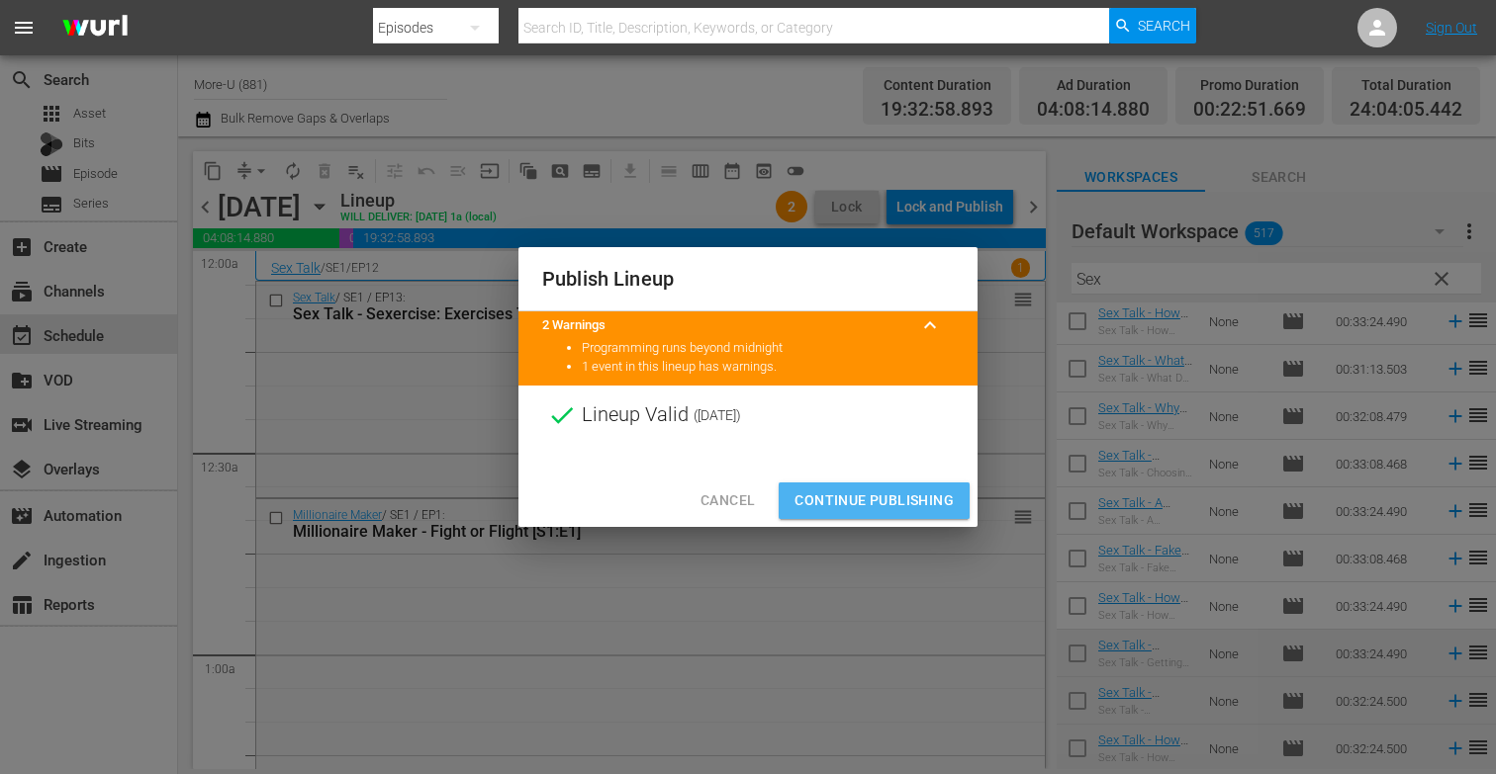
click at [867, 493] on span "Continue Publishing" at bounding box center [873, 501] width 159 height 25
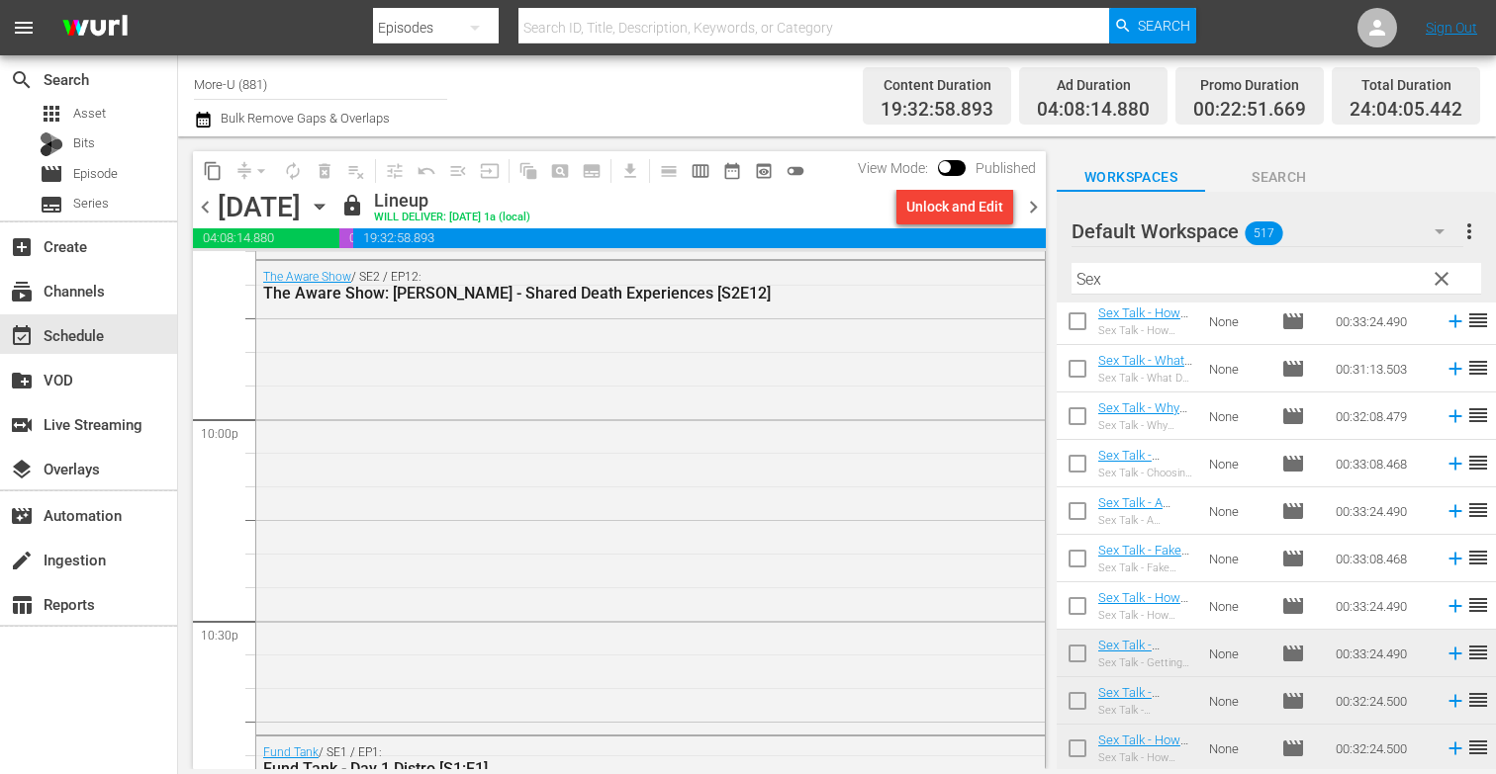
scroll to position [8707, 0]
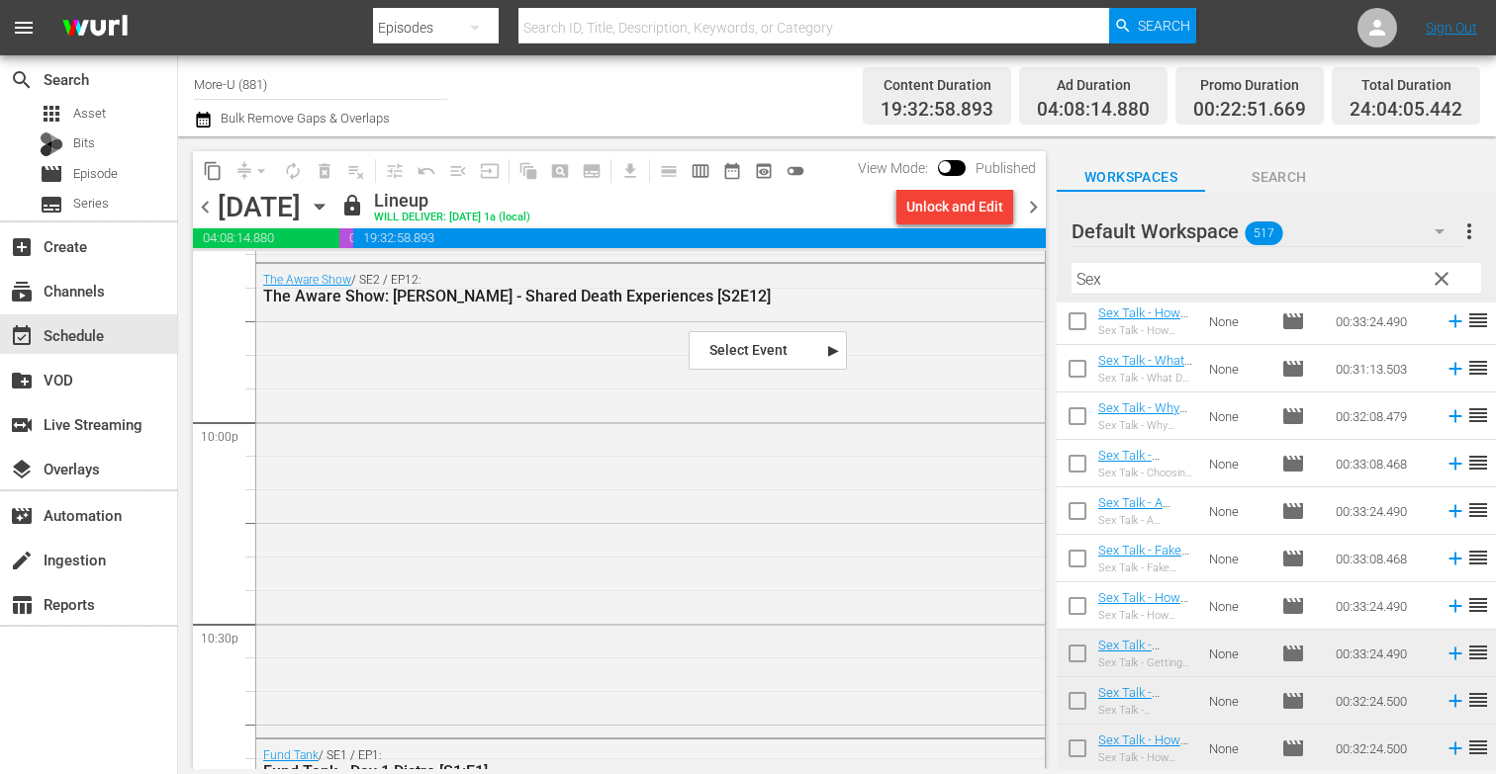
drag, startPoint x: 688, startPoint y: 329, endPoint x: 688, endPoint y: 340, distance: 10.9
click at [837, 105] on div "Channel Title More-U (881) Bulk Remove Gaps & Overlaps" at bounding box center [524, 95] width 661 height 71
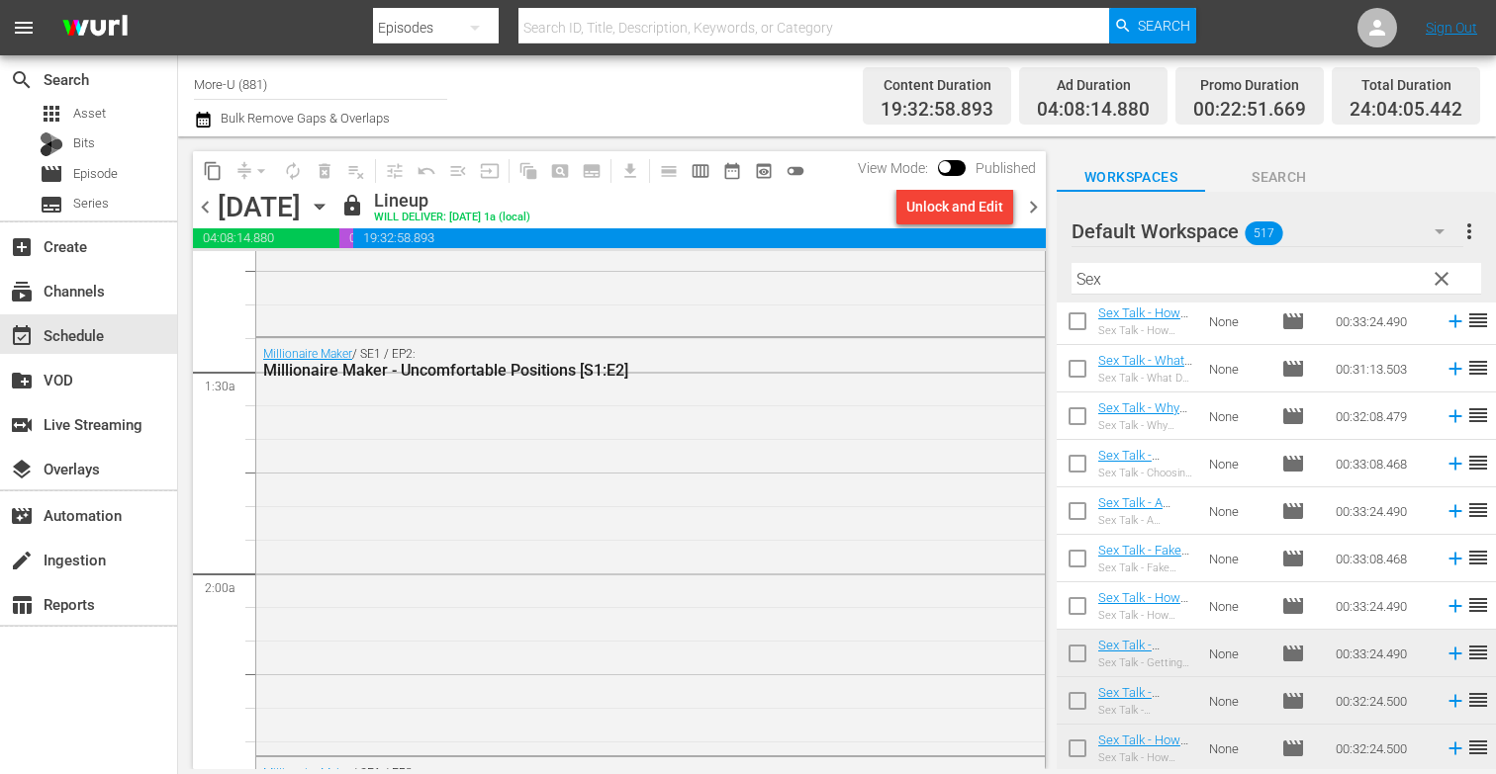
scroll to position [0, 0]
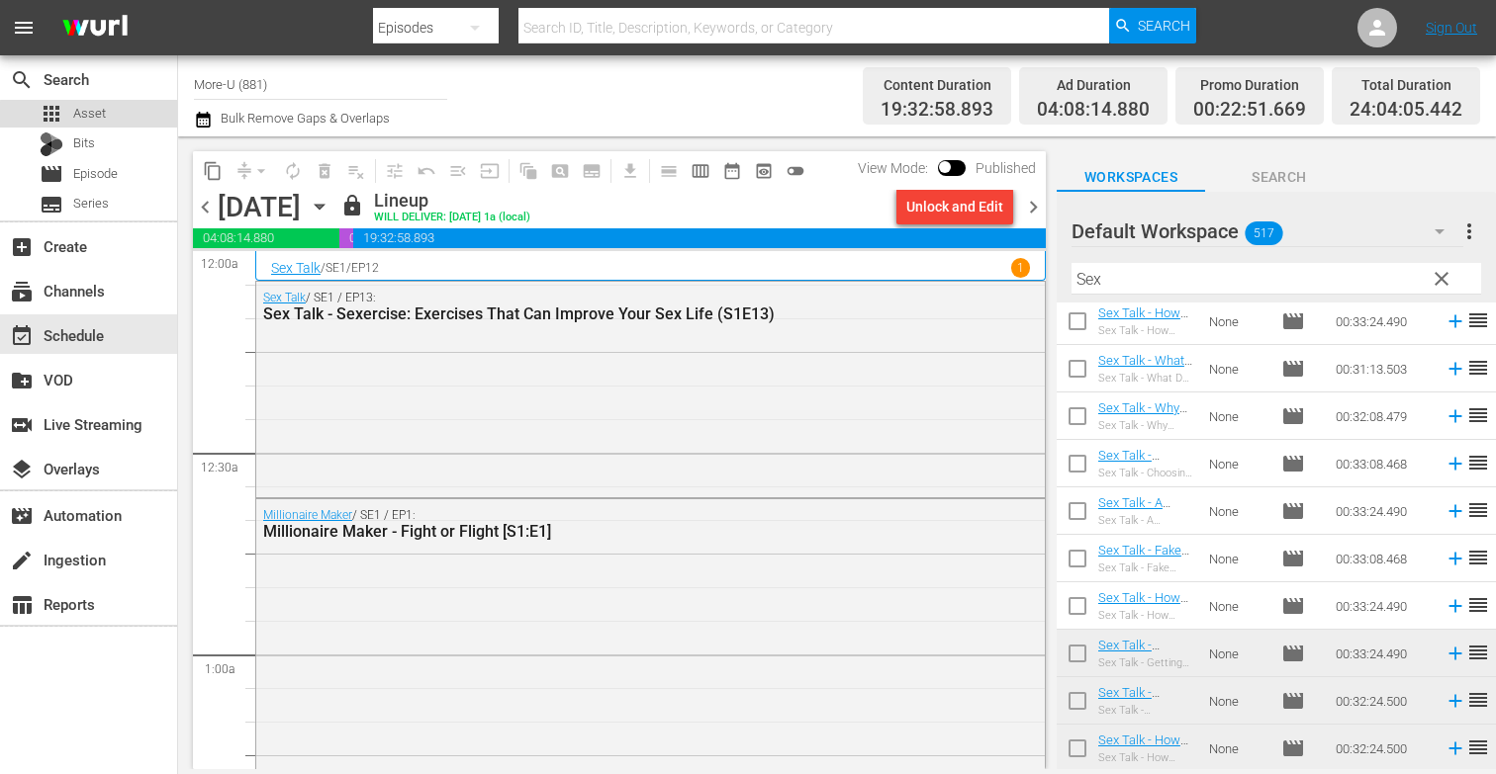
click at [121, 118] on div "apps Asset" at bounding box center [88, 114] width 177 height 28
